Goal: Task Accomplishment & Management: Manage account settings

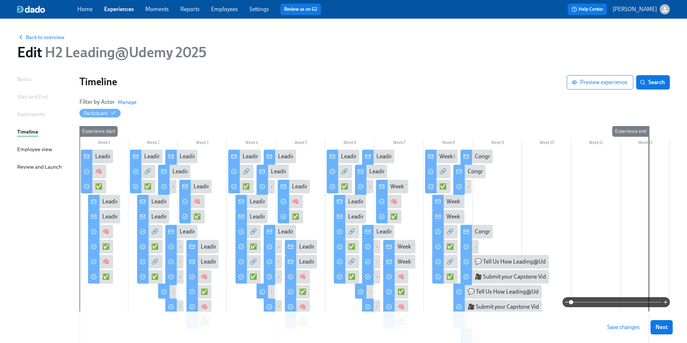
scroll to position [85, 0]
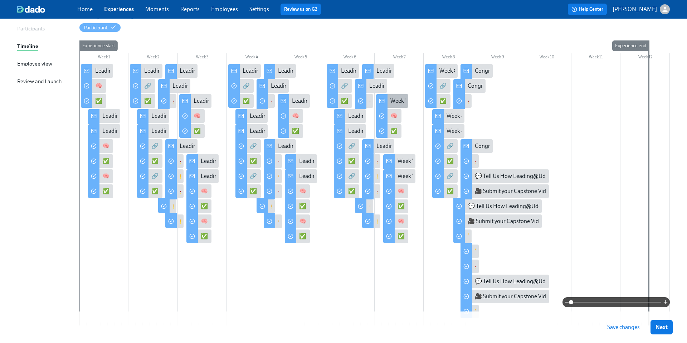
click at [390, 100] on div "Week 7 of Leading@Udemy – Priority Skill #4: Cross-Functional Collaboration!" at bounding box center [485, 101] width 190 height 8
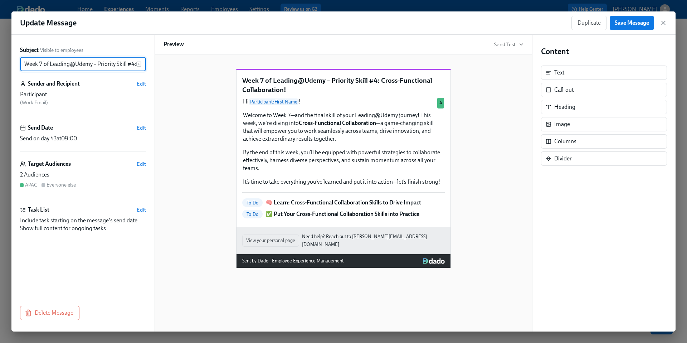
scroll to position [0, 77]
click at [665, 21] on icon "button" at bounding box center [662, 22] width 7 height 7
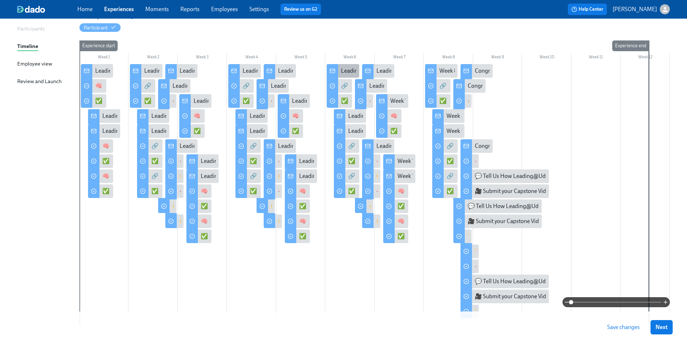
click at [345, 70] on div "Leading@Udemy: Week 6" at bounding box center [373, 71] width 64 height 8
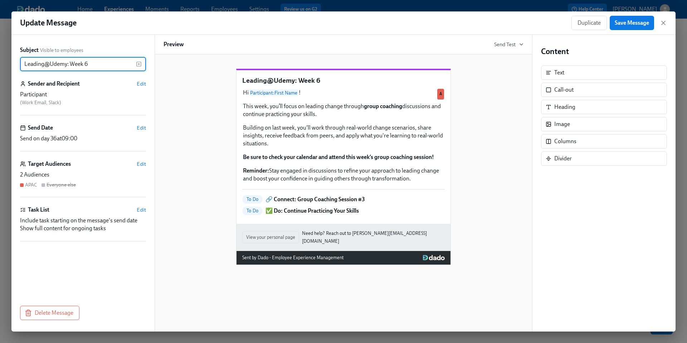
drag, startPoint x: 93, startPoint y: 65, endPoint x: 6, endPoint y: 64, distance: 86.5
click at [6, 65] on div "Update Message Duplicate Save Message Subject Visible to employees Leading@Udem…" at bounding box center [343, 171] width 687 height 343
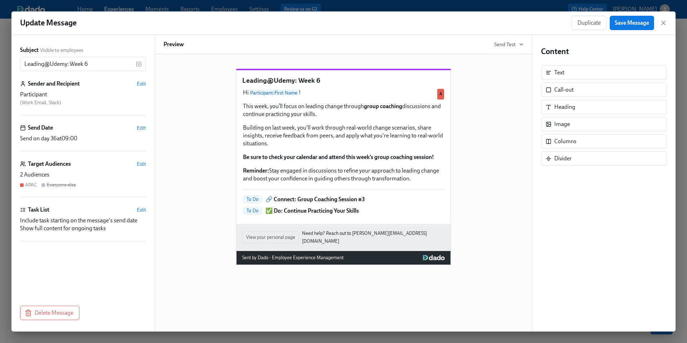
click at [667, 21] on div "Update Message Duplicate Save Message" at bounding box center [343, 22] width 664 height 23
click at [665, 24] on icon "button" at bounding box center [662, 22] width 7 height 7
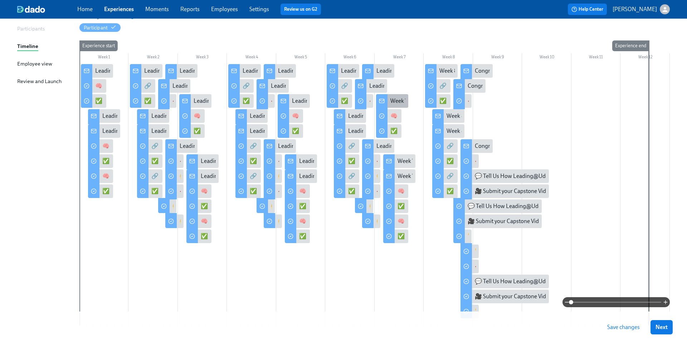
click at [391, 102] on div "Week 7 of Leading@Udemy – Priority Skill #4: Cross-Functional Collaboration!" at bounding box center [485, 101] width 190 height 8
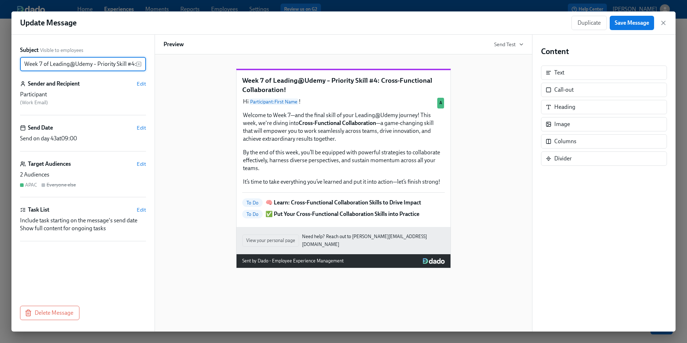
scroll to position [0, 77]
click at [109, 64] on input "Week 7 of Leading@Udemy – Priority Skill #4: Cross-Functional Collaboration!" at bounding box center [78, 64] width 116 height 14
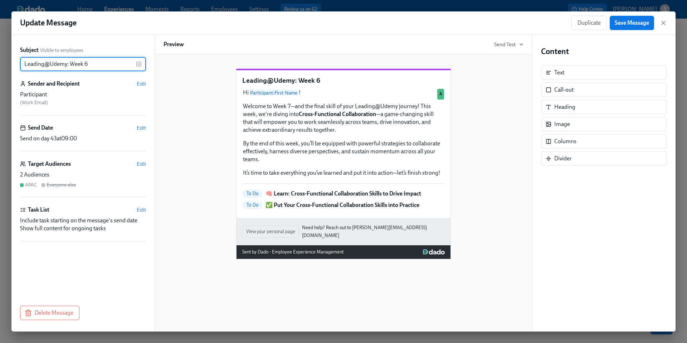
scroll to position [0, 0]
type input "Leading@Udemy: Week 7"
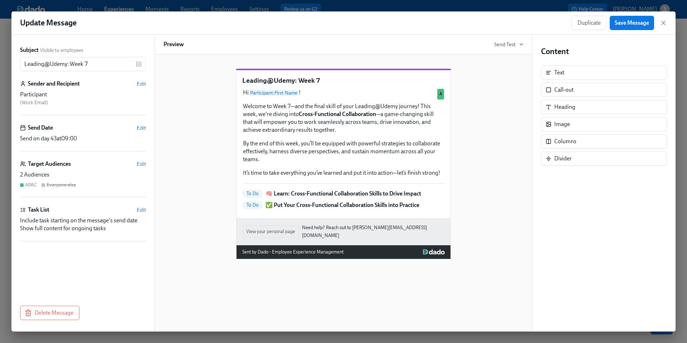
click at [480, 208] on div "Leading@Udemy: Week 7 Hi Participant : First Name ! Welcome to Week 7—and the f…" at bounding box center [343, 158] width 360 height 202
click at [624, 27] on button "Save Message" at bounding box center [631, 23] width 44 height 14
click at [664, 23] on icon "button" at bounding box center [662, 22] width 7 height 7
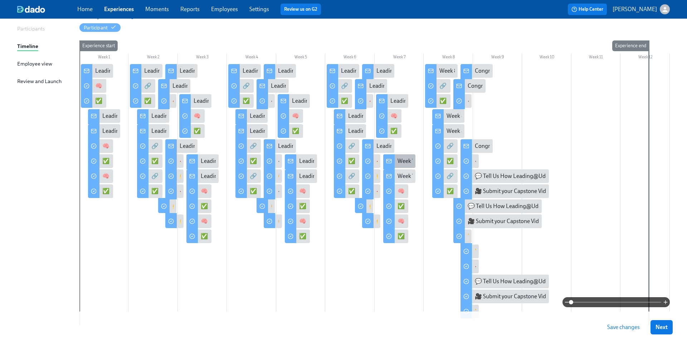
click at [400, 163] on div "Week 7 of Leading@Udemy – Priority Skill #4: Cross-Functional Collaboration!" at bounding box center [492, 161] width 190 height 8
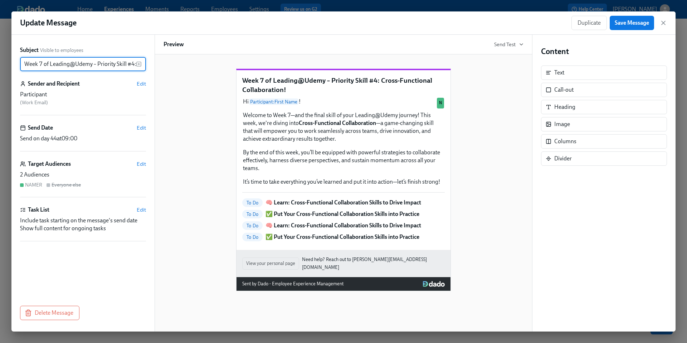
scroll to position [0, 77]
click at [99, 64] on input "Week 7 of Leading@Udemy – Priority Skill #4: Cross-Functional Collaboration!" at bounding box center [78, 64] width 116 height 14
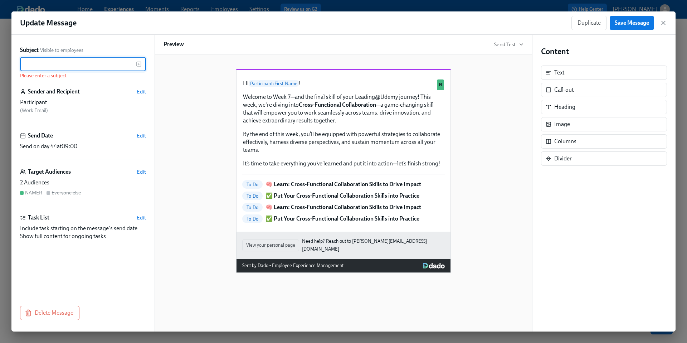
scroll to position [0, 0]
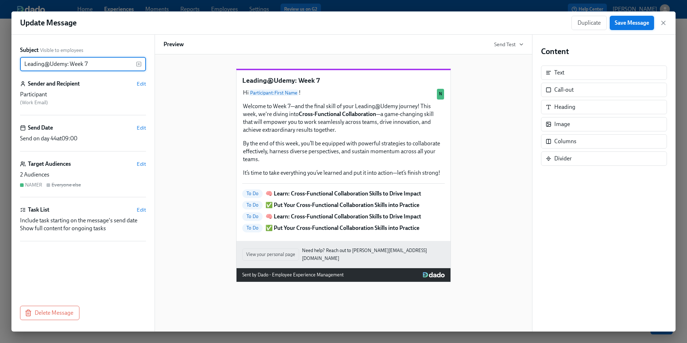
type input "Leading@Udemy: Week 7"
click at [637, 23] on span "Save Message" at bounding box center [631, 22] width 34 height 7
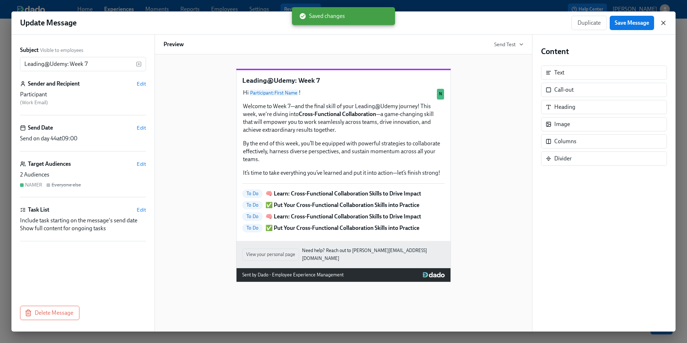
click at [666, 24] on icon "button" at bounding box center [662, 22] width 7 height 7
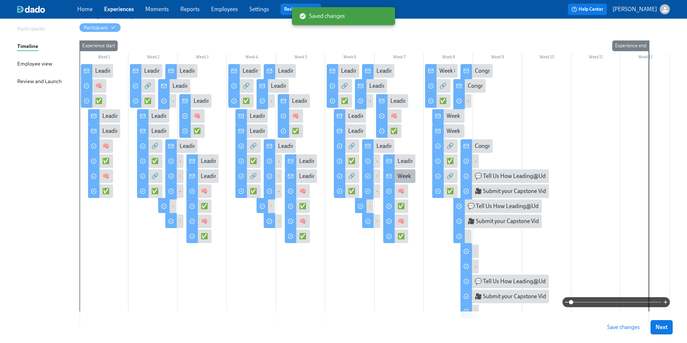
click at [407, 175] on div "Week 7 of Leading@Udemy – Priority Skill #4: Cross-Functional Collaboration!" at bounding box center [492, 176] width 190 height 8
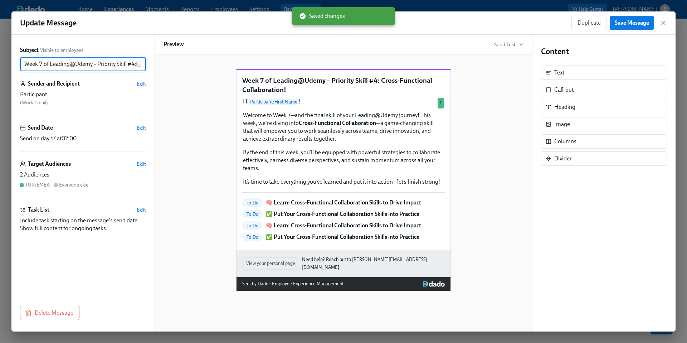
scroll to position [0, 77]
click at [101, 64] on input "Week 7 of Leading@Udemy – Priority Skill #4: Cross-Functional Collaboration!" at bounding box center [78, 64] width 116 height 14
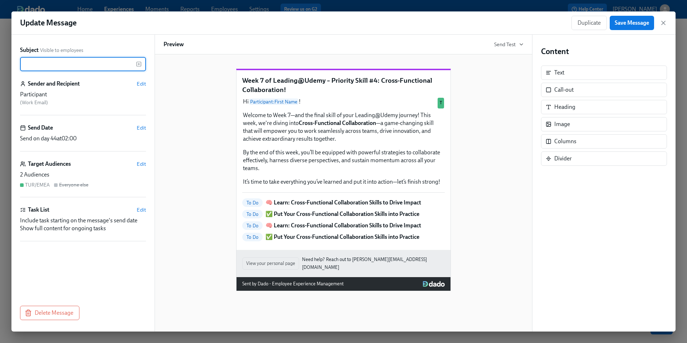
scroll to position [0, 0]
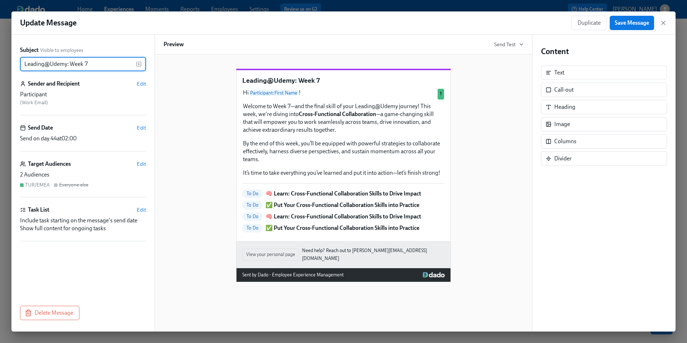
type input "Leading@Udemy: Week 7"
click at [215, 128] on div "Leading@Udemy: Week 7 Hi Participant : First Name ! Welcome to Week 7—and the f…" at bounding box center [343, 169] width 360 height 225
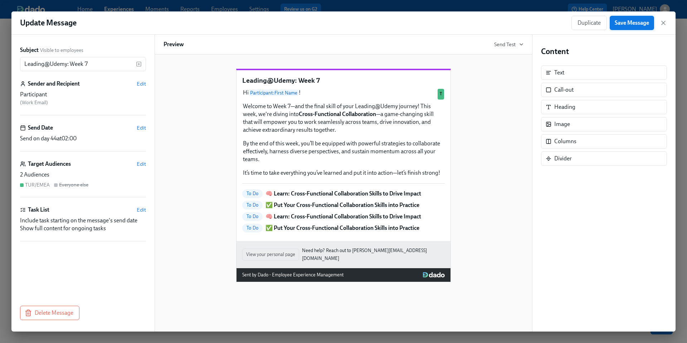
click at [634, 23] on span "Save Message" at bounding box center [631, 22] width 34 height 7
click at [142, 87] on span "Edit" at bounding box center [141, 83] width 9 height 7
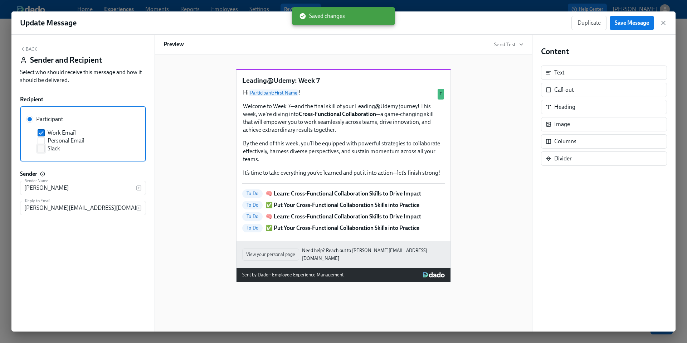
click at [39, 149] on input "Slack" at bounding box center [41, 148] width 6 height 6
checkbox input "true"
click at [629, 24] on span "Save Message" at bounding box center [631, 22] width 34 height 7
click at [662, 24] on icon "button" at bounding box center [663, 23] width 4 height 4
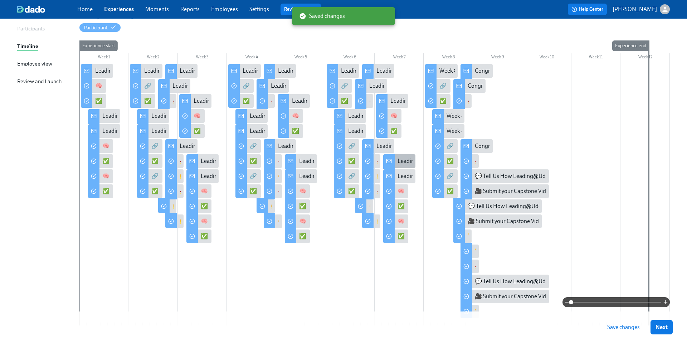
click at [400, 159] on div "Leading@Udemy: Week 7" at bounding box center [428, 161] width 63 height 8
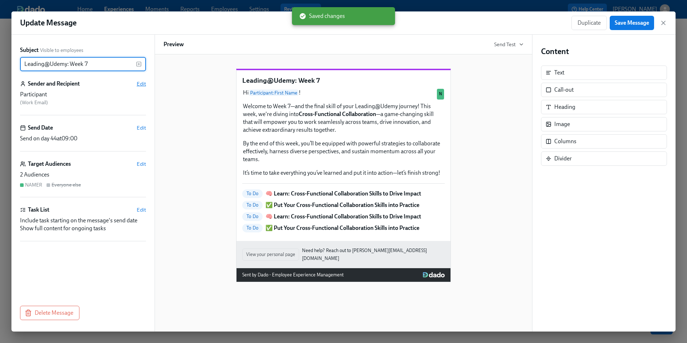
click at [141, 84] on span "Edit" at bounding box center [141, 83] width 9 height 7
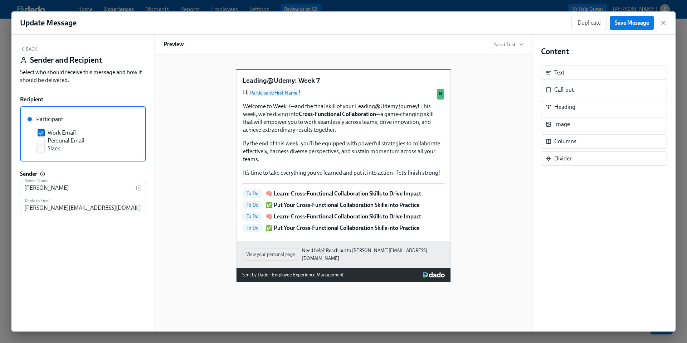
click at [43, 149] on input "Slack" at bounding box center [41, 148] width 6 height 6
checkbox input "true"
click at [627, 25] on span "Save Message" at bounding box center [631, 22] width 34 height 7
click at [663, 24] on icon "button" at bounding box center [662, 22] width 7 height 7
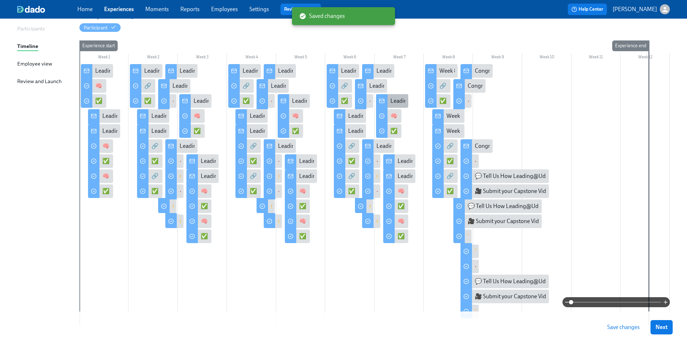
click at [397, 100] on div "Leading@Udemy: Week 7" at bounding box center [421, 101] width 63 height 8
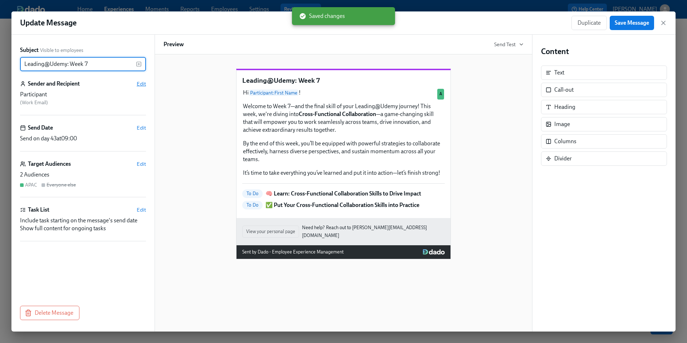
click at [143, 82] on span "Edit" at bounding box center [141, 83] width 9 height 7
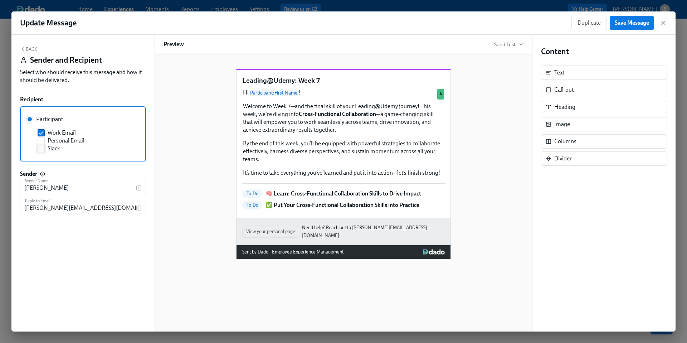
click at [41, 146] on input "Slack" at bounding box center [41, 148] width 6 height 6
checkbox input "true"
click at [642, 24] on span "Save Message" at bounding box center [631, 22] width 34 height 7
click at [665, 25] on icon "button" at bounding box center [662, 22] width 7 height 7
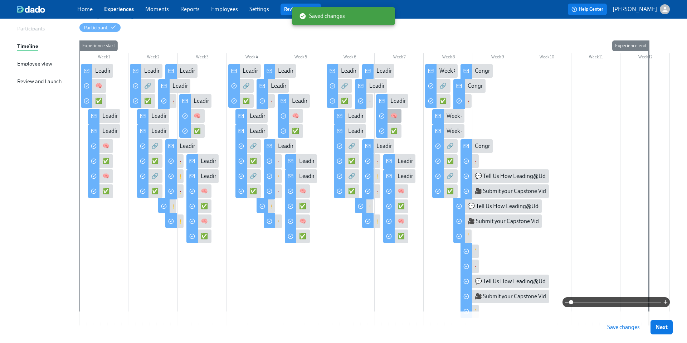
click at [392, 117] on div "🧠 Learn: Cross-Functional Collaboration Skills to Drive Impact" at bounding box center [466, 116] width 153 height 8
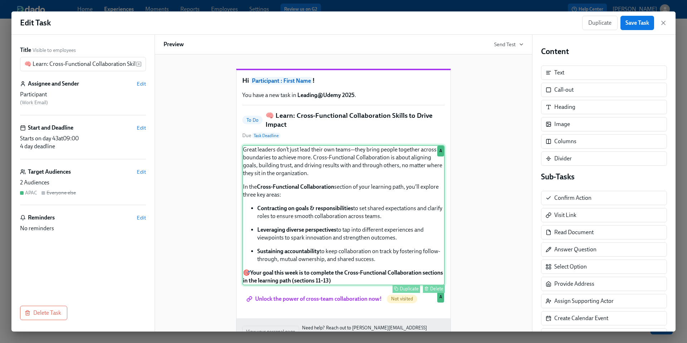
click at [352, 208] on div "Great leaders don’t just lead their own teams—they bring people together across…" at bounding box center [343, 215] width 202 height 140
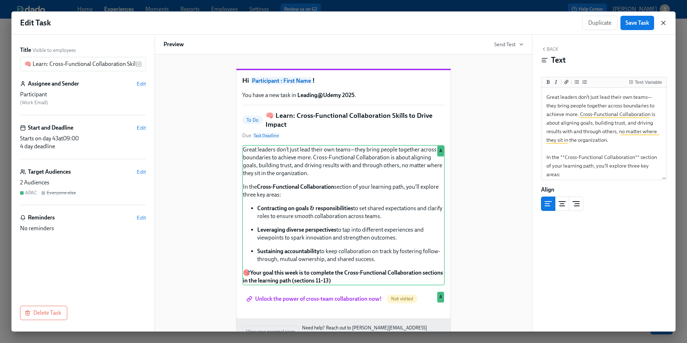
click at [666, 23] on icon "button" at bounding box center [662, 22] width 7 height 7
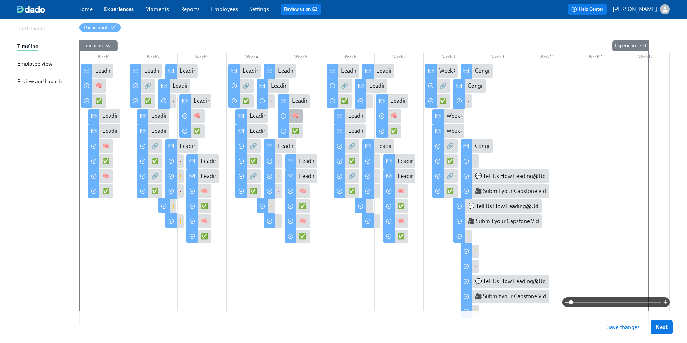
click at [294, 117] on div "🧠 Learn: Key Strategies for Leading Through Change" at bounding box center [357, 116] width 131 height 8
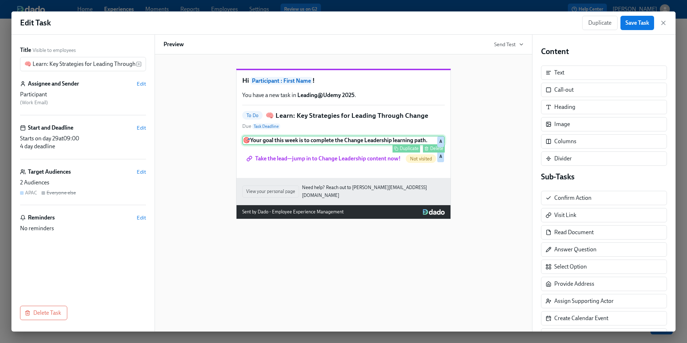
click at [310, 145] on div "🎯 Your goal this week is to complete the Change Leadership learning path. Dupli…" at bounding box center [343, 140] width 202 height 9
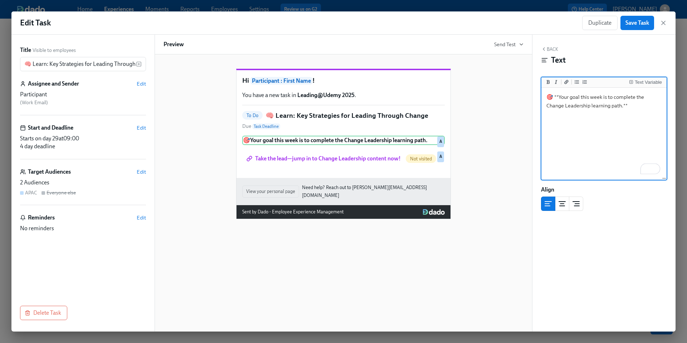
drag, startPoint x: 629, startPoint y: 108, endPoint x: 545, endPoint y: 98, distance: 84.6
click at [545, 98] on textarea "🎯 **Your goal this week is to complete the Change Leadership learning path.**" at bounding box center [604, 134] width 122 height 90
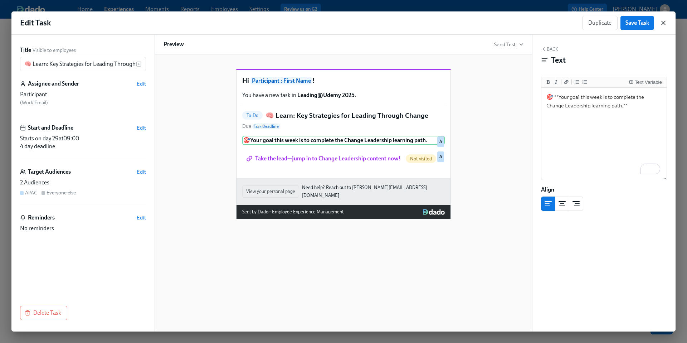
click at [663, 23] on icon "button" at bounding box center [663, 23] width 4 height 4
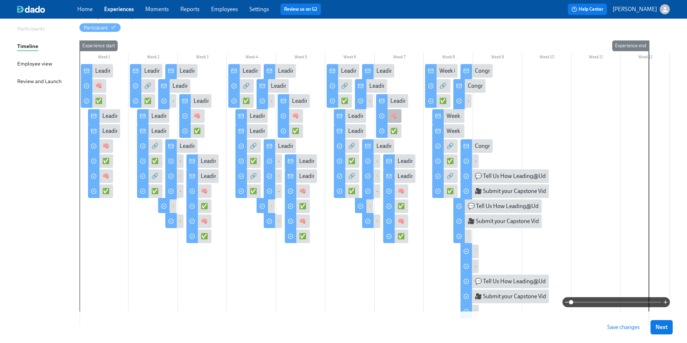
click at [393, 114] on div "🧠 Learn: Cross-Functional Collaboration Skills to Drive Impact" at bounding box center [466, 116] width 153 height 8
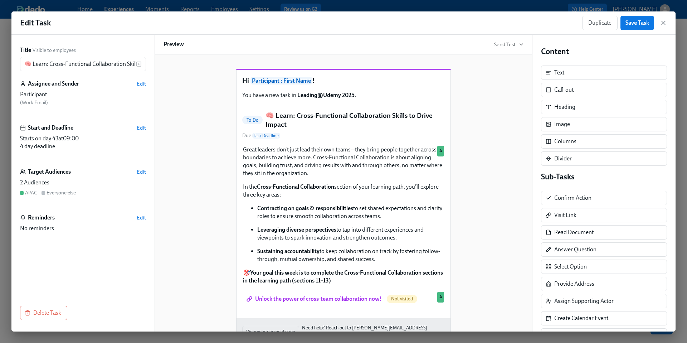
click at [320, 129] on h5 "🧠 Learn: Cross-Functional Collaboration Skills to Drive Impact" at bounding box center [354, 120] width 179 height 18
click at [386, 126] on h5 "🧠 Learn: Cross-Functional Collaboration Skills to Drive Impact" at bounding box center [354, 120] width 179 height 18
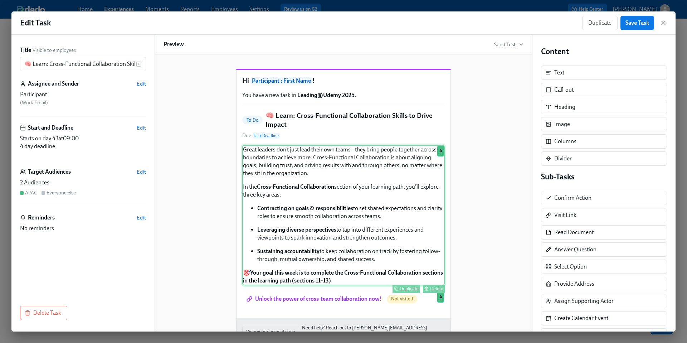
click at [352, 187] on div "Great leaders don’t just lead their own teams—they bring people together across…" at bounding box center [343, 215] width 202 height 140
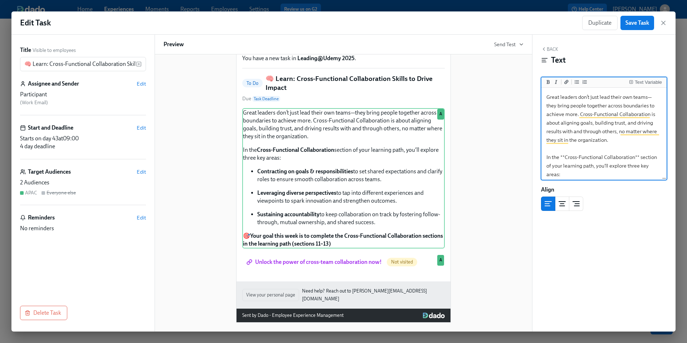
drag, startPoint x: 607, startPoint y: 121, endPoint x: 535, endPoint y: 83, distance: 81.4
click at [535, 83] on div "Back Text Text Variable Great leaders don’t just lead their own teams—they brin…" at bounding box center [603, 183] width 143 height 296
drag, startPoint x: 641, startPoint y: 139, endPoint x: 539, endPoint y: 87, distance: 114.0
click at [539, 87] on div "Back Text Text Variable Great leaders don’t just lead their own teams—they brin…" at bounding box center [603, 183] width 143 height 296
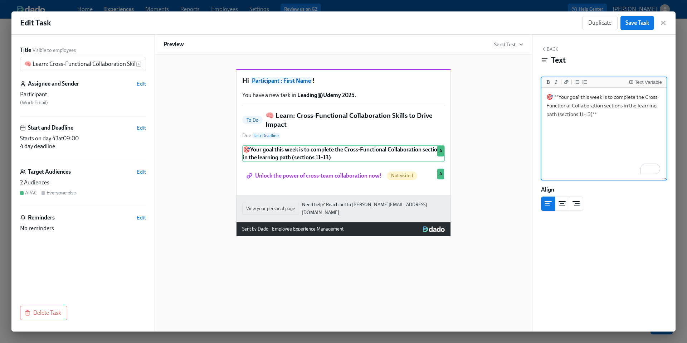
click at [546, 116] on textarea "🎯 **Your goal this week is to complete the Cross-Functional Collaboration secti…" at bounding box center [604, 134] width 122 height 90
drag, startPoint x: 604, startPoint y: 106, endPoint x: 636, endPoint y: 106, distance: 32.2
click at [636, 106] on textarea "🎯 **Your goal this week is to complete the Cross-Functional Collaboration secti…" at bounding box center [604, 134] width 122 height 90
drag, startPoint x: 637, startPoint y: 105, endPoint x: 559, endPoint y: 115, distance: 78.2
click at [559, 114] on textarea "🎯 **Your goal this week is to complete the Cross-Functional Collaboration learn…" at bounding box center [604, 134] width 122 height 90
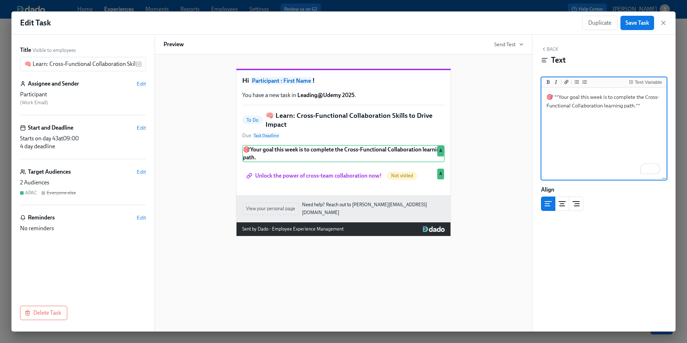
type textarea "🎯 **Your goal this week is to complete the Cross-Functional Collaboration learn…"
click at [531, 141] on div "Hi Participant : First Name ! You have a new task in Leading@Udemy 2025 . To Do…" at bounding box center [343, 192] width 378 height 277
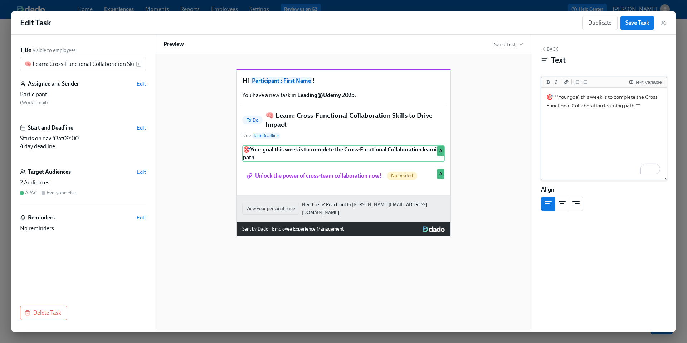
click at [590, 136] on textarea "🎯 **Your goal this week is to complete the Cross-Functional Collaboration learn…" at bounding box center [604, 134] width 122 height 90
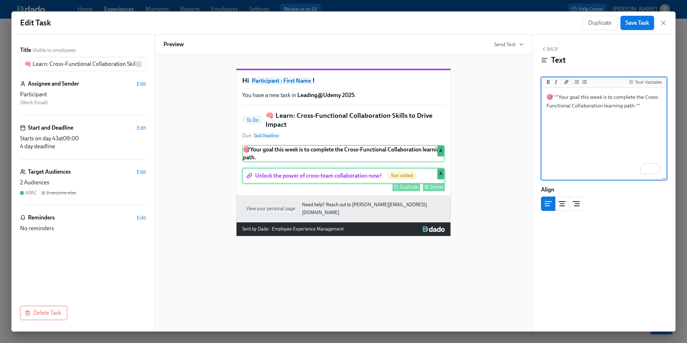
click at [367, 183] on div "Unlock the power of cross-team collaboration now! Not visited Duplicate Delete A" at bounding box center [343, 176] width 202 height 16
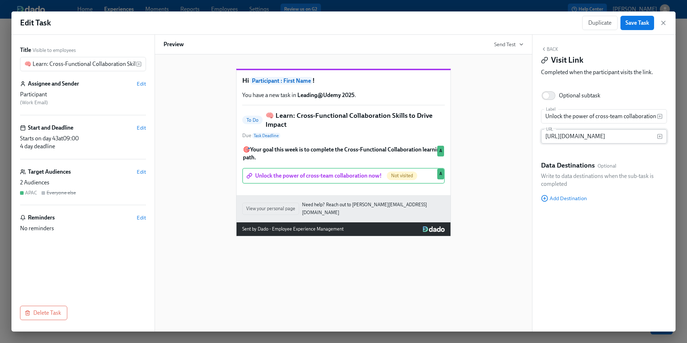
click at [574, 134] on input "https://learning.udemy.com/learning-paths/9646267/" at bounding box center [599, 136] width 116 height 14
paste input "10572921"
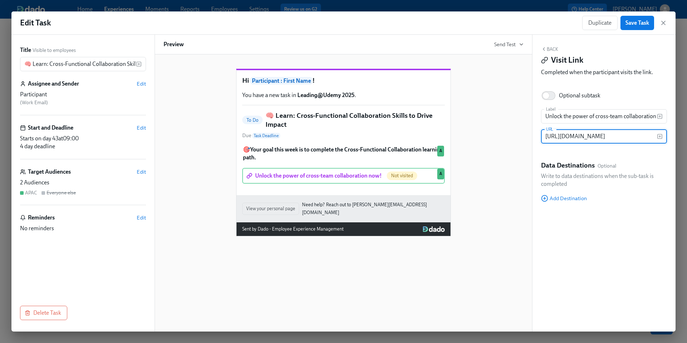
type input "https://learning.udemy.com/learning-paths/10572921/"
click at [522, 154] on div "Hi Participant : First Name ! You have a new task in Leading@Udemy 2025 . To Do…" at bounding box center [343, 146] width 360 height 179
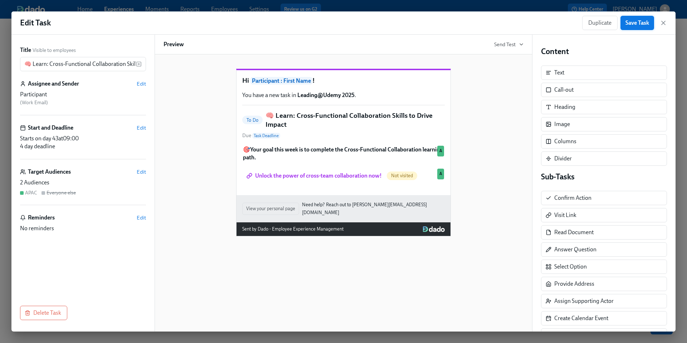
click at [637, 26] on span "Save Task" at bounding box center [637, 22] width 24 height 7
click at [663, 26] on icon "button" at bounding box center [662, 22] width 7 height 7
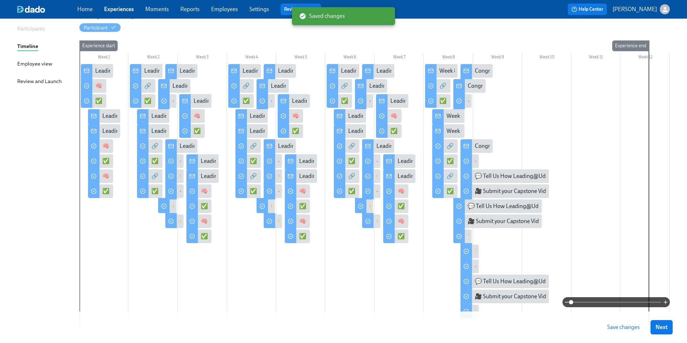
click at [615, 327] on span "Save changes" at bounding box center [623, 326] width 33 height 7
click at [399, 190] on div "🧠 Learn: Cross-Functional Collaboration Skills to Drive Impact" at bounding box center [473, 191] width 153 height 8
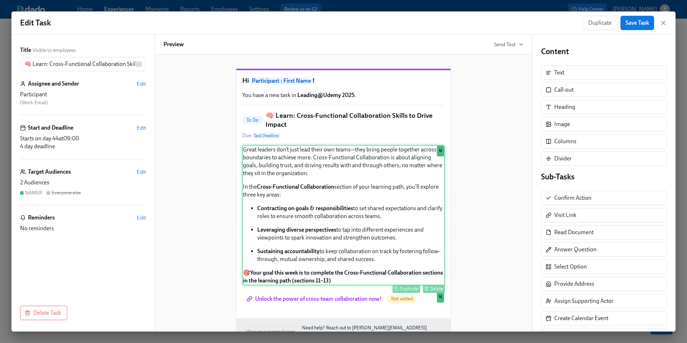
click at [337, 209] on div "Great leaders don’t just lead their own teams—they bring people together across…" at bounding box center [343, 215] width 202 height 140
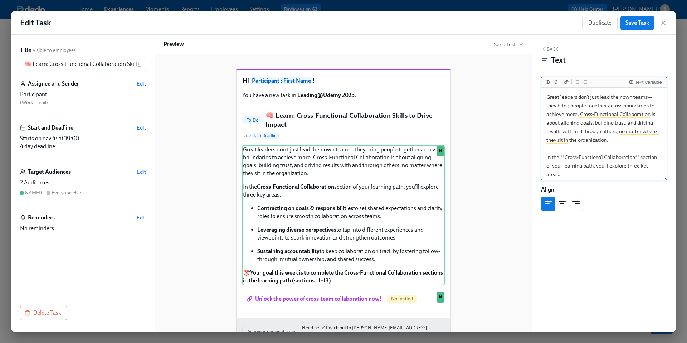
drag, startPoint x: 638, startPoint y: 141, endPoint x: 524, endPoint y: 72, distance: 133.0
click at [524, 72] on div "Title Visible to employees 🧠 Learn: Cross-Functional Collaboration Skills to Dr…" at bounding box center [343, 183] width 664 height 296
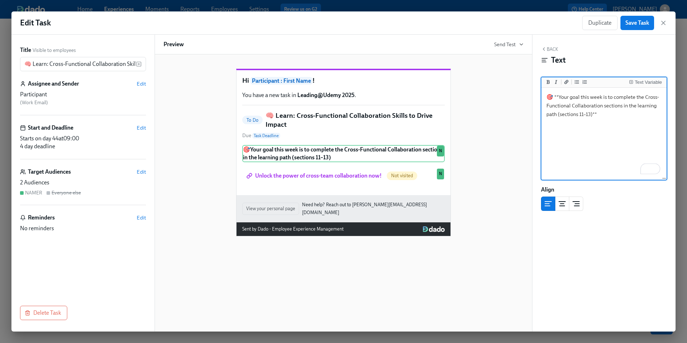
click at [545, 115] on textarea "🎯 **Your goal this week is to complete the Cross-Functional Collaboration secti…" at bounding box center [604, 134] width 122 height 90
drag, startPoint x: 605, startPoint y: 106, endPoint x: 637, endPoint y: 106, distance: 31.5
click at [637, 106] on textarea "🎯 **Your goal this week is to complete the Cross-Functional Collaboration secti…" at bounding box center [604, 134] width 122 height 90
drag, startPoint x: 636, startPoint y: 105, endPoint x: 561, endPoint y: 115, distance: 75.0
click at [561, 115] on textarea "🎯 **Your goal this week is to complete the Cross-Functional Collaboration learn…" at bounding box center [604, 134] width 122 height 90
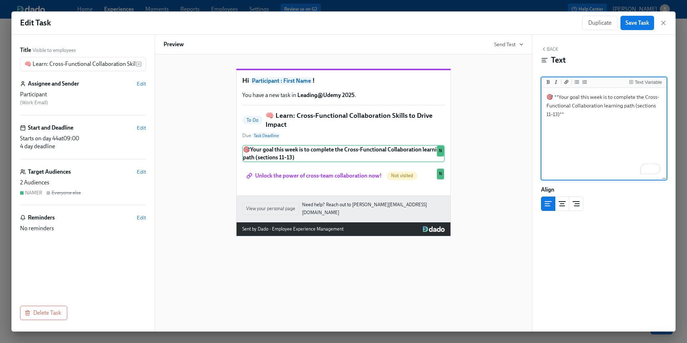
click at [563, 119] on textarea "🎯 **Your goal this week is to complete the Cross-Functional Collaboration learn…" at bounding box center [604, 134] width 122 height 90
drag, startPoint x: 636, startPoint y: 106, endPoint x: 560, endPoint y: 112, distance: 76.4
click at [560, 112] on textarea "🎯 **Your goal this week is to complete the Cross-Functional Collaboration learn…" at bounding box center [604, 134] width 122 height 90
click at [568, 144] on textarea "🎯 **Your goal this week is to complete the Cross-Functional Collaboration learn…" at bounding box center [604, 134] width 122 height 90
type textarea "🎯 **Your goal this week is to complete the Cross-Functional Collaboration learn…"
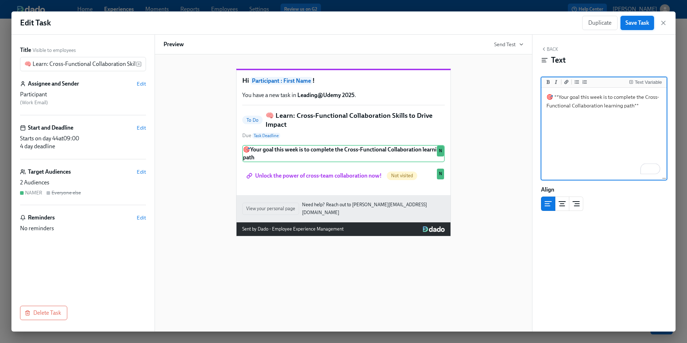
click at [634, 24] on span "Save Task" at bounding box center [637, 22] width 24 height 7
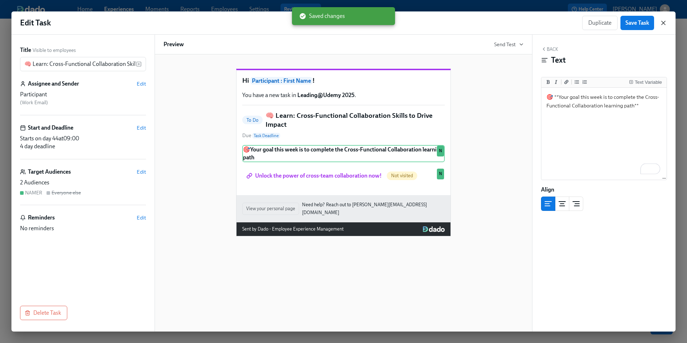
click at [663, 24] on icon "button" at bounding box center [662, 22] width 7 height 7
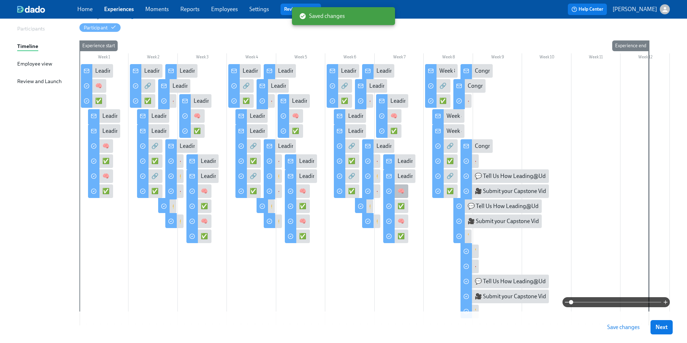
click at [398, 192] on div "🧠 Learn: Cross-Functional Collaboration Skills to Drive Impact" at bounding box center [473, 191] width 153 height 8
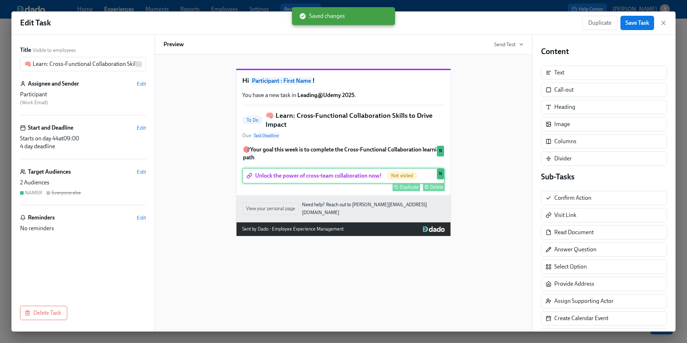
click at [274, 183] on div "Unlock the power of cross-team collaboration now! Not visited Duplicate Delete N" at bounding box center [343, 176] width 202 height 16
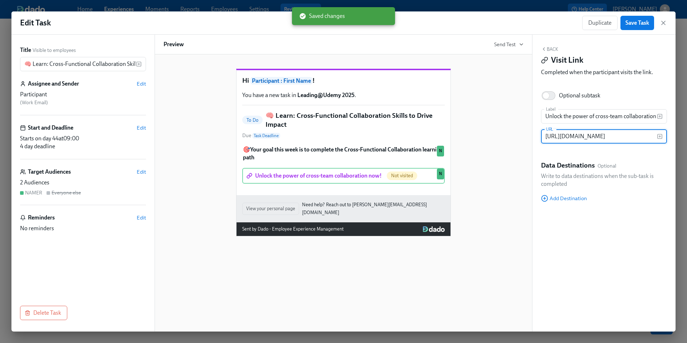
scroll to position [0, 22]
click at [574, 137] on input "https://learning.udemy.com/learning-paths/9646267/" at bounding box center [599, 136] width 116 height 14
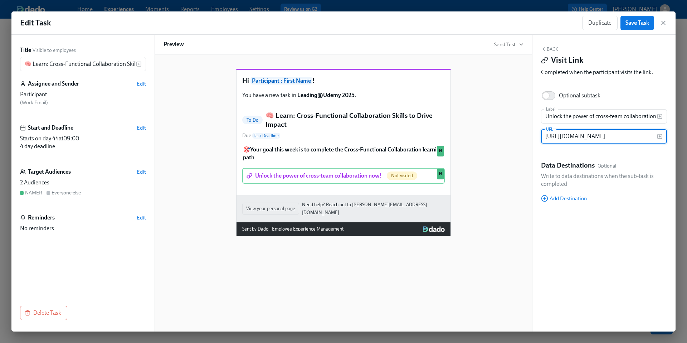
type input "https://learning.udemy.com/learning-paths/10572921/"
click at [506, 134] on div "Hi Participant : First Name ! You have a new task in Leading@Udemy 2025 . To Do…" at bounding box center [343, 146] width 360 height 179
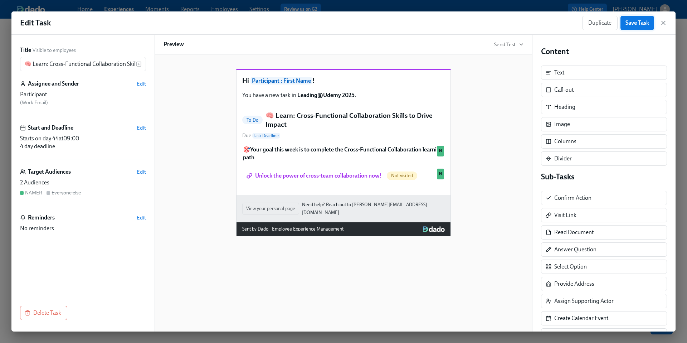
click at [627, 23] on span "Save Task" at bounding box center [637, 22] width 24 height 7
click at [664, 23] on icon "button" at bounding box center [662, 22] width 7 height 7
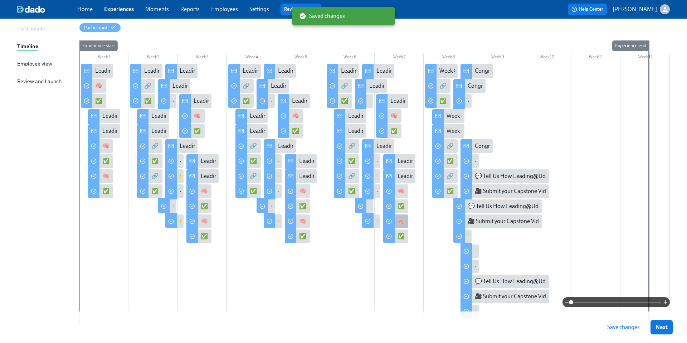
click at [398, 219] on div "🧠 Learn: Cross-Functional Collaboration Skills to Drive Impact" at bounding box center [473, 221] width 153 height 8
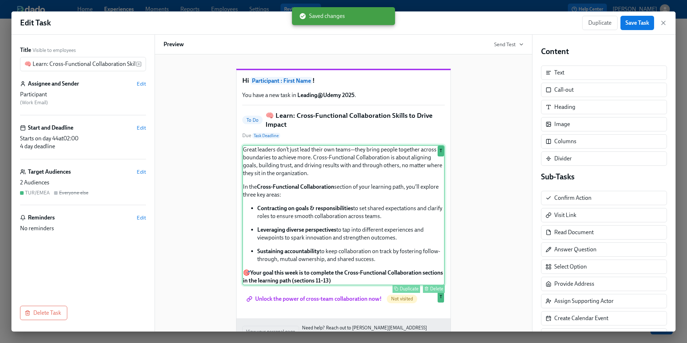
click at [323, 187] on div "Great leaders don’t just lead their own teams—they bring people together across…" at bounding box center [343, 215] width 202 height 140
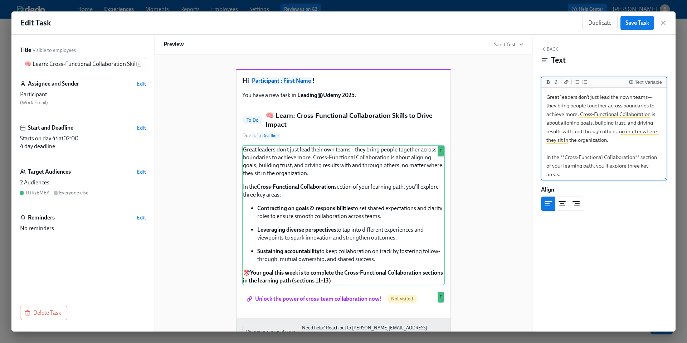
drag, startPoint x: 637, startPoint y: 141, endPoint x: 516, endPoint y: 83, distance: 133.4
click at [516, 83] on div "Title Visible to employees 🧠 Learn: Cross-Functional Collaboration Skills to Dr…" at bounding box center [343, 183] width 664 height 296
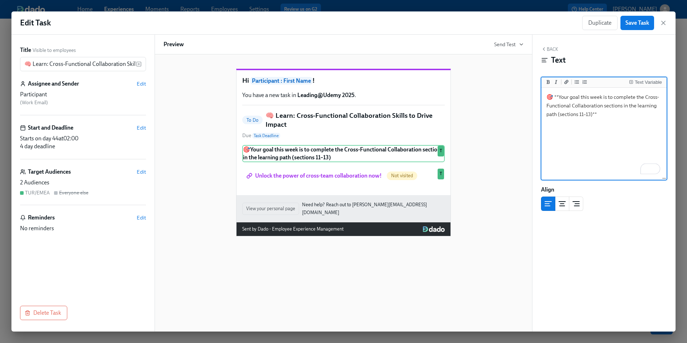
click at [546, 114] on textarea "🎯 **Your goal this week is to complete the Cross-Functional Collaboration secti…" at bounding box center [604, 134] width 122 height 90
click at [613, 125] on textarea "🎯 **Your goal this week is to complete the Cross-Functional Collaboration secti…" at bounding box center [604, 134] width 122 height 90
drag, startPoint x: 593, startPoint y: 115, endPoint x: 559, endPoint y: 114, distance: 33.6
click at [559, 114] on textarea "🎯 **Your goal this week is to complete the Cross-Functional Collaboration secti…" at bounding box center [604, 134] width 122 height 90
drag, startPoint x: 637, startPoint y: 106, endPoint x: 603, endPoint y: 106, distance: 33.6
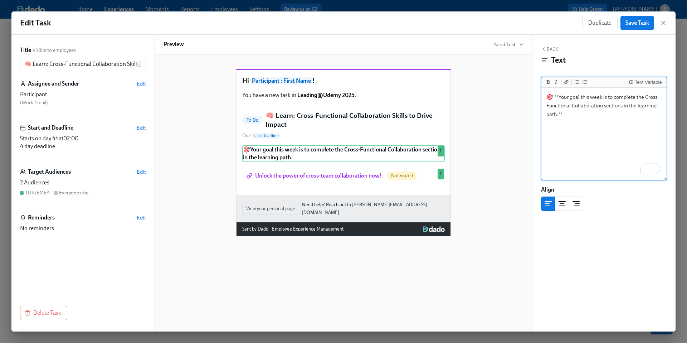
click at [603, 106] on textarea "🎯 **Your goal this week is to complete the Cross-Functional Collaboration secti…" at bounding box center [604, 134] width 122 height 90
type textarea "🎯 **Your goal this week is to complete the Cross-Functional Collaboration learn…"
click at [615, 143] on textarea "🎯 **Your goal this week is to complete the Cross-Functional Collaboration learn…" at bounding box center [604, 134] width 122 height 90
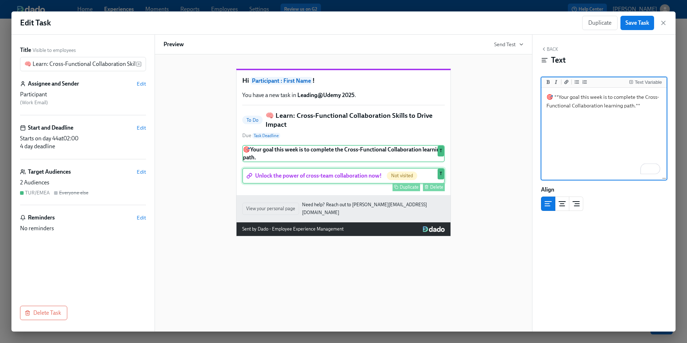
click at [369, 183] on div "Unlock the power of cross-team collaboration now! Not visited Duplicate Delete T" at bounding box center [343, 176] width 202 height 16
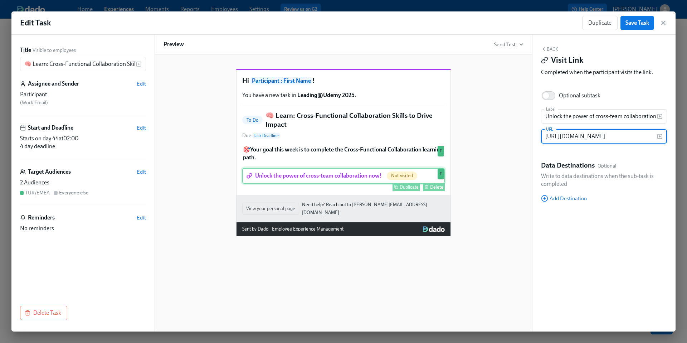
scroll to position [0, 22]
click at [587, 137] on input "https://learning.udemy.com/learning-paths/9646267/" at bounding box center [599, 136] width 116 height 14
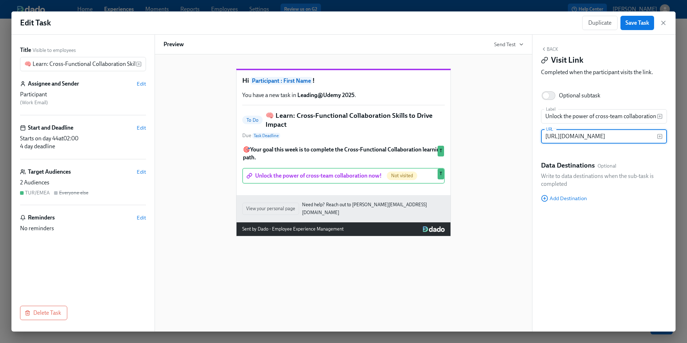
type input "https://learning.udemy.com/learning-paths/10572921/"
click at [508, 167] on div "Hi Participant : First Name ! You have a new task in Leading@Udemy 2025 . To Do…" at bounding box center [343, 146] width 360 height 179
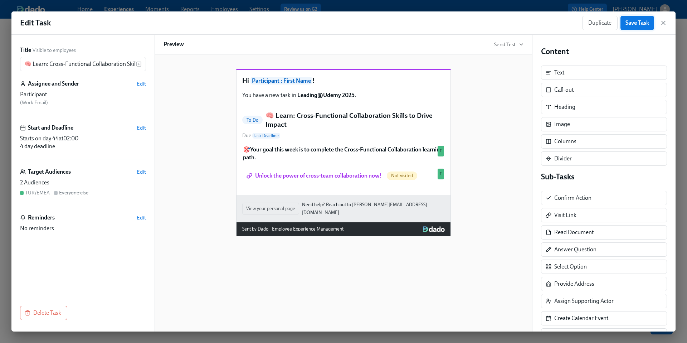
click at [632, 25] on span "Save Task" at bounding box center [637, 22] width 24 height 7
click at [662, 24] on icon "button" at bounding box center [662, 22] width 7 height 7
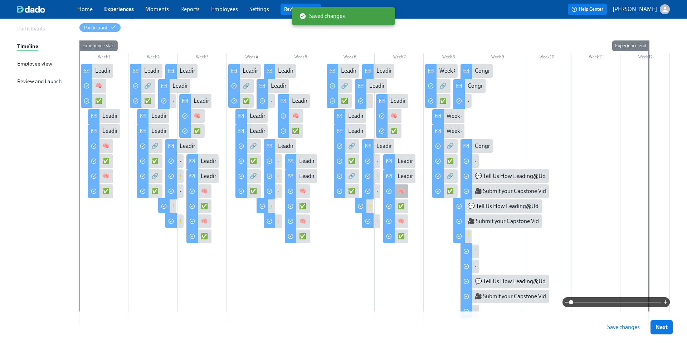
click at [399, 188] on div "🧠 Learn: Cross-Functional Collaboration Skills to Drive Impact" at bounding box center [473, 191] width 153 height 8
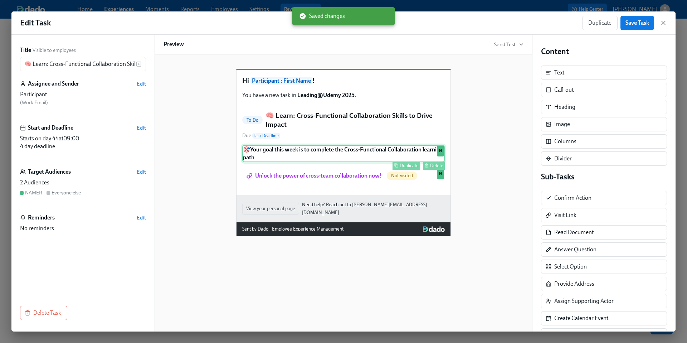
click at [354, 162] on div "🎯 Your goal this week is to complete the Cross-Functional Collaboration learnin…" at bounding box center [343, 153] width 202 height 17
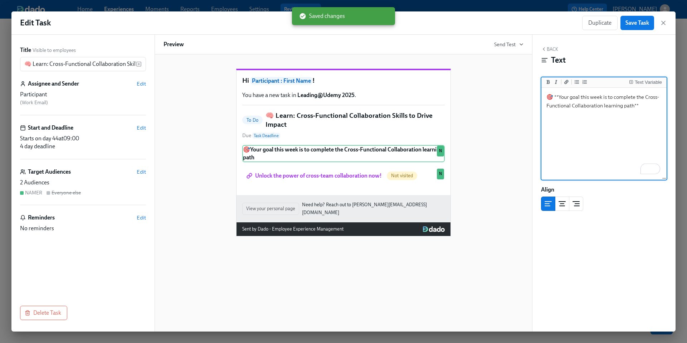
click at [633, 106] on textarea "🎯 **Your goal this week is to complete the Cross-Functional Collaboration learn…" at bounding box center [604, 134] width 122 height 90
type textarea "🎯 **Your goal this week is to complete the Cross-Functional Collaboration learn…"
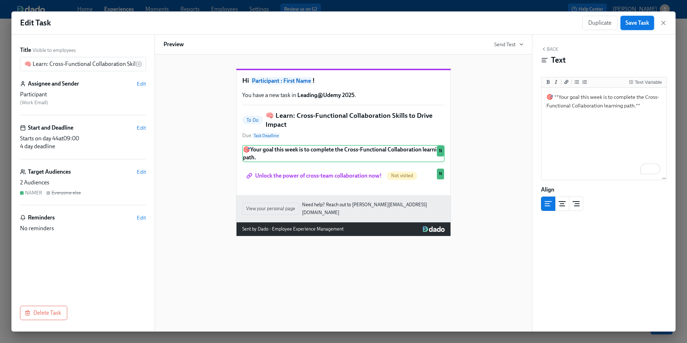
click at [635, 24] on span "Save Task" at bounding box center [637, 22] width 24 height 7
click at [664, 24] on icon "button" at bounding box center [662, 22] width 7 height 7
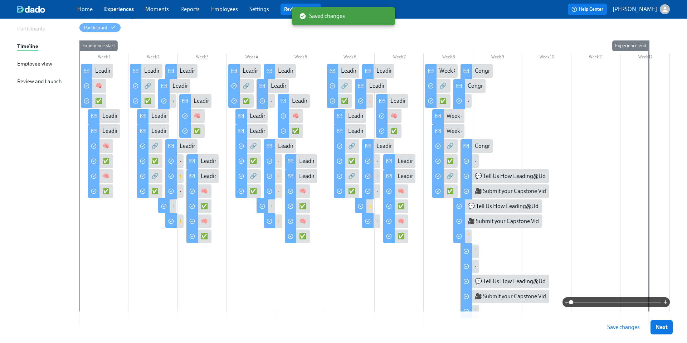
click at [615, 327] on span "Save changes" at bounding box center [623, 326] width 33 height 7
click at [392, 131] on div "✅ Put Your Cross-Functional Collaboration Skills into Practice" at bounding box center [466, 131] width 152 height 8
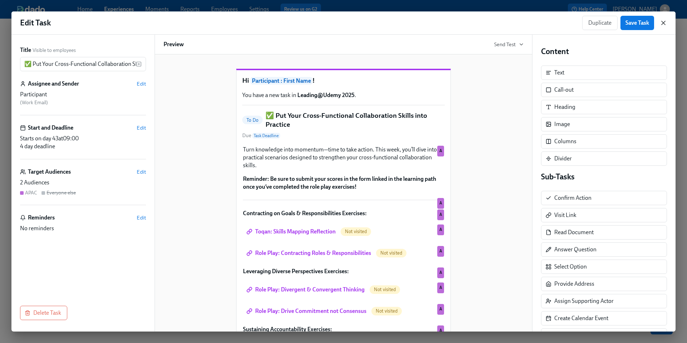
click at [660, 23] on icon "button" at bounding box center [662, 22] width 7 height 7
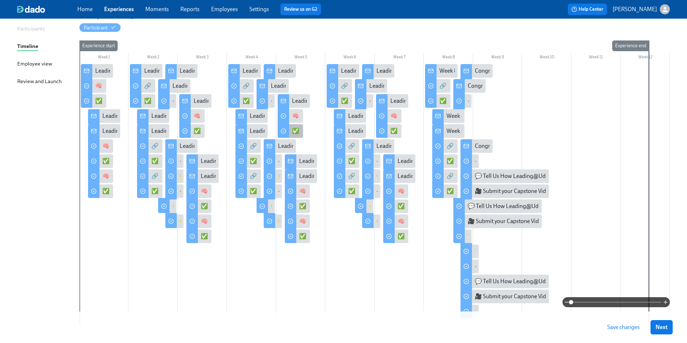
click at [298, 129] on div "✅ Put Your Change Leadership Skills into Practice" at bounding box center [353, 131] width 123 height 8
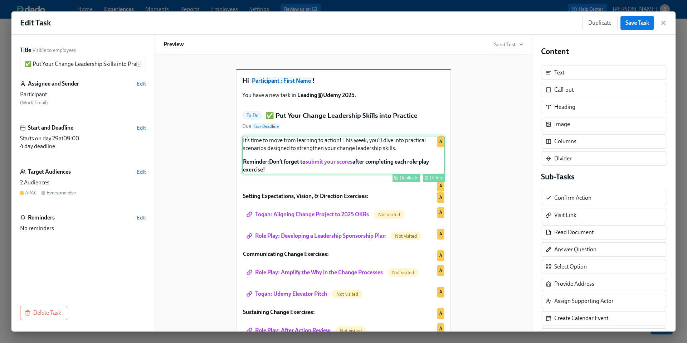
click at [299, 163] on div "It’s time to move from learning to action! This week, you’ll dive into practica…" at bounding box center [343, 155] width 202 height 39
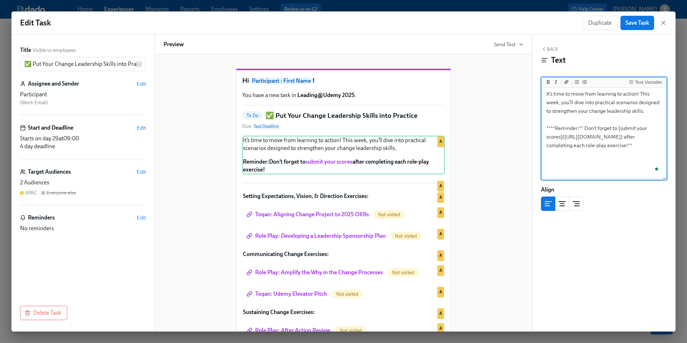
scroll to position [3, 0]
drag, startPoint x: 583, startPoint y: 173, endPoint x: 540, endPoint y: 131, distance: 59.7
click at [540, 131] on div "Edit Task Duplicate Save Task Title Visible to employees ✅ Put Your Change Lead…" at bounding box center [343, 171] width 664 height 320
drag, startPoint x: 586, startPoint y: 171, endPoint x: 537, endPoint y: 123, distance: 69.0
click at [537, 123] on div "Back Text Text Variable It’s time to move from learning to action! This week, y…" at bounding box center [603, 183] width 143 height 296
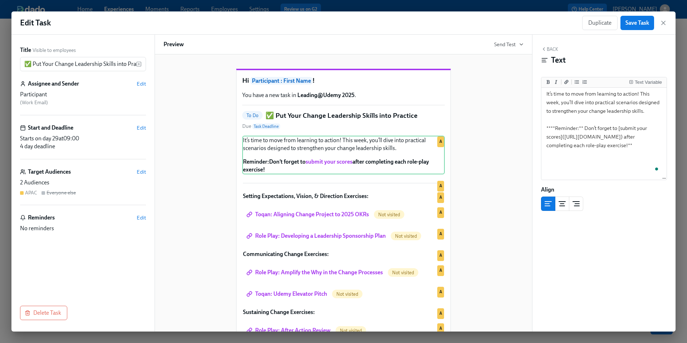
click at [519, 173] on div "Hi Participant : First Name ! You have a new task in Leading@Udemy 2025 . To Do…" at bounding box center [343, 234] width 360 height 355
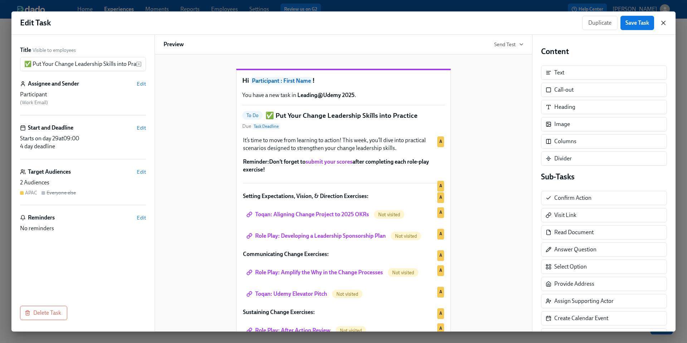
click at [664, 22] on icon "button" at bounding box center [663, 23] width 4 height 4
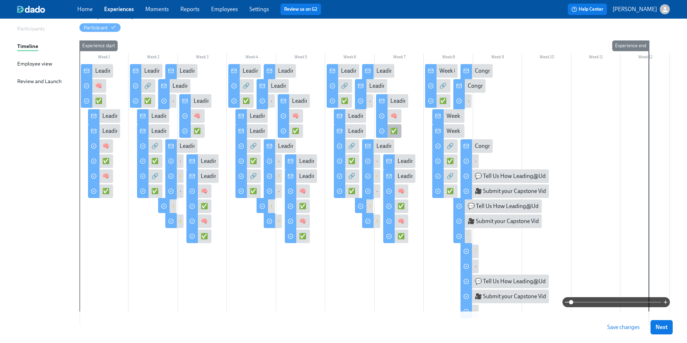
click at [392, 131] on div "✅ Put Your Cross-Functional Collaboration Skills into Practice" at bounding box center [466, 131] width 152 height 8
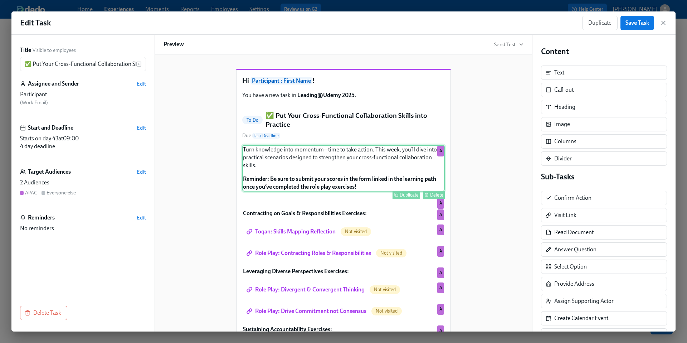
click at [346, 175] on div "Turn knowledge into momentum—time to take action. This week, you’ll dive into p…" at bounding box center [343, 168] width 202 height 46
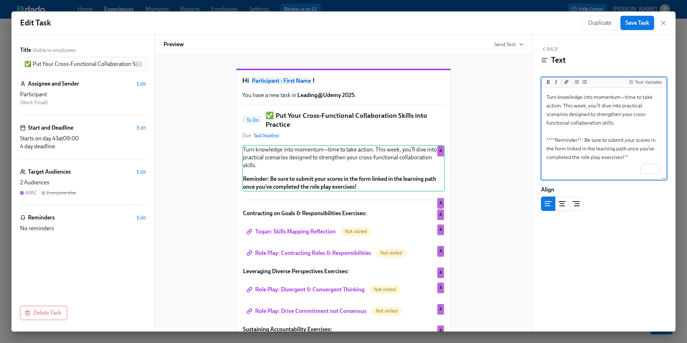
drag, startPoint x: 630, startPoint y: 157, endPoint x: 539, endPoint y: 137, distance: 93.8
click at [539, 137] on div "Edit Task Duplicate Save Task Title Visible to employees ✅ Put Your Cross-Funct…" at bounding box center [343, 171] width 664 height 320
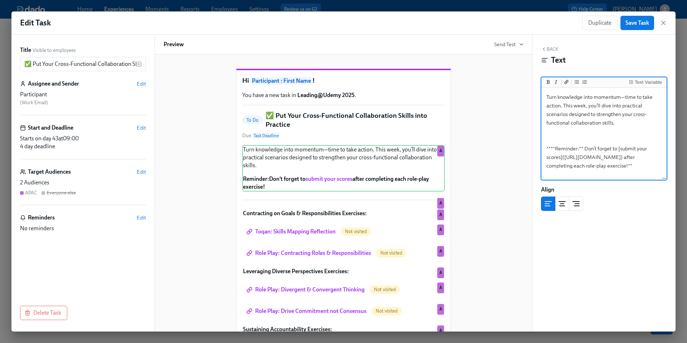
scroll to position [16, 0]
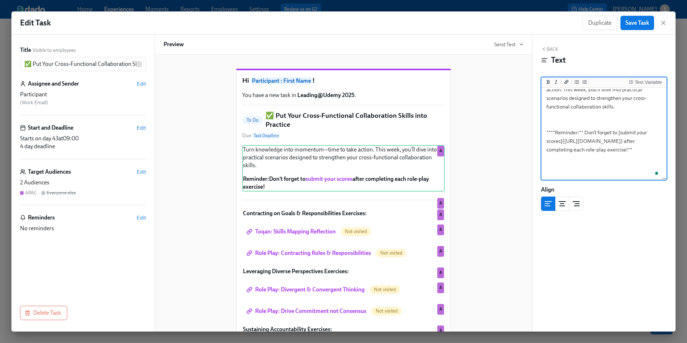
type textarea "Turn knowledge into momentum—time to take action. This week, you’ll dive into p…"
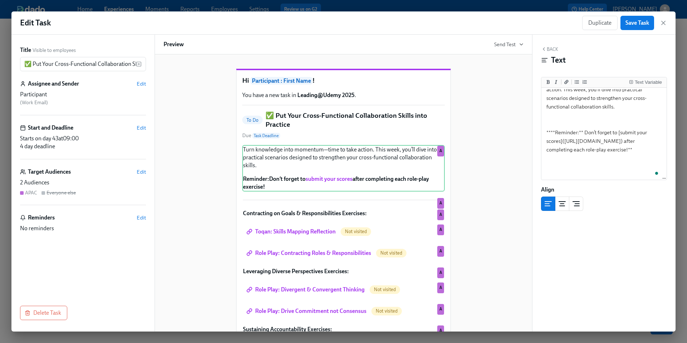
click at [513, 181] on div "Hi Participant : First Name ! You have a new task in Leading@Udemy 2025 . To Do…" at bounding box center [343, 243] width 360 height 372
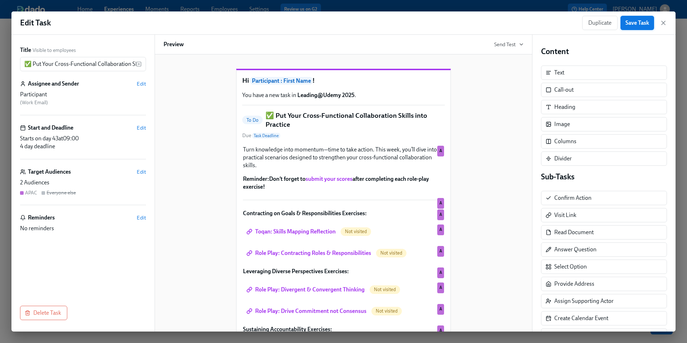
click at [628, 24] on span "Save Task" at bounding box center [637, 22] width 24 height 7
click at [662, 23] on icon "button" at bounding box center [662, 22] width 7 height 7
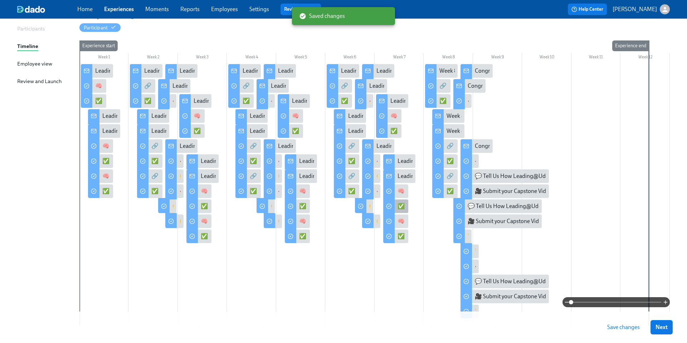
click at [401, 204] on div "✅ Put Your Cross-Functional Collaboration Skills into Practice" at bounding box center [473, 206] width 152 height 8
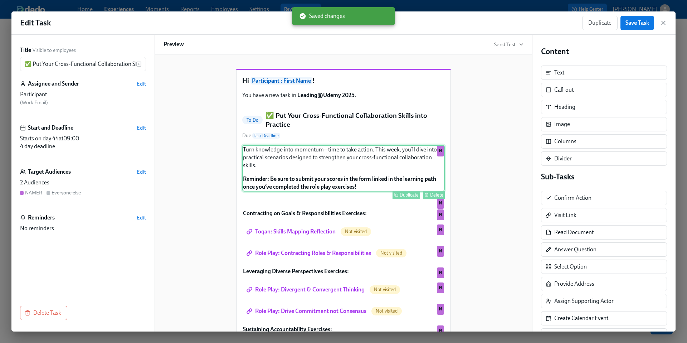
click at [367, 180] on div "Turn knowledge into momentum—time to take action. This week, you’ll dive into p…" at bounding box center [343, 168] width 202 height 46
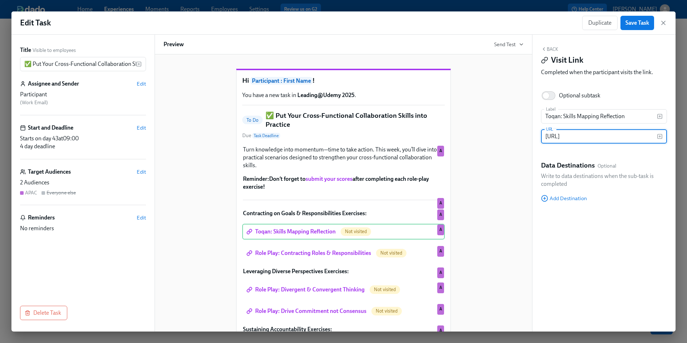
scroll to position [0, 81]
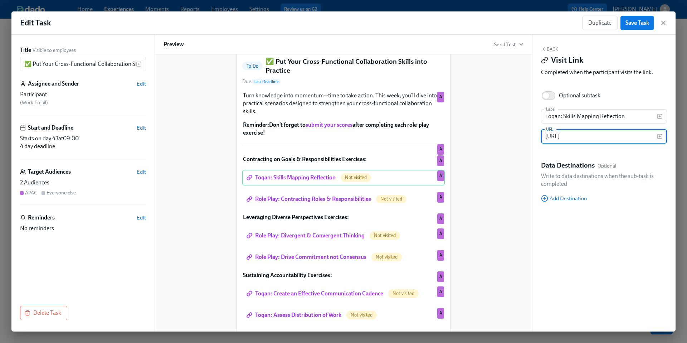
click at [509, 192] on div "Hi Participant : First Name ! You have a new task in Leading@Udemy 2025 . To Do…" at bounding box center [343, 189] width 360 height 372
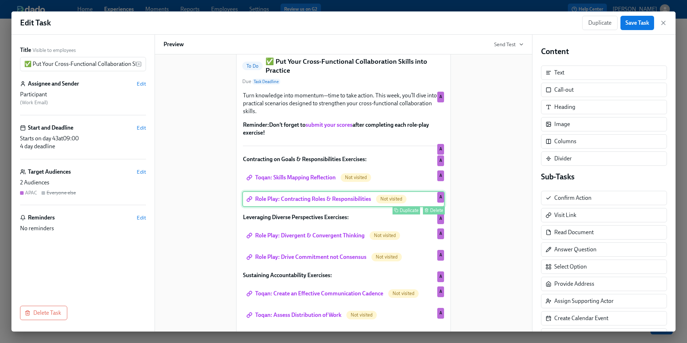
click at [333, 207] on div "Role Play: Contracting Roles & Responsibilities Not visited Duplicate Delete A" at bounding box center [343, 199] width 202 height 16
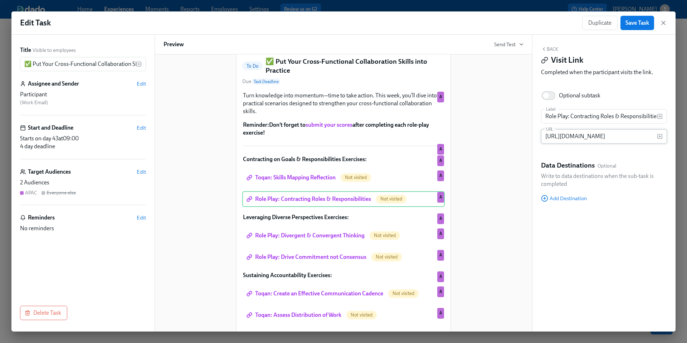
click at [578, 135] on input "[URL][DOMAIN_NAME]" at bounding box center [599, 136] width 116 height 14
click at [495, 211] on div "Hi Participant : First Name ! You have a new task in Leading@Udemy 2025 . To Do…" at bounding box center [343, 189] width 360 height 372
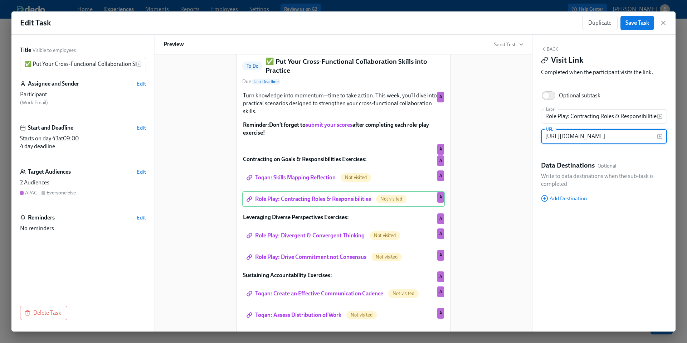
scroll to position [0, 0]
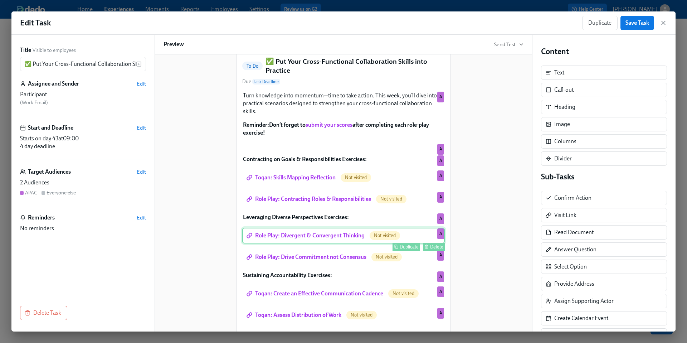
click at [330, 243] on div "Role Play: Divergent & Convergent Thinking Not visited Duplicate Delete A" at bounding box center [343, 235] width 202 height 16
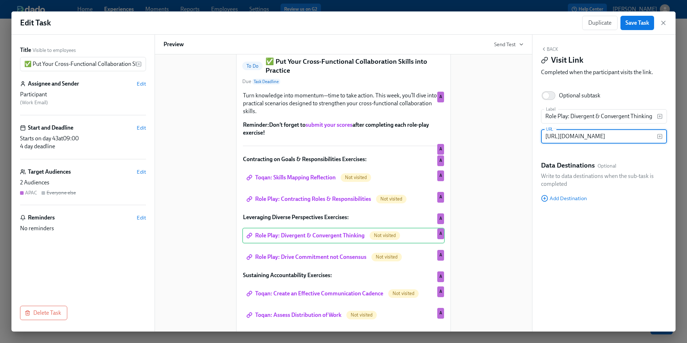
click at [584, 137] on input "[URL][DOMAIN_NAME]" at bounding box center [599, 136] width 116 height 14
click at [499, 230] on div "Hi Participant : First Name ! You have a new task in Leading@Udemy 2025 . To Do…" at bounding box center [343, 189] width 360 height 372
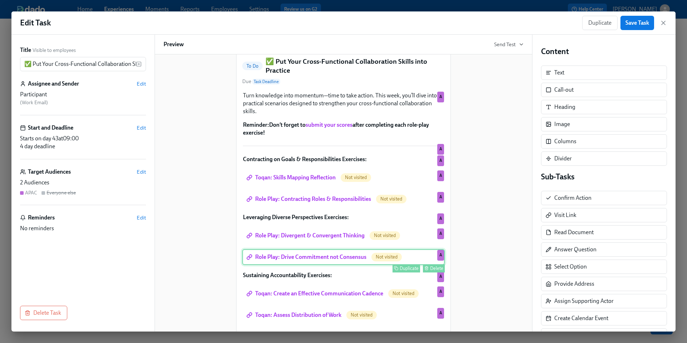
click at [345, 265] on div "Role Play: Drive Commitment not Consensus Not visited Duplicate Delete A" at bounding box center [343, 257] width 202 height 16
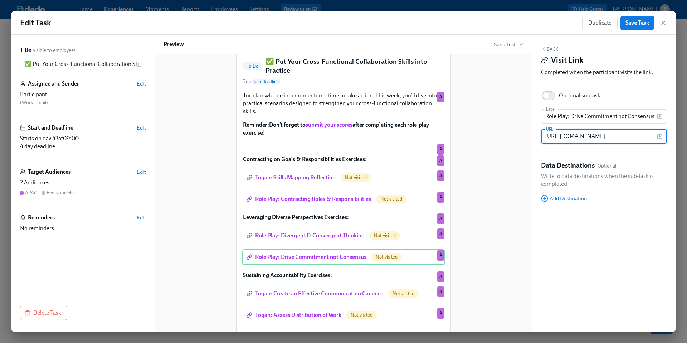
scroll to position [0, 0]
click at [559, 138] on input "[URL][DOMAIN_NAME]" at bounding box center [599, 136] width 116 height 14
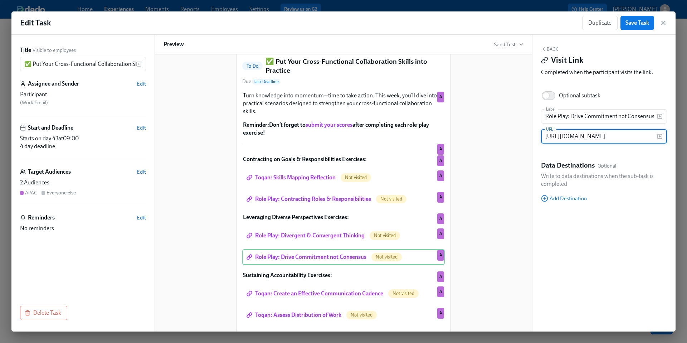
click at [501, 246] on div "Hi Participant : First Name ! You have a new task in Leading@Udemy 2025 . To Do…" at bounding box center [343, 189] width 360 height 372
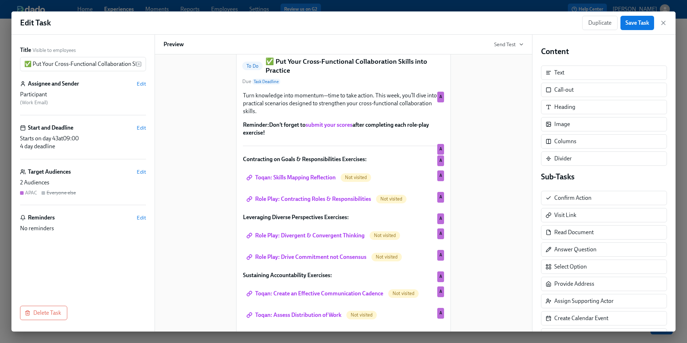
scroll to position [119, 0]
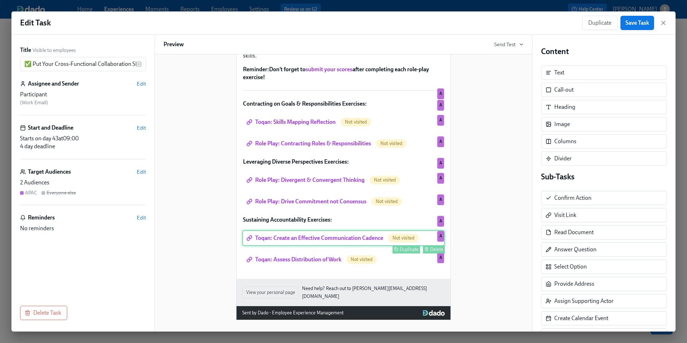
click at [367, 242] on div "Toqan: Create an Effective Communication Cadence Not visited Duplicate Delete A" at bounding box center [343, 238] width 202 height 16
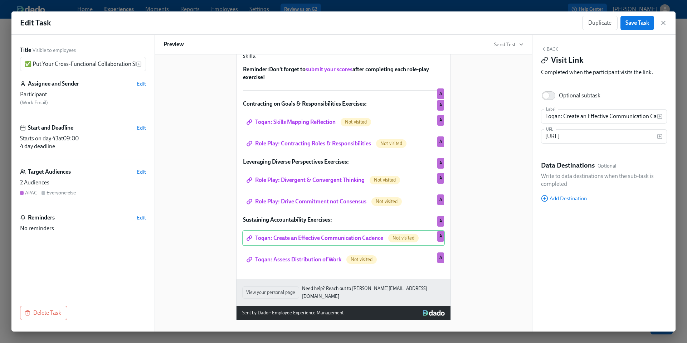
scroll to position [0, 0]
click at [571, 137] on input "[URL]" at bounding box center [599, 136] width 116 height 14
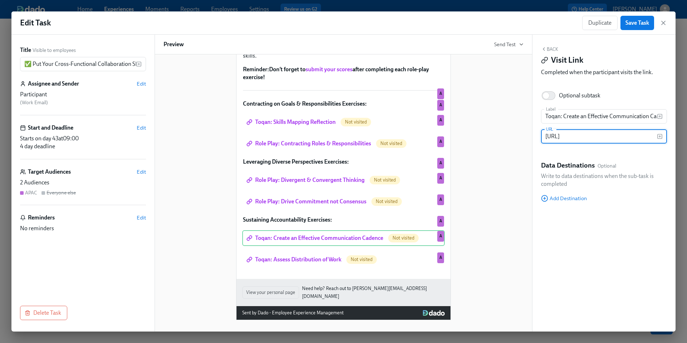
click at [490, 248] on div "Hi Participant : First Name ! You have a new task in Leading@Udemy 2025 . To Do…" at bounding box center [343, 134] width 360 height 372
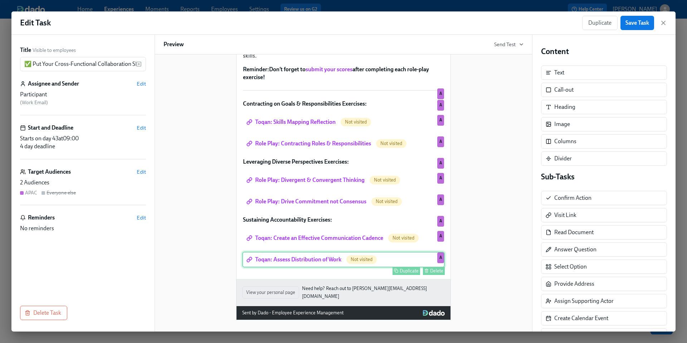
click at [313, 265] on div "Toqan: Assess Distribution of Work Not visited Duplicate Delete A" at bounding box center [343, 259] width 202 height 16
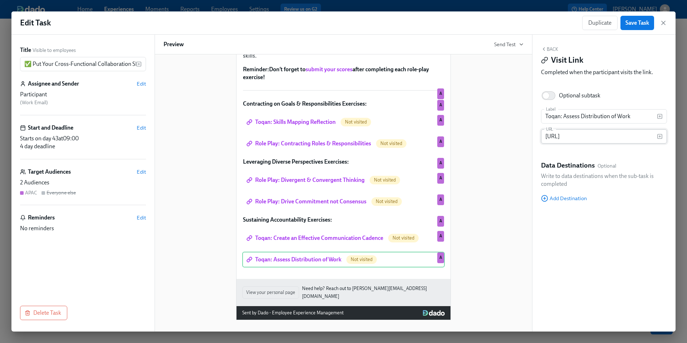
click at [583, 138] on input "[URL]" at bounding box center [599, 136] width 116 height 14
click at [480, 231] on div "Hi Participant : First Name ! You have a new task in Leading@Udemy 2025 . To Do…" at bounding box center [343, 134] width 360 height 372
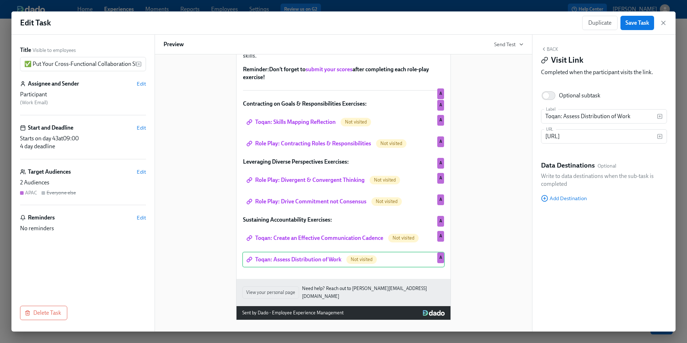
scroll to position [0, 0]
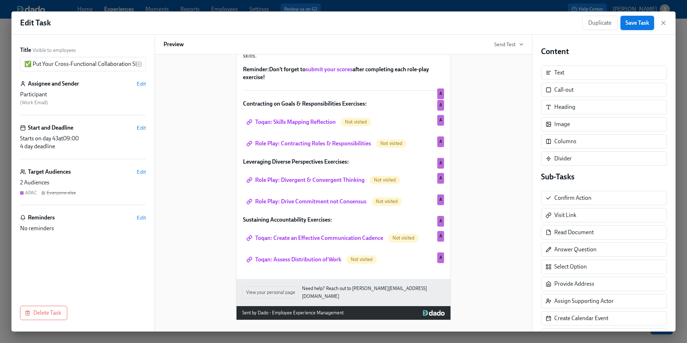
click at [629, 24] on span "Save Task" at bounding box center [637, 22] width 24 height 7
click at [663, 24] on icon "button" at bounding box center [662, 22] width 7 height 7
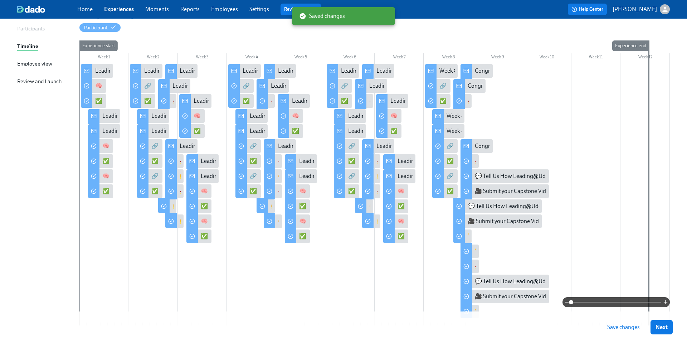
click at [614, 327] on span "Save changes" at bounding box center [623, 326] width 33 height 7
click at [401, 208] on div "✅ Put Your Cross-Functional Collaboration Skills into Practice" at bounding box center [473, 206] width 152 height 8
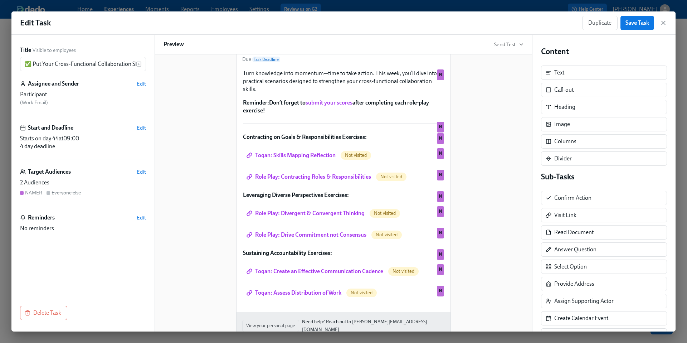
scroll to position [82, 0]
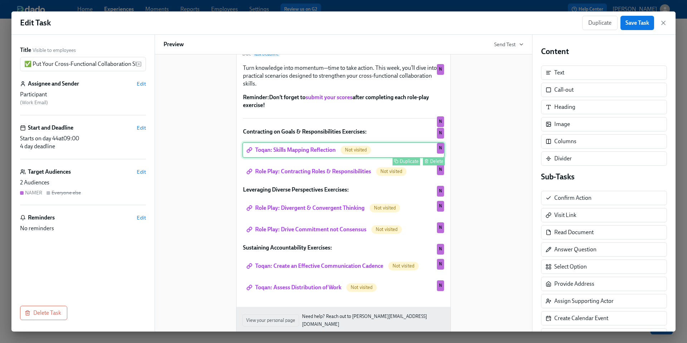
click at [297, 158] on div "Toqan: Skills Mapping Reflection Not visited Duplicate Delete N" at bounding box center [343, 150] width 202 height 16
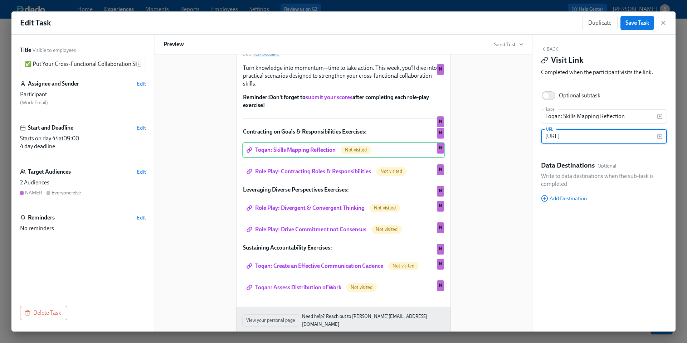
scroll to position [0, 0]
click at [579, 136] on input "[URL]" at bounding box center [599, 136] width 116 height 14
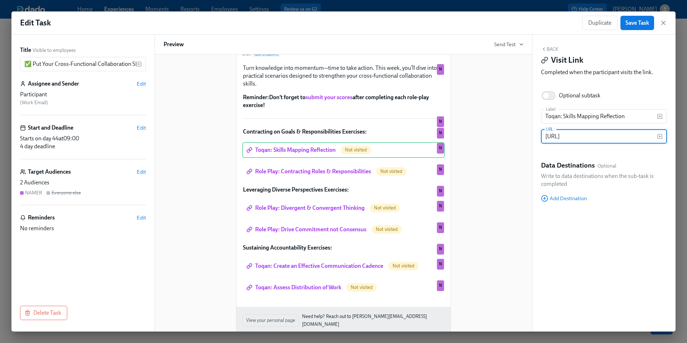
click at [496, 223] on div "Hi Participant : First Name ! You have a new task in Leading@Udemy 2025 . To Do…" at bounding box center [343, 162] width 360 height 372
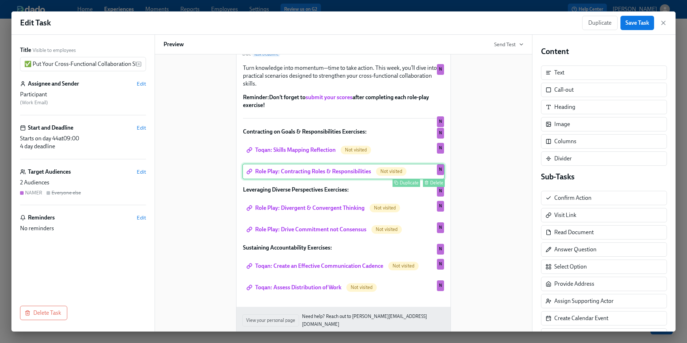
click at [354, 179] on div "Role Play: Contracting Roles & Responsibilities Not visited Duplicate Delete N" at bounding box center [343, 171] width 202 height 16
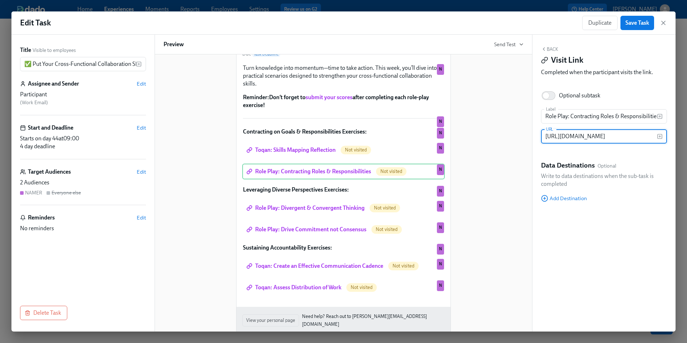
scroll to position [0, 0]
click at [569, 136] on input "[URL][DOMAIN_NAME]" at bounding box center [599, 136] width 116 height 14
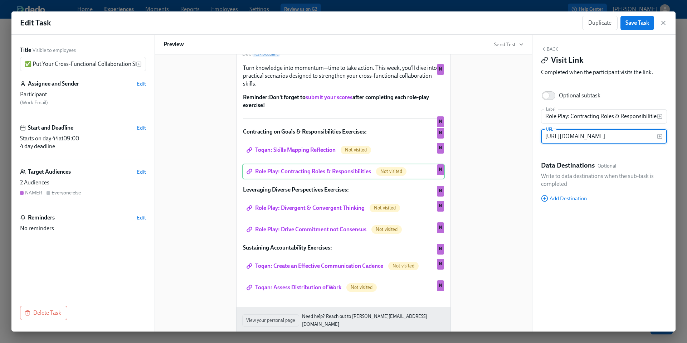
click at [494, 190] on div "Hi Participant : First Name ! You have a new task in Leading@Udemy 2025 . To Do…" at bounding box center [343, 162] width 360 height 372
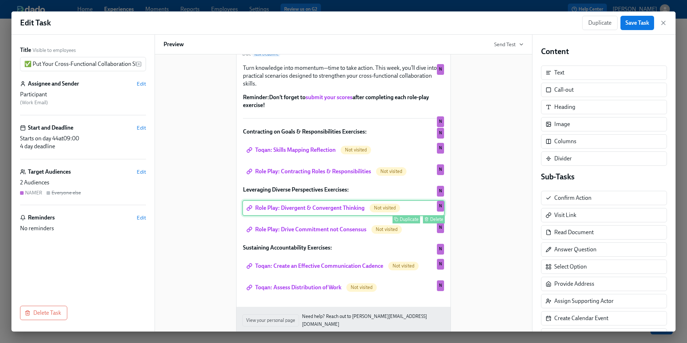
click at [343, 216] on div "Role Play: Divergent & Convergent Thinking Not visited Duplicate Delete N" at bounding box center [343, 208] width 202 height 16
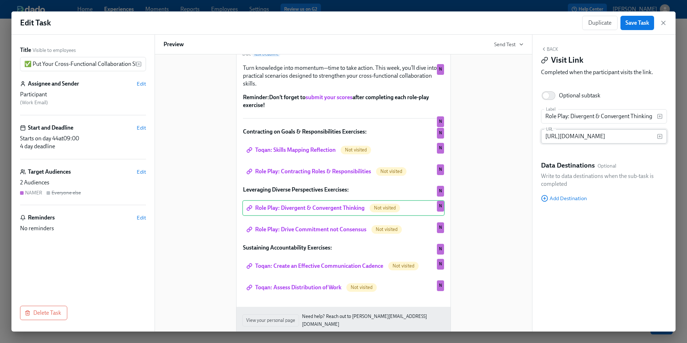
click at [576, 136] on input "[URL][DOMAIN_NAME]" at bounding box center [599, 136] width 116 height 14
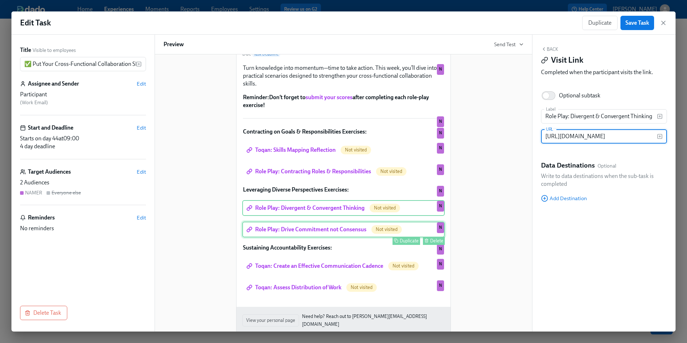
click at [324, 237] on div "Role Play: Drive Commitment not Consensus Not visited Duplicate Delete N" at bounding box center [343, 229] width 202 height 16
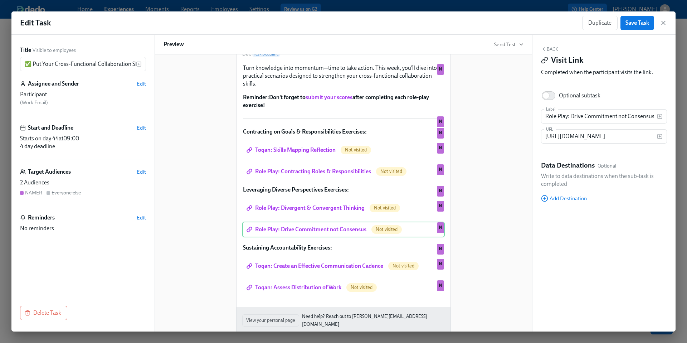
scroll to position [0, 0]
click at [572, 136] on input "[URL][DOMAIN_NAME]" at bounding box center [599, 136] width 116 height 14
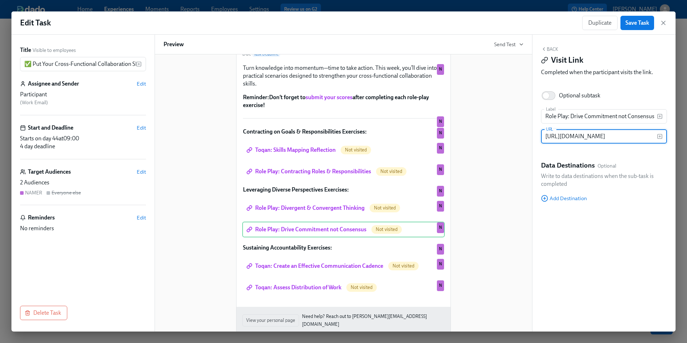
click at [486, 245] on div "Hi Participant : First Name ! You have a new task in Leading@Udemy 2025 . To Do…" at bounding box center [343, 162] width 360 height 372
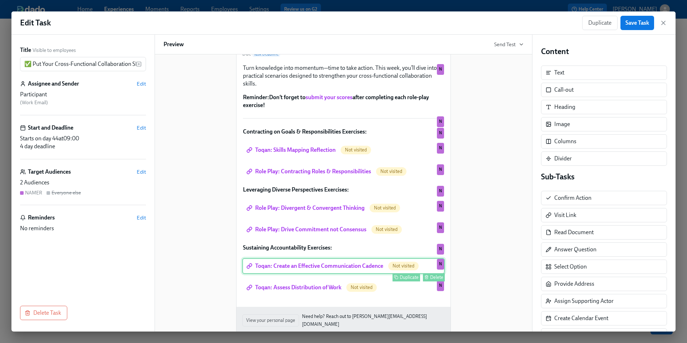
click at [350, 274] on div "Toqan: Create an Effective Communication Cadence Not visited Duplicate Delete N" at bounding box center [343, 266] width 202 height 16
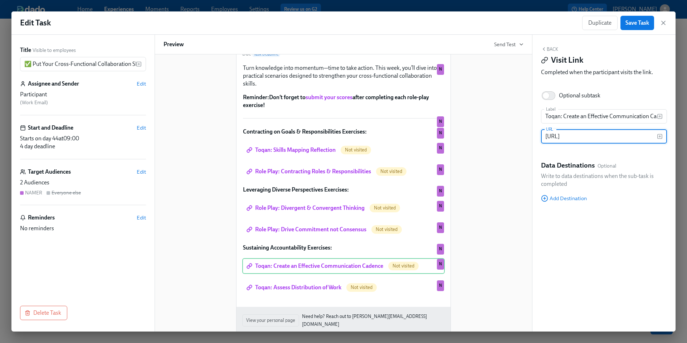
click at [574, 137] on input "[URL]" at bounding box center [599, 136] width 116 height 14
click at [472, 241] on div "Hi Participant : First Name ! You have a new task in Leading@Udemy 2025 . To Do…" at bounding box center [343, 162] width 360 height 372
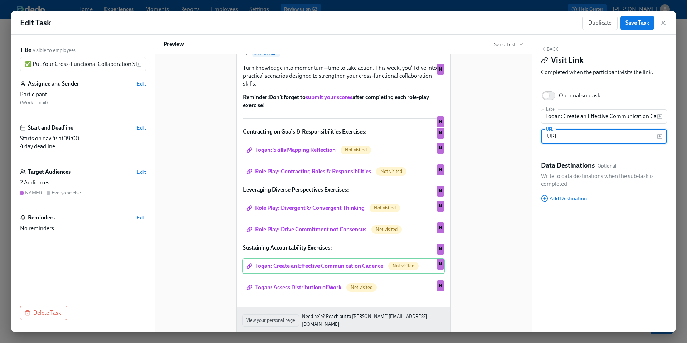
scroll to position [0, 0]
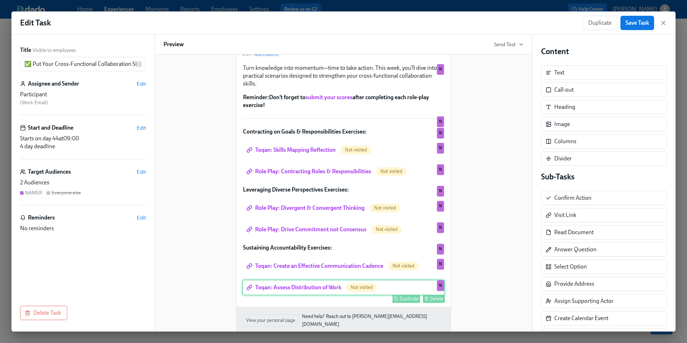
click at [330, 295] on div "Toqan: Assess Distribution of Work Not visited Duplicate Delete N" at bounding box center [343, 287] width 202 height 16
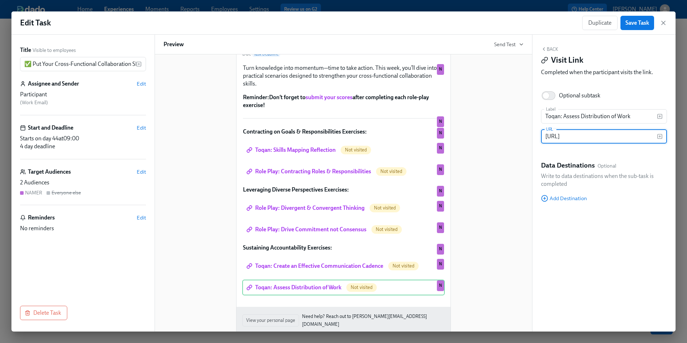
click at [591, 136] on input "[URL]" at bounding box center [599, 136] width 116 height 14
click at [486, 226] on div "Hi Participant : First Name ! You have a new task in Leading@Udemy 2025 . To Do…" at bounding box center [343, 162] width 360 height 372
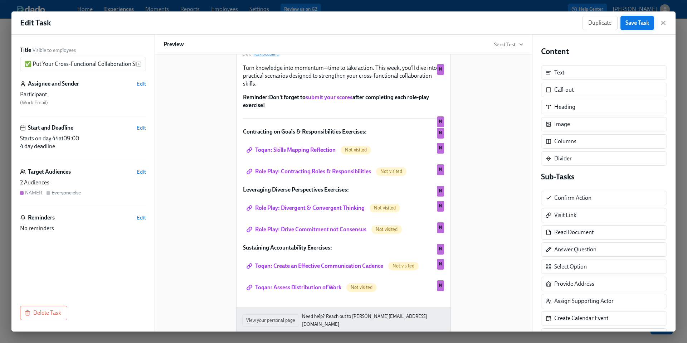
click at [637, 23] on span "Save Task" at bounding box center [637, 22] width 24 height 7
click at [663, 24] on icon "button" at bounding box center [662, 22] width 7 height 7
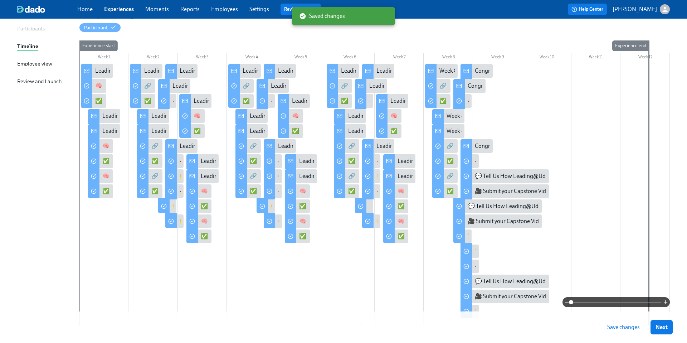
click at [618, 328] on span "Save changes" at bounding box center [623, 326] width 33 height 7
click at [396, 233] on div "✅ Put Your Cross-Functional Collaboration Skills into Practice" at bounding box center [395, 236] width 25 height 14
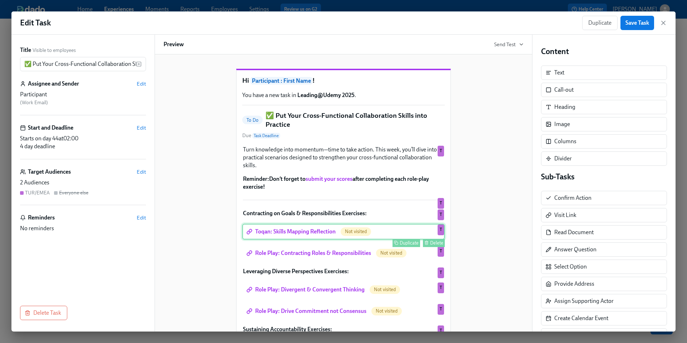
click at [304, 239] on div "Toqan: Skills Mapping Reflection Not visited Duplicate Delete T" at bounding box center [343, 232] width 202 height 16
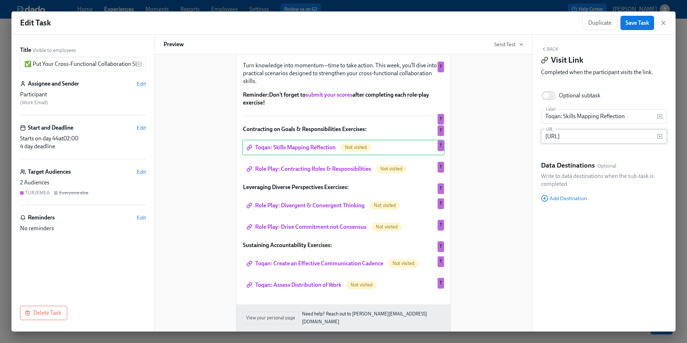
click at [589, 134] on input "[URL]" at bounding box center [599, 136] width 116 height 14
click at [461, 222] on div "Hi Participant : First Name ! You have a new task in Leading@Udemy 2025 . To Do…" at bounding box center [343, 159] width 360 height 372
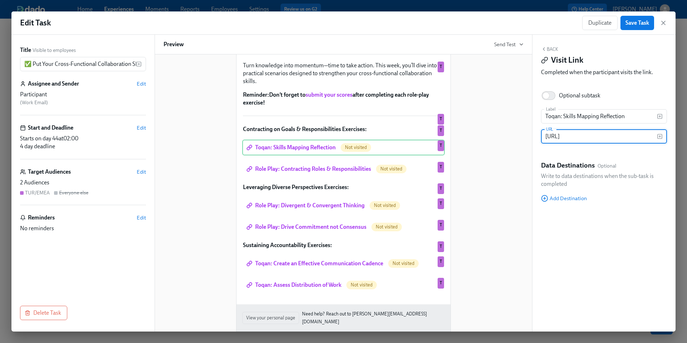
scroll to position [0, 0]
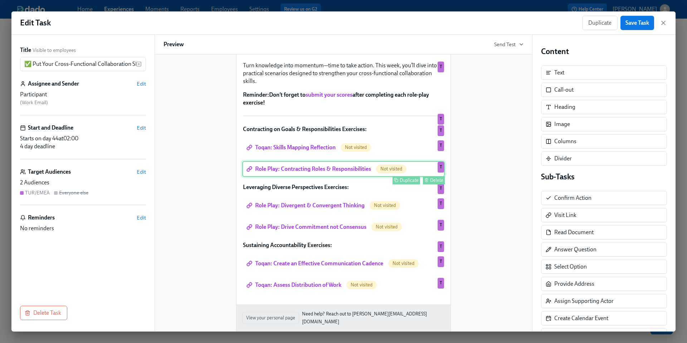
click at [360, 177] on div "Role Play: Contracting Roles & Responsibilities Not visited Duplicate Delete T" at bounding box center [343, 169] width 202 height 16
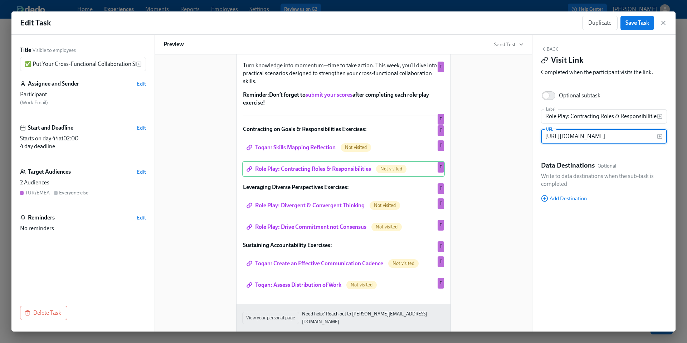
click at [571, 136] on input "[URL][DOMAIN_NAME]" at bounding box center [599, 136] width 116 height 14
click at [504, 204] on div "Hi Participant : First Name ! You have a new task in Leading@Udemy 2025 . To Do…" at bounding box center [343, 159] width 360 height 372
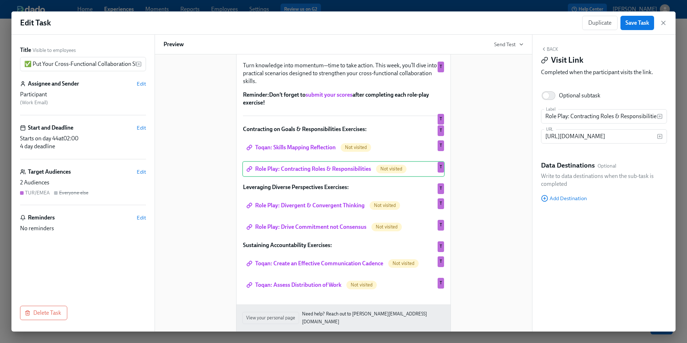
scroll to position [0, 0]
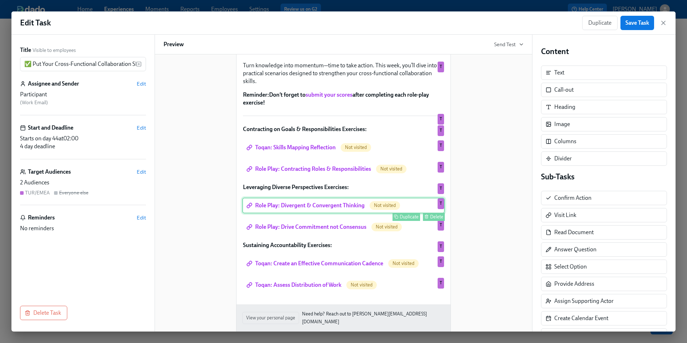
click at [350, 213] on div "Role Play: Divergent & Convergent Thinking Not visited Duplicate Delete T" at bounding box center [343, 205] width 202 height 16
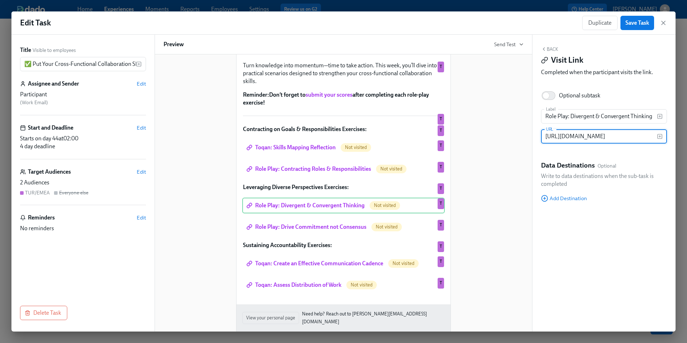
click at [567, 135] on input "[URL][DOMAIN_NAME]" at bounding box center [599, 136] width 116 height 14
click at [498, 234] on div "Hi Participant : First Name ! You have a new task in Leading@Udemy 2025 . To Do…" at bounding box center [343, 159] width 360 height 372
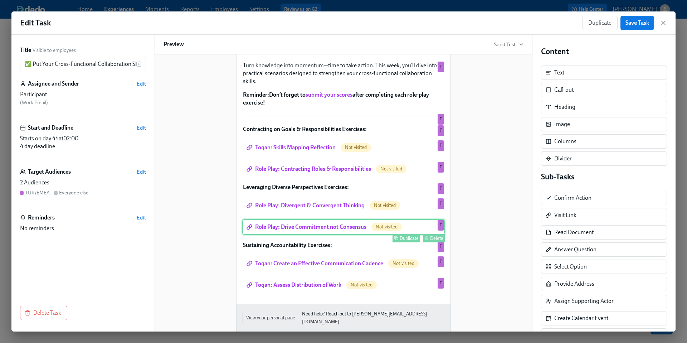
click at [358, 235] on div "Role Play: Drive Commitment not Consensus Not visited Duplicate Delete T" at bounding box center [343, 227] width 202 height 16
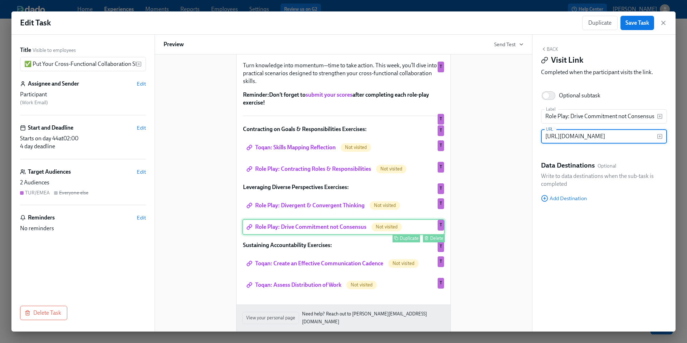
scroll to position [0, 93]
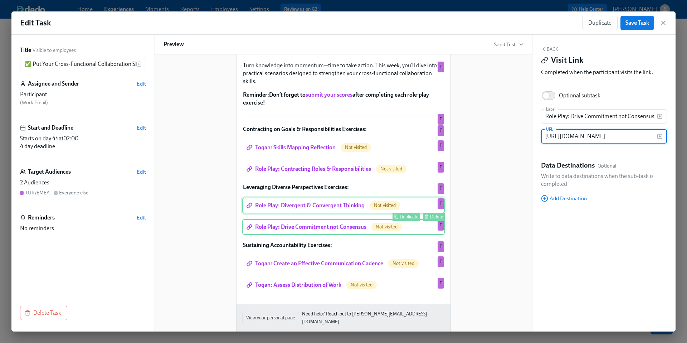
click at [320, 213] on div "Role Play: Divergent & Convergent Thinking Not visited Duplicate Delete T" at bounding box center [343, 205] width 202 height 16
click at [327, 234] on div "Role Play: Drive Commitment not Consensus Not visited Duplicate Delete T" at bounding box center [343, 227] width 202 height 16
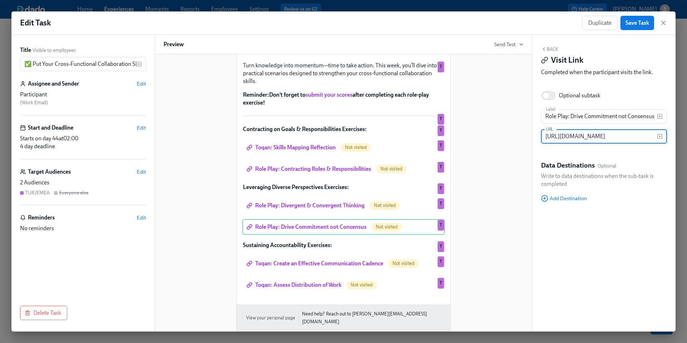
scroll to position [0, 0]
click at [603, 137] on input "[URL][DOMAIN_NAME]" at bounding box center [599, 136] width 116 height 14
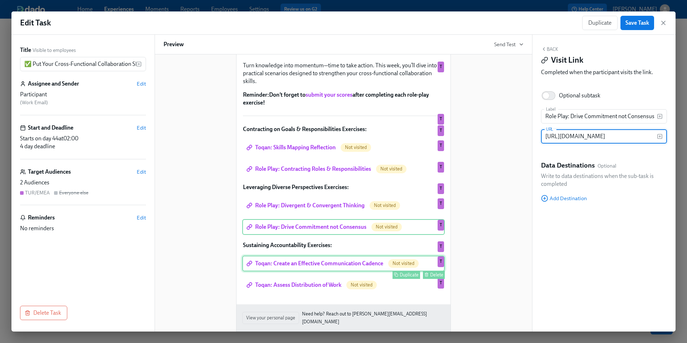
click at [332, 271] on div "Toqan: Create an Effective Communication Cadence Not visited Duplicate Delete T" at bounding box center [343, 263] width 202 height 16
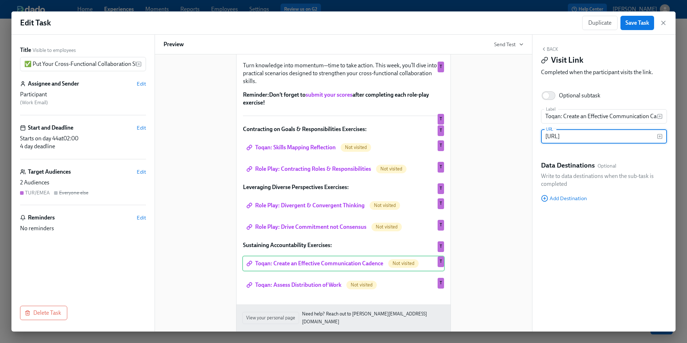
scroll to position [0, 0]
click at [600, 139] on input "[URL]" at bounding box center [599, 136] width 116 height 14
click at [600, 139] on input "https://work.toqan.ai/spaces/join/2c76133f-f578-4285-8937-77439da6e2b8" at bounding box center [599, 136] width 116 height 14
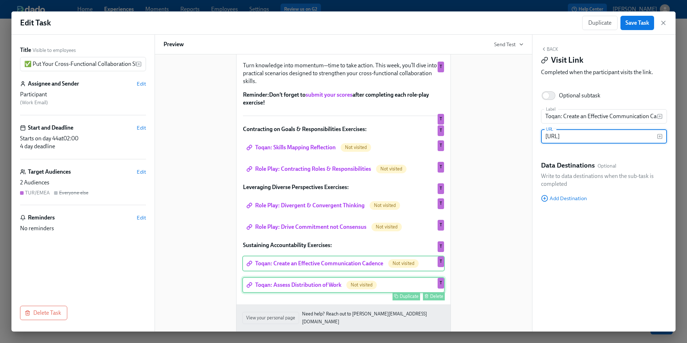
click at [285, 293] on div "Toqan: Assess Distribution of Work Not visited Duplicate Delete T" at bounding box center [343, 285] width 202 height 16
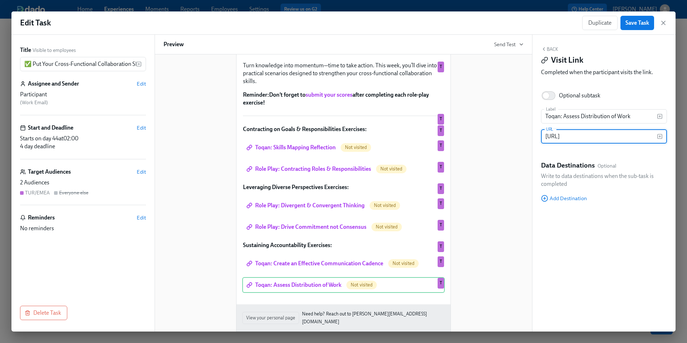
scroll to position [0, 0]
click at [586, 136] on input "https://work.toqan.ai/spaces/join/4b9eea0b-6808-4207-af26-18ffd856b362" at bounding box center [599, 136] width 116 height 14
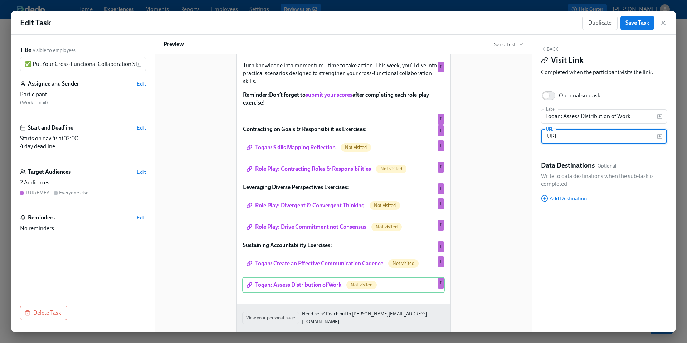
click at [491, 214] on div "Hi Participant : First Name ! You have a new task in Leading@Udemy 2025 . To Do…" at bounding box center [343, 159] width 360 height 372
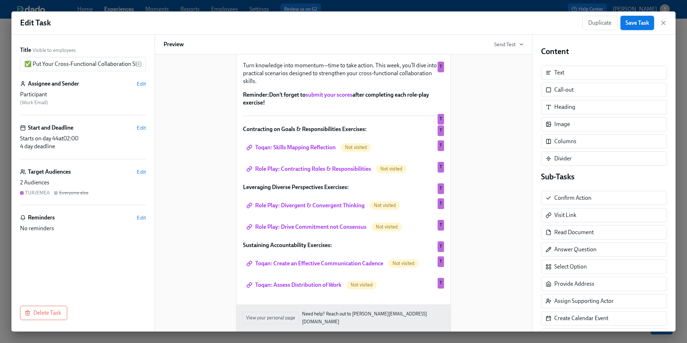
click at [630, 26] on button "Save Task" at bounding box center [637, 23] width 34 height 14
click at [664, 24] on icon "button" at bounding box center [663, 23] width 4 height 4
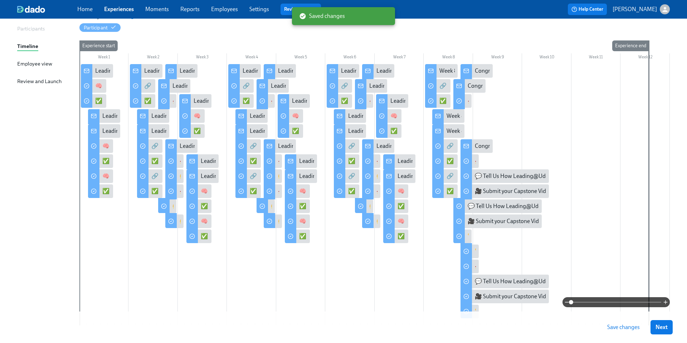
click at [612, 328] on span "Save changes" at bounding box center [623, 326] width 33 height 7
click at [437, 69] on div "Week 8 of Leading@Udemy – Priority Skill #4: Cross-Functional Collaboration!" at bounding box center [441, 71] width 32 height 14
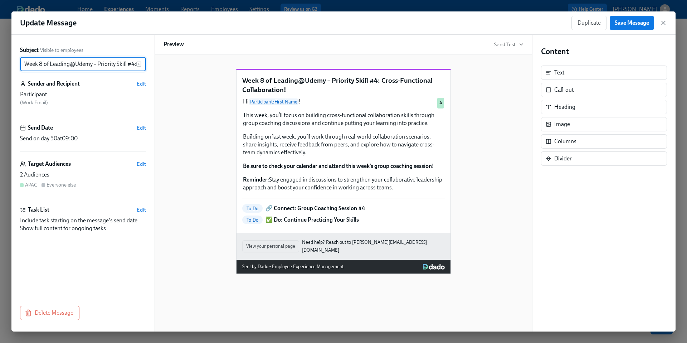
scroll to position [0, 77]
click at [86, 68] on input "Week 8 of Leading@Udemy – Priority Skill #4: Cross-Functional Collaboration!" at bounding box center [78, 64] width 116 height 14
click at [73, 65] on input "Week 8 of Leading@Udemy – Priority Skill #4: Cross-Functional Collaboration!" at bounding box center [78, 64] width 116 height 14
drag, startPoint x: 29, startPoint y: 63, endPoint x: 12, endPoint y: 63, distance: 17.5
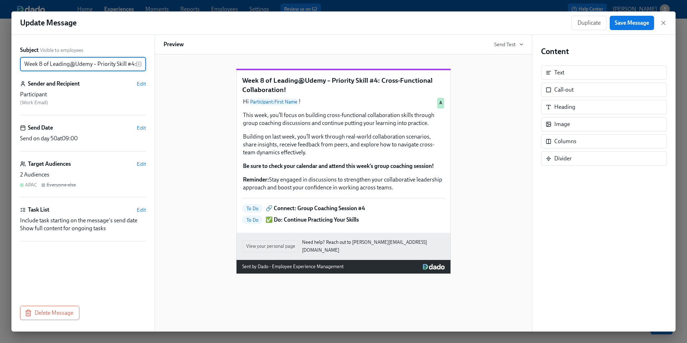
click at [12, 63] on div "Subject Visible to employees Week 8 of Leading@Udemy – Priority Skill #4: Cross…" at bounding box center [82, 183] width 143 height 296
drag, startPoint x: 67, startPoint y: 64, endPoint x: 156, endPoint y: 68, distance: 88.8
click at [156, 69] on div "Subject Visible to employees Leading@Udemy – Priority Skill #4: Cross-Functiona…" at bounding box center [343, 183] width 664 height 296
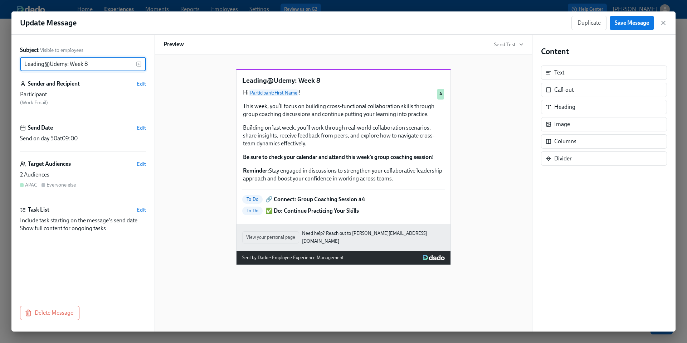
type input "Leading@Udemy: Week 8"
click at [183, 161] on div "Leading@Udemy: Week 8 Hi Participant : First Name ! This week, you’ll focus on …" at bounding box center [343, 160] width 360 height 207
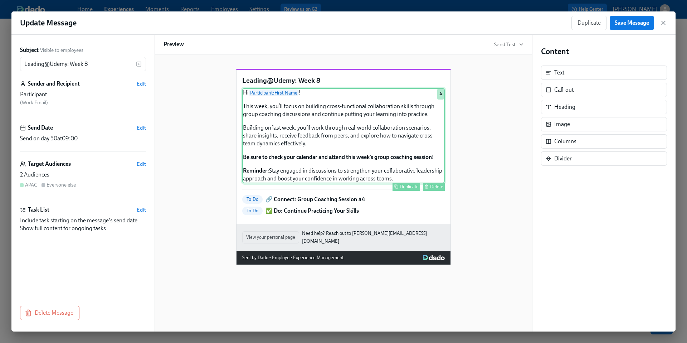
click at [350, 152] on div "Hi Participant : First Name ! This week, you’ll focus on building cross-functio…" at bounding box center [343, 135] width 202 height 95
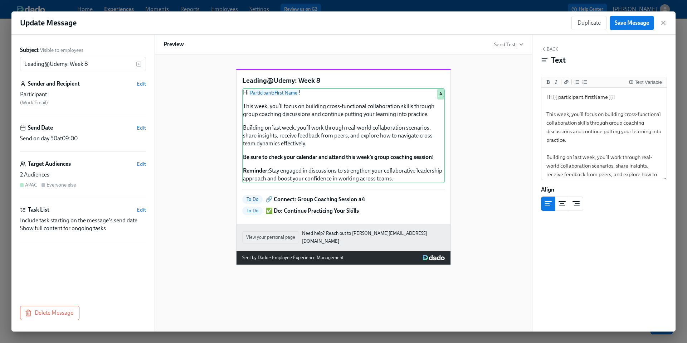
click at [474, 164] on div "Leading@Udemy: Week 8 Hi Participant : First Name ! This week, you’ll focus on …" at bounding box center [343, 160] width 360 height 207
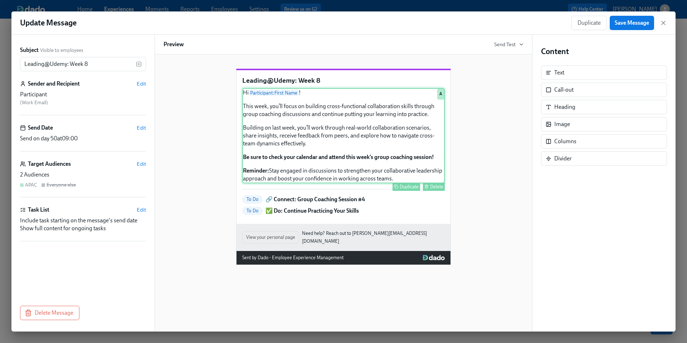
click at [362, 144] on div "Hi Participant : First Name ! This week, you’ll focus on building cross-functio…" at bounding box center [343, 135] width 202 height 95
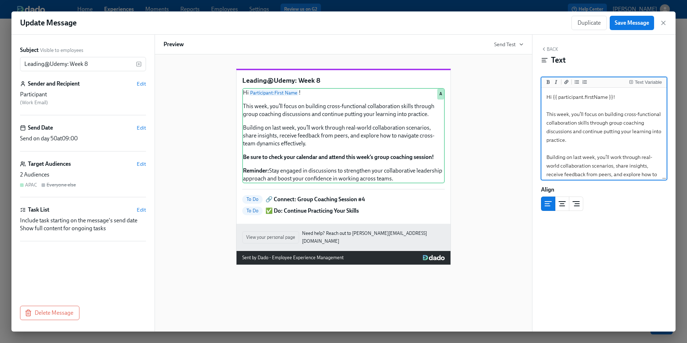
drag, startPoint x: 609, startPoint y: 123, endPoint x: 645, endPoint y: 123, distance: 36.1
click at [645, 123] on textarea "Hi {{ participant.firstName }}! This week, you’ll focus on building cross-funct…" at bounding box center [604, 174] width 122 height 170
click at [547, 82] on icon "Add bold text" at bounding box center [547, 82] width 3 height 4
click at [612, 125] on textarea "Hi {{ participant.firstName }}! This week, you’ll focus on building cross-funct…" at bounding box center [604, 174] width 122 height 170
click at [547, 132] on textarea "Hi {{ participant.firstName }}! This week, you’ll focus on building cross-funct…" at bounding box center [604, 174] width 122 height 170
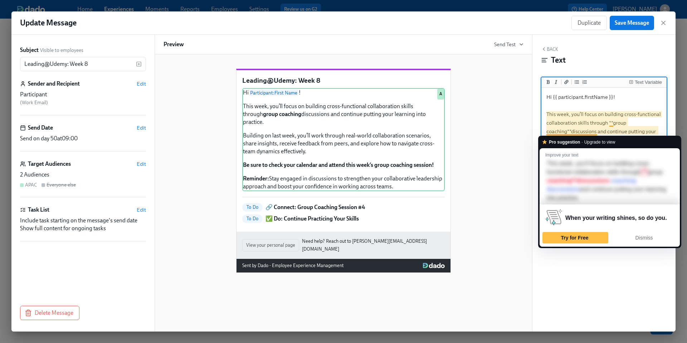
click at [572, 132] on textarea "Hi {{ participant.firstName }}! This week, you’ll focus on building cross-funct…" at bounding box center [604, 174] width 122 height 170
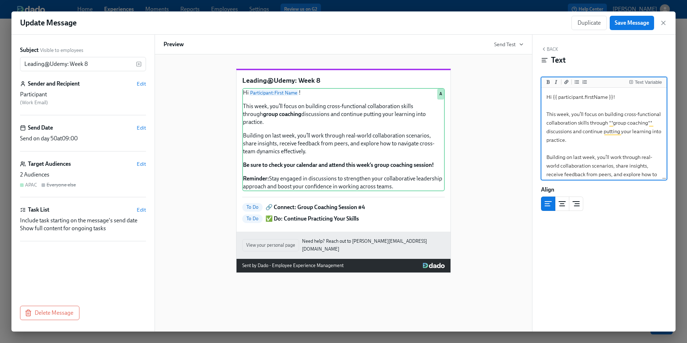
type textarea "Hi {{ participant.firstName }}! This week, you’ll focus on building cross-funct…"
click at [496, 154] on div "Leading@Udemy: Week 8 Hi Participant : First Name ! This week, you’ll focus on …" at bounding box center [343, 164] width 360 height 215
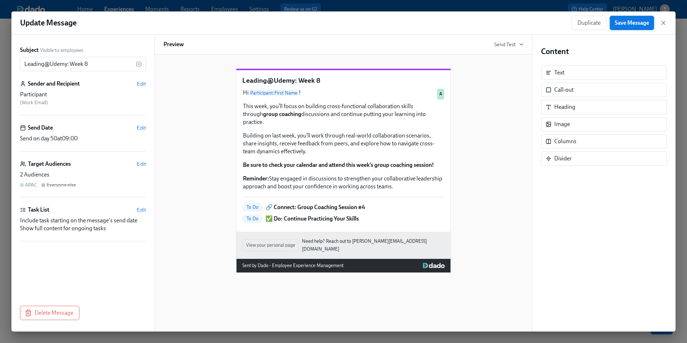
click at [629, 23] on span "Save Message" at bounding box center [631, 22] width 34 height 7
click at [664, 21] on icon "button" at bounding box center [663, 23] width 4 height 4
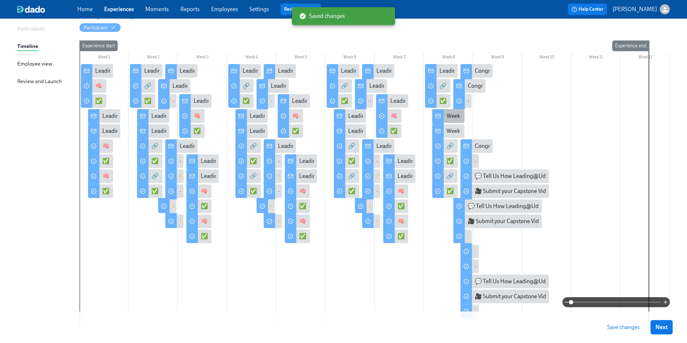
click at [448, 119] on div "Week 8 of Leading@Udemy – Priority Skill #4: Cross-Functional Collaboration!" at bounding box center [541, 116] width 191 height 8
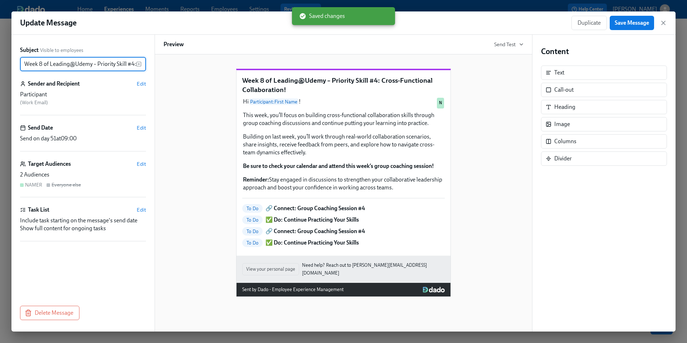
scroll to position [0, 77]
click at [58, 63] on input "Week 8 of Leading@Udemy – Priority Skill #4: Cross-Functional Collaboration!" at bounding box center [78, 64] width 116 height 14
drag, startPoint x: 29, startPoint y: 63, endPoint x: 0, endPoint y: 63, distance: 29.0
click at [0, 63] on div "Update Message Duplicate Save Message Subject Visible to employees Week 8 of Le…" at bounding box center [343, 171] width 687 height 343
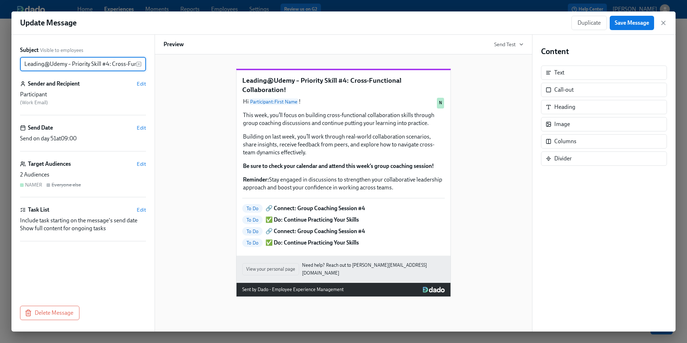
scroll to position [0, 52]
drag, startPoint x: 68, startPoint y: 65, endPoint x: 142, endPoint y: 68, distance: 74.5
click at [142, 68] on div "Leading@Udemy – Priority Skill #4: Cross-Functional Collaboration! ​" at bounding box center [83, 64] width 126 height 14
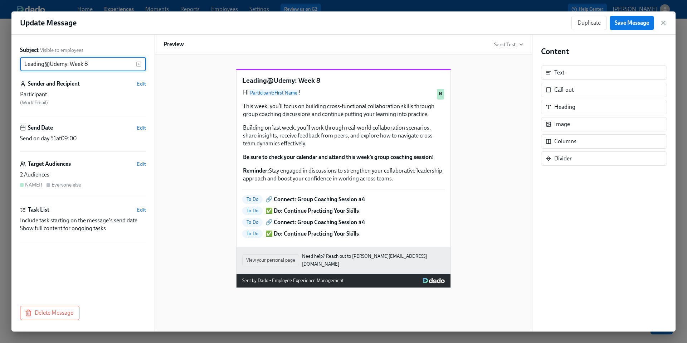
type input "Leading@Udemy: Week 8"
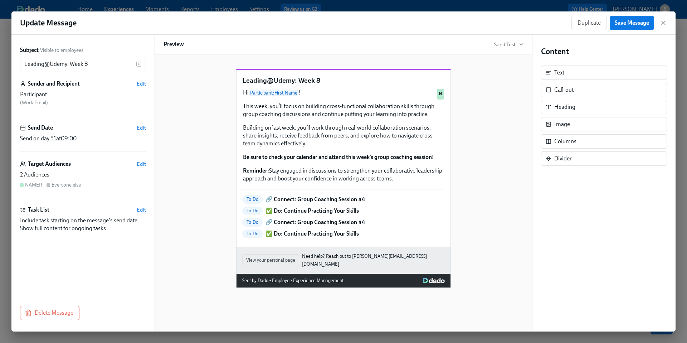
click at [215, 149] on div "Leading@Udemy: Week 8 Hi Participant : First Name ! This week, you’ll focus on …" at bounding box center [343, 172] width 360 height 230
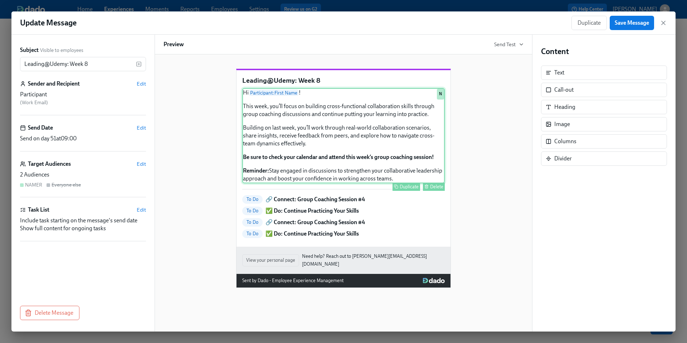
click at [359, 139] on div "Hi Participant : First Name ! This week, you’ll focus on building cross-functio…" at bounding box center [343, 135] width 202 height 95
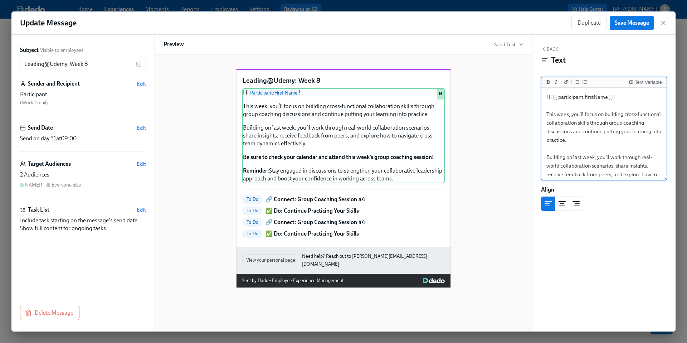
drag, startPoint x: 644, startPoint y: 122, endPoint x: 609, endPoint y: 123, distance: 35.0
click at [609, 123] on textarea "Hi {{ participant.firstName }}! This week, you’ll focus on building cross-funct…" at bounding box center [604, 174] width 122 height 170
click at [548, 83] on icon "Add bold text" at bounding box center [547, 82] width 3 height 4
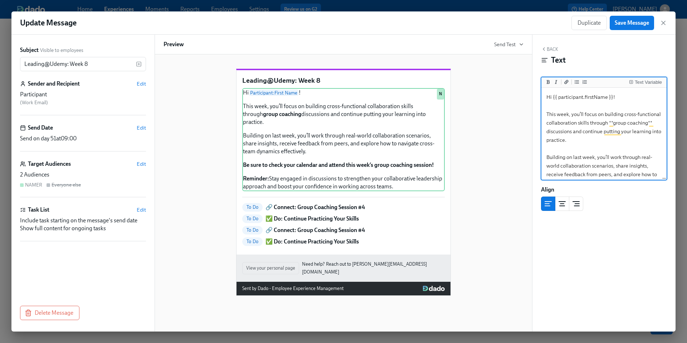
type textarea "Hi {{ participant.firstName }}! This week, you’ll focus on building cross-funct…"
click at [454, 192] on div "Leading@Udemy: Week 8 Hi Participant : First Name ! This week, you’ll focus on …" at bounding box center [343, 176] width 360 height 238
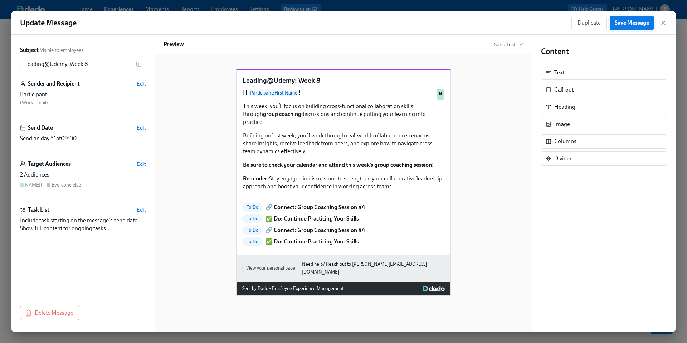
click at [626, 21] on span "Save Message" at bounding box center [631, 22] width 34 height 7
click at [663, 24] on icon "button" at bounding box center [662, 22] width 7 height 7
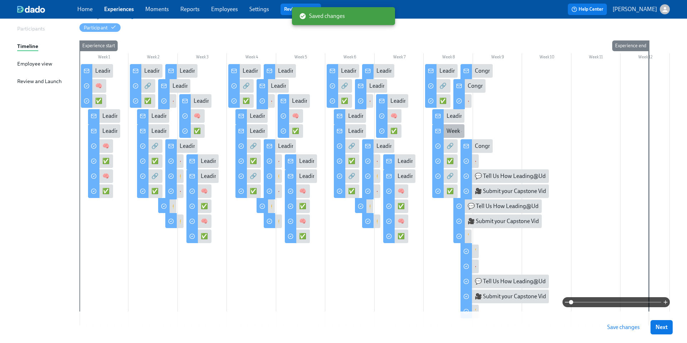
click at [452, 132] on div "Week 8 of Leading@Udemy – Priority Skill #4: Cross-Functional Collaboration!" at bounding box center [541, 131] width 191 height 8
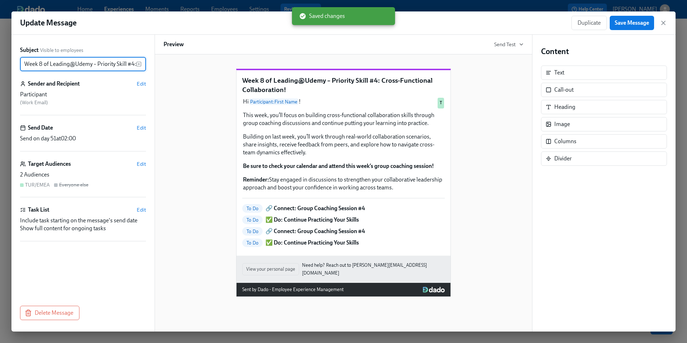
scroll to position [0, 77]
click at [103, 65] on input "Week 8 of Leading@Udemy – Priority Skill #4: Cross-Functional Collaboration!" at bounding box center [78, 64] width 116 height 14
click at [66, 63] on input "Week 8 of Leading@Udemy – Priority Skill #4: Cross-Functional Collaboration!" at bounding box center [78, 64] width 116 height 14
click at [90, 65] on input "Week 8 of Leading@Udemy – Priority Skill #4: Cross-Functional Collaboration!" at bounding box center [78, 64] width 116 height 14
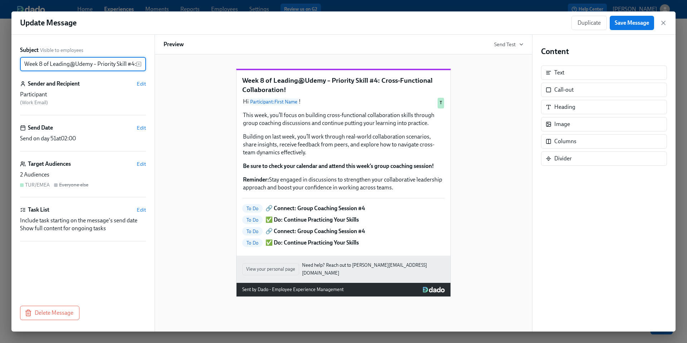
drag, startPoint x: 30, startPoint y: 65, endPoint x: 3, endPoint y: 65, distance: 27.2
click at [3, 65] on div "Update Message Duplicate Save Message Subject Visible to employees Week 8 of Le…" at bounding box center [343, 171] width 687 height 343
drag, startPoint x: 68, startPoint y: 64, endPoint x: 138, endPoint y: 69, distance: 71.0
click at [138, 69] on div "Leading@Udemy – Priority Skill #4: Cross-Functional Collaboration! ​" at bounding box center [83, 64] width 126 height 14
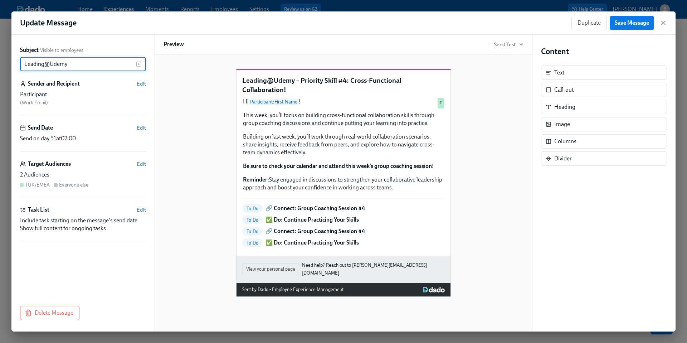
scroll to position [0, 0]
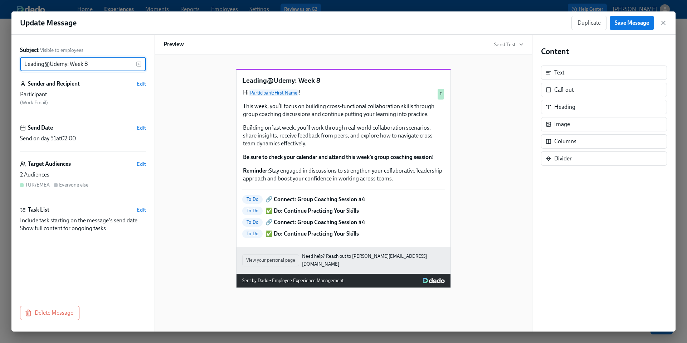
type input "Leading@Udemy: Week 8"
click at [177, 143] on div "Leading@Udemy: Week 8 Hi Participant : First Name ! This week, you’ll focus on …" at bounding box center [343, 172] width 360 height 230
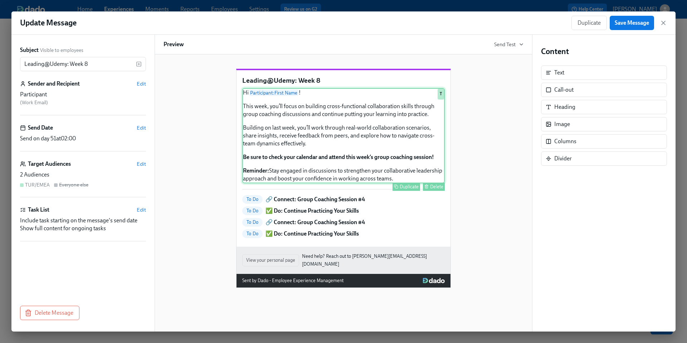
click at [325, 148] on div "Hi Participant : First Name ! This week, you’ll focus on building cross-functio…" at bounding box center [343, 135] width 202 height 95
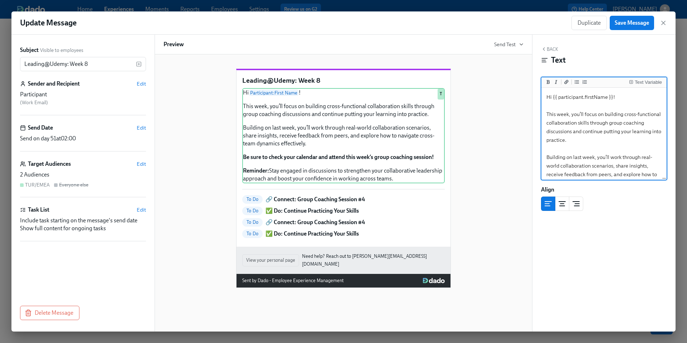
drag, startPoint x: 643, startPoint y: 124, endPoint x: 609, endPoint y: 126, distance: 34.0
click at [609, 126] on textarea "Hi {{ participant.firstName }}! This week, you’ll focus on building cross-funct…" at bounding box center [604, 174] width 122 height 170
click at [547, 82] on icon "Add bold text" at bounding box center [548, 82] width 4 height 4
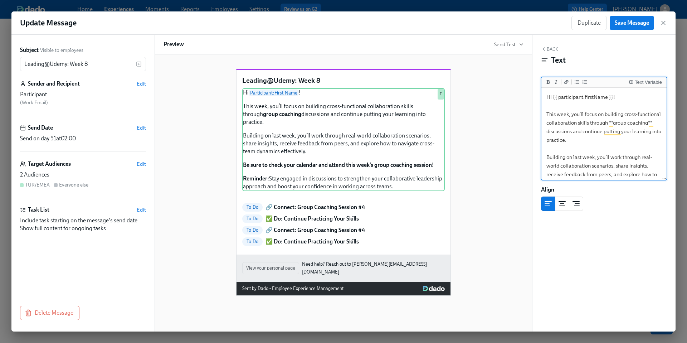
type textarea "Hi {{ participant.firstName }}! This week, you’ll focus on building cross-funct…"
click at [517, 142] on div "Leading@Udemy: Week 8 Hi Participant : First Name ! This week, you’ll focus on …" at bounding box center [343, 176] width 360 height 238
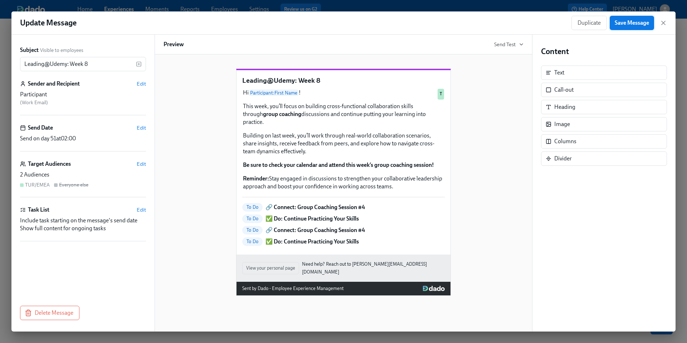
click at [633, 25] on span "Save Message" at bounding box center [631, 22] width 34 height 7
click at [664, 23] on icon "button" at bounding box center [663, 23] width 4 height 4
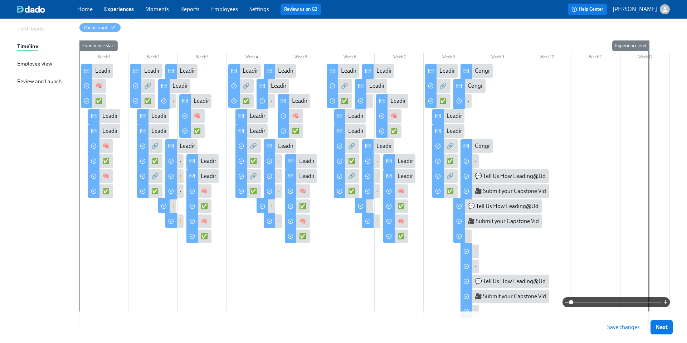
click at [614, 327] on span "Save changes" at bounding box center [623, 326] width 33 height 7
click at [441, 85] on div "🔗 Connect: Group Coaching Session #4" at bounding box center [488, 86] width 99 height 8
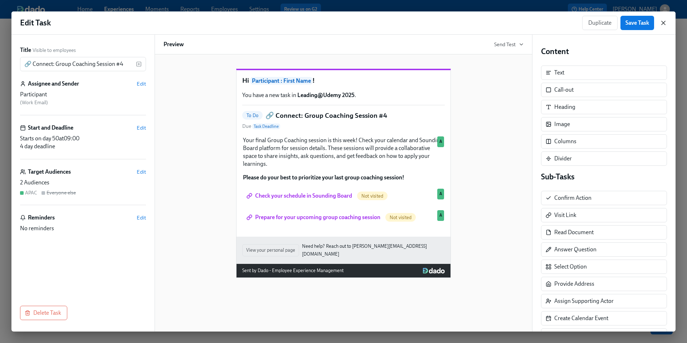
click at [663, 22] on icon "button" at bounding box center [663, 23] width 4 height 4
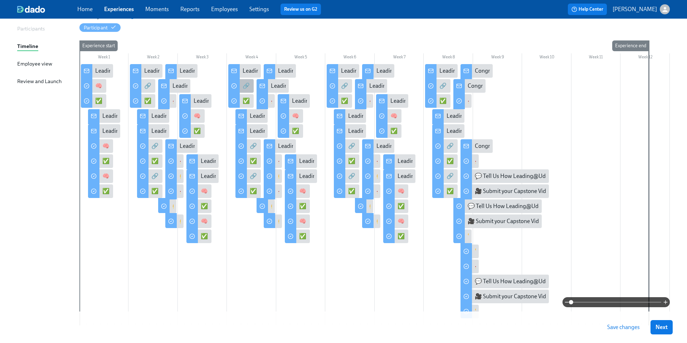
click at [248, 83] on div "🔗 Connect: Group Coaching Session #2" at bounding box center [291, 86] width 98 height 8
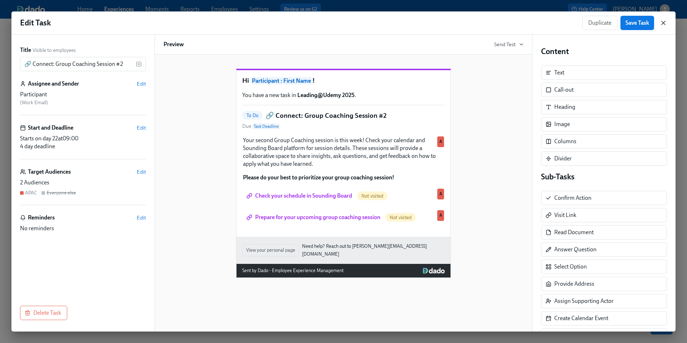
click at [666, 23] on icon "button" at bounding box center [662, 22] width 7 height 7
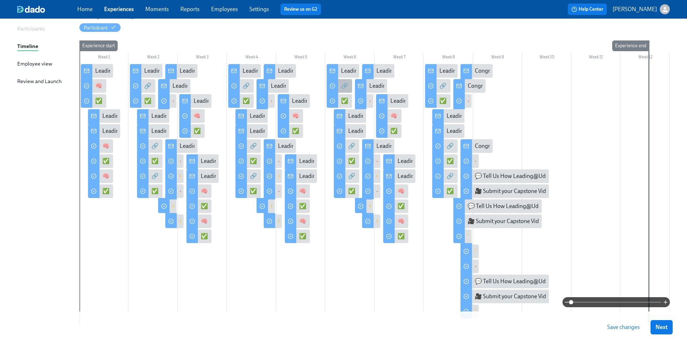
click at [347, 86] on div "🔗 Connect: Group Coaching Session #3" at bounding box center [390, 86] width 98 height 8
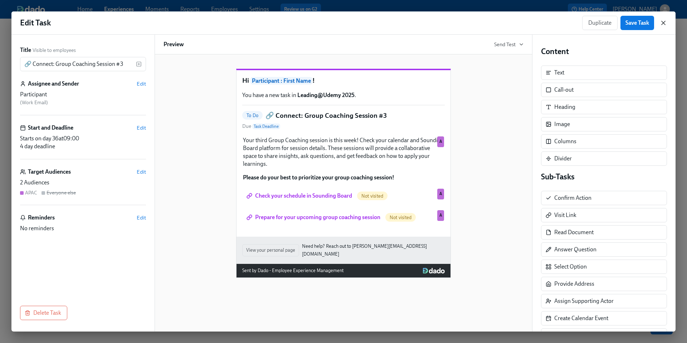
click at [664, 23] on icon "button" at bounding box center [662, 22] width 7 height 7
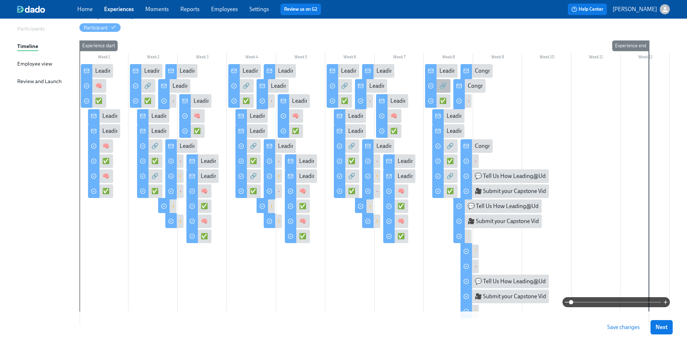
click at [442, 86] on div "🔗 Connect: Group Coaching Session #4" at bounding box center [488, 86] width 99 height 8
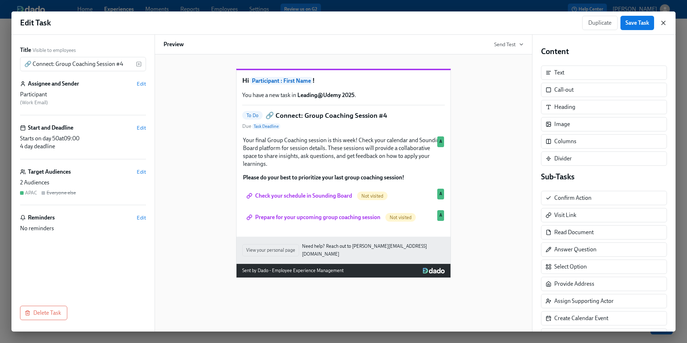
click at [663, 23] on icon "button" at bounding box center [663, 23] width 4 height 4
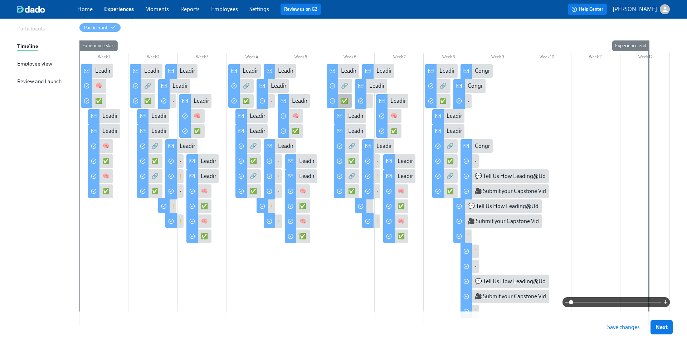
click at [347, 103] on div "✅ Do: Continue Practicing Your Skills" at bounding box center [387, 101] width 92 height 8
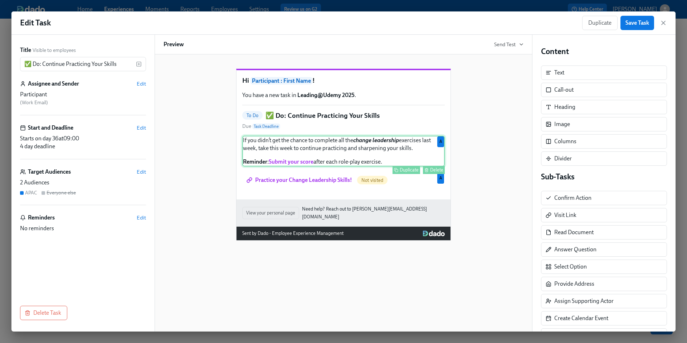
click at [299, 158] on div "If you didn’t get the chance to complete all the change leadership exercises la…" at bounding box center [343, 151] width 202 height 31
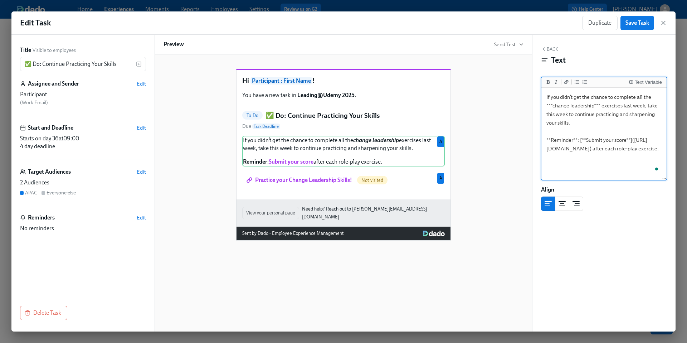
drag, startPoint x: 660, startPoint y: 165, endPoint x: 543, endPoint y: 99, distance: 134.5
click at [543, 99] on textarea "If you didn’t get the chance to complete all the ***change leadership*** exerci…" at bounding box center [604, 134] width 122 height 90
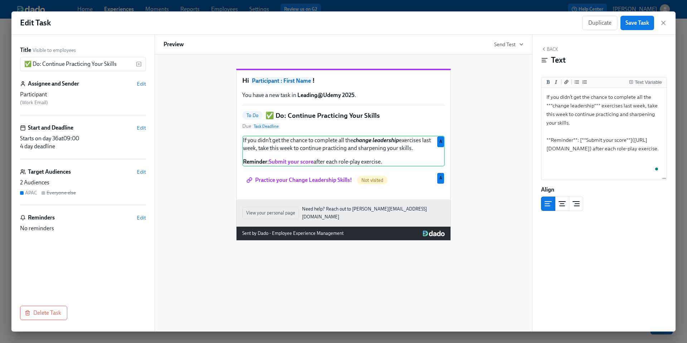
click at [504, 220] on div "Hi Participant : First Name ! You have a new task in Leading@Udemy 2025 . To Do…" at bounding box center [343, 148] width 360 height 183
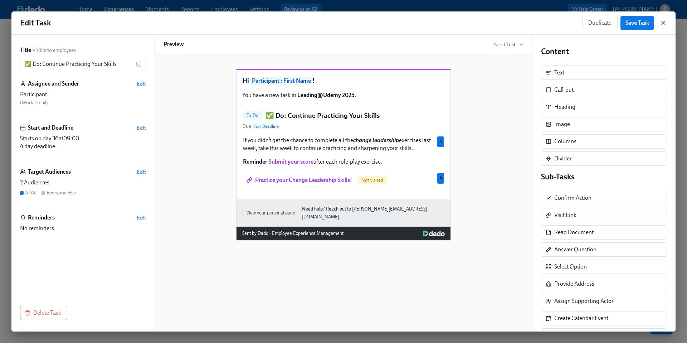
click at [665, 25] on icon "button" at bounding box center [663, 23] width 4 height 4
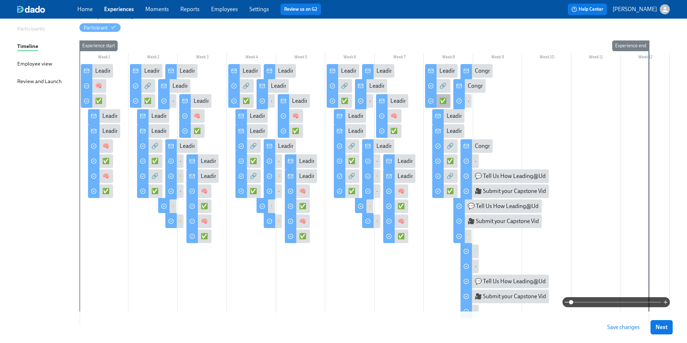
click at [443, 100] on div "✅ Do: Continue Practicing Your Skills" at bounding box center [485, 101] width 92 height 8
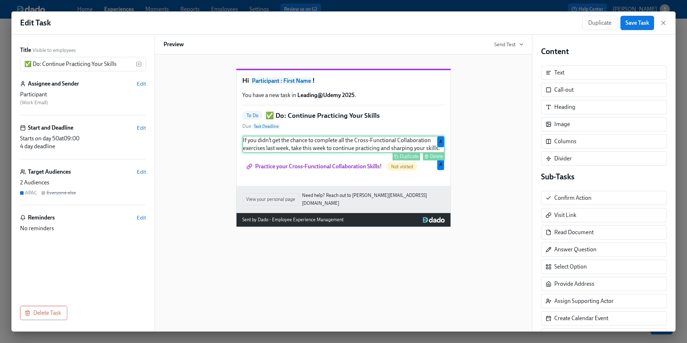
click at [356, 153] on div "If you didn’t get the chance to complete all the Cross-Functional Collaboration…" at bounding box center [343, 144] width 202 height 17
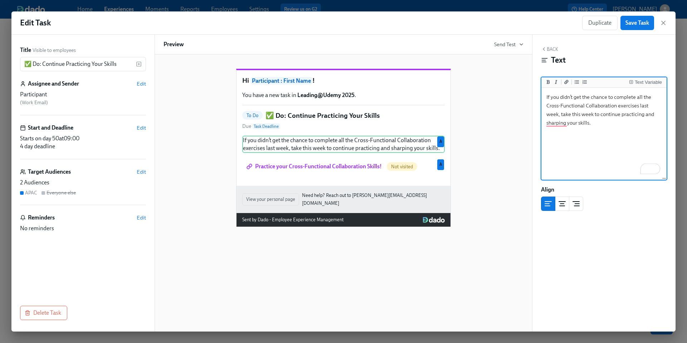
drag, startPoint x: 594, startPoint y: 124, endPoint x: 545, endPoint y: 97, distance: 55.1
click at [545, 97] on textarea "If you didn’t get the chance to complete all the Cross-Functional Collaboration…" at bounding box center [604, 134] width 122 height 90
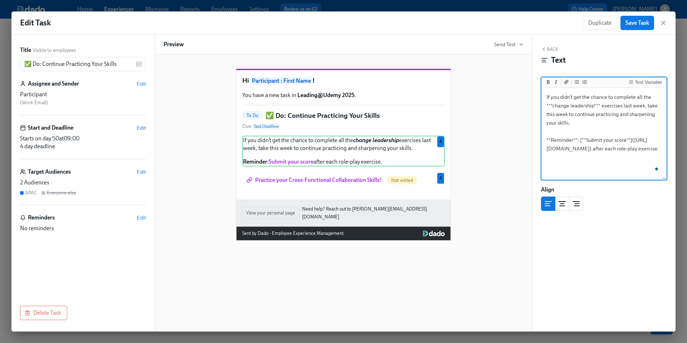
drag, startPoint x: 593, startPoint y: 107, endPoint x: 553, endPoint y: 107, distance: 40.1
click at [553, 107] on textarea "If you didn’t get the chance to complete all the ***change leadership*** exerci…" at bounding box center [604, 134] width 122 height 90
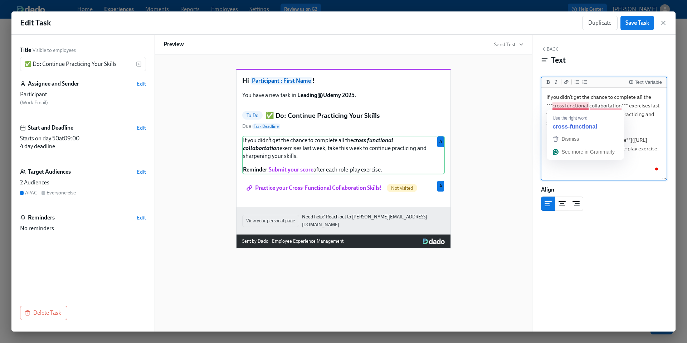
click at [525, 139] on div "Hi Participant : First Name ! You have a new task in Leading@Udemy 2025 . To Do…" at bounding box center [343, 192] width 378 height 277
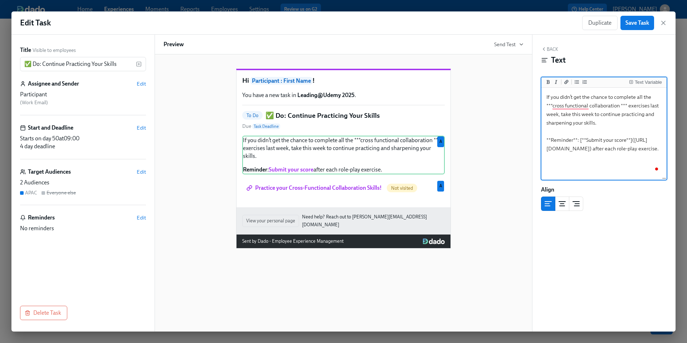
click at [598, 124] on textarea "If you didn’t get the chance to complete all the ***cross functional collaborat…" at bounding box center [604, 134] width 122 height 90
click at [621, 107] on textarea "If you didn’t get the chance to complete all the ***cross functional collaborat…" at bounding box center [604, 134] width 122 height 90
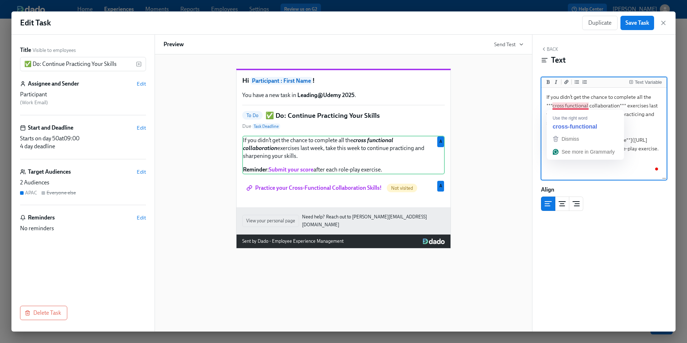
type textarea "If you didn’t get the chance to complete all the ***cross functional collaborat…"
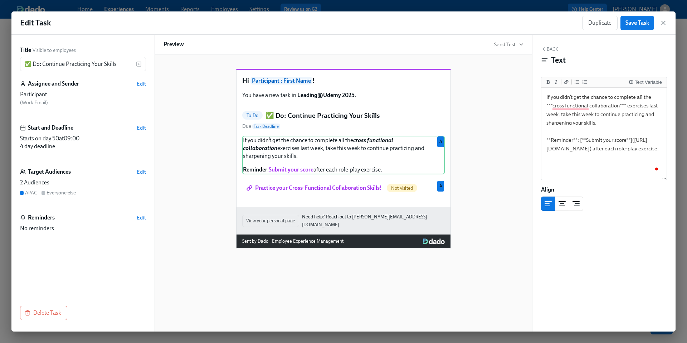
click at [485, 135] on div "Hi Participant : First Name ! You have a new task in Leading@Udemy 2025 . To Do…" at bounding box center [343, 152] width 360 height 191
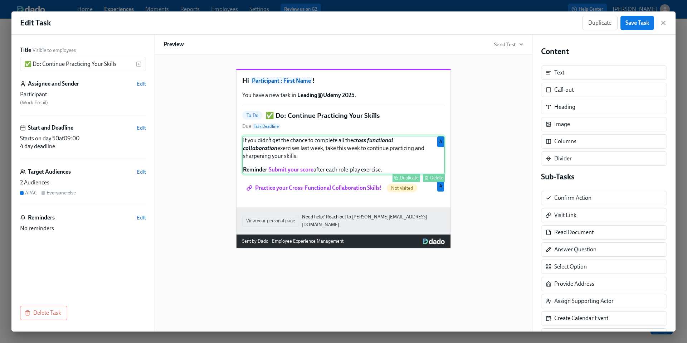
click at [383, 157] on div "If you didn’t get the chance to complete all the cross functional collaboration…" at bounding box center [343, 155] width 202 height 39
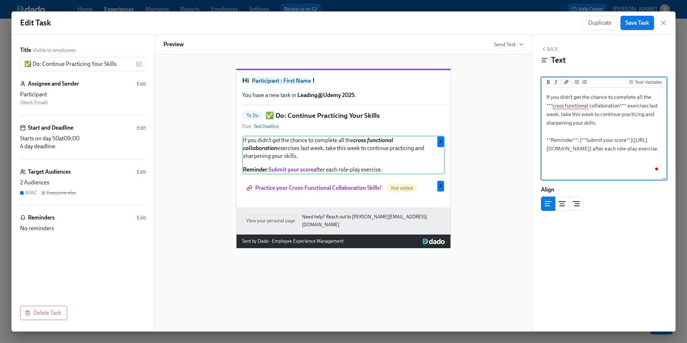
drag, startPoint x: 661, startPoint y: 166, endPoint x: 543, endPoint y: 100, distance: 134.9
click at [543, 100] on div "Edit Task Duplicate Save Task Title Visible to employees ✅ Do: Continue Practic…" at bounding box center [343, 171] width 664 height 320
click at [519, 171] on div "Hi Participant : First Name ! You have a new task in Leading@Udemy 2025 . To Do…" at bounding box center [343, 152] width 360 height 191
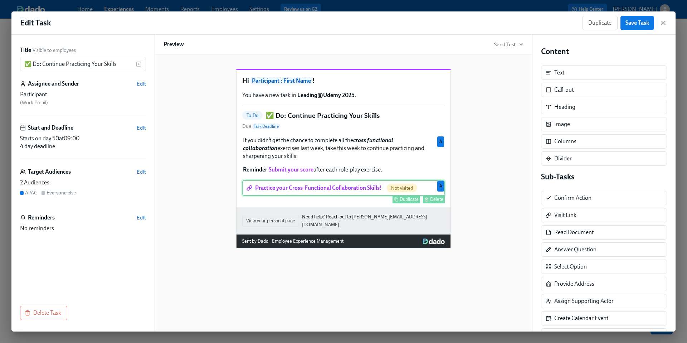
click at [352, 196] on div "Practice your Cross-Functional Collaboration Skills! Not visited Duplicate Dele…" at bounding box center [343, 188] width 202 height 16
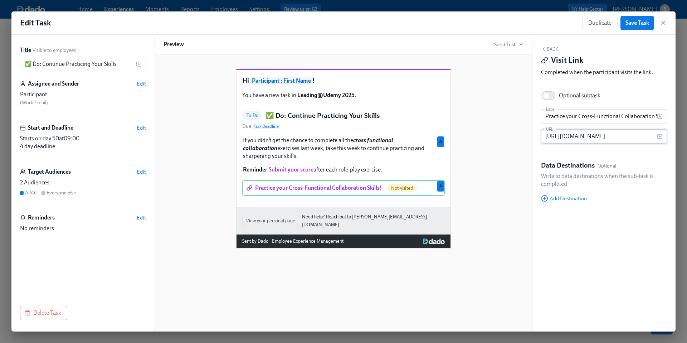
click at [565, 137] on input "https://docs.google.com/document/d/1OBn4WtvwtGcHrpPMWbR96wibpe79sl-ZvpuhGdEeFNA…" at bounding box center [599, 136] width 116 height 14
paste input "0oI8vx8hGwRkppHkRXz1PjnSxfb5jPj1972g9eCMdMo/edit?usp=sharing"
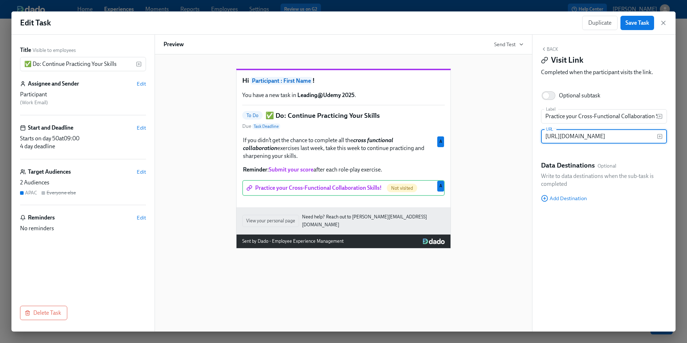
type input "https://docs.google.com/document/d/10oI8vx8hGwRkppHkRXz1PjnSxfb5jPj1972g9eCMdMo…"
click at [502, 175] on div "Hi Participant : First Name ! You have a new task in Leading@Udemy 2025 . To Do…" at bounding box center [343, 152] width 360 height 191
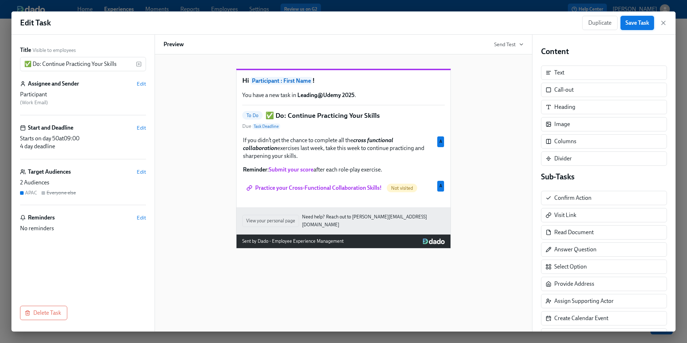
click at [637, 20] on span "Save Task" at bounding box center [637, 22] width 24 height 7
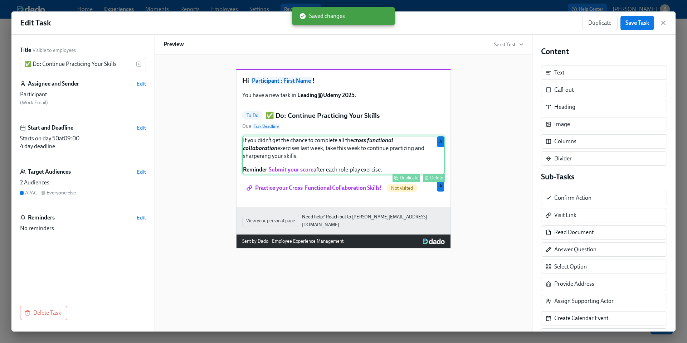
click at [332, 174] on div "If you didn’t get the chance to complete all the cross functional collaboration…" at bounding box center [343, 155] width 202 height 39
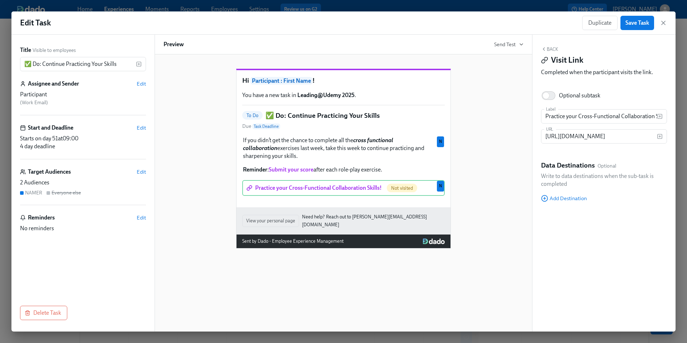
scroll to position [85, 0]
click at [581, 137] on input "[URL][DOMAIN_NAME]" at bounding box center [599, 136] width 116 height 14
paste input "0oI8vx8hGwRkppHkRXz1PjnSxfb5jPj1972g9eCMdMo/edit?usp=sharing"
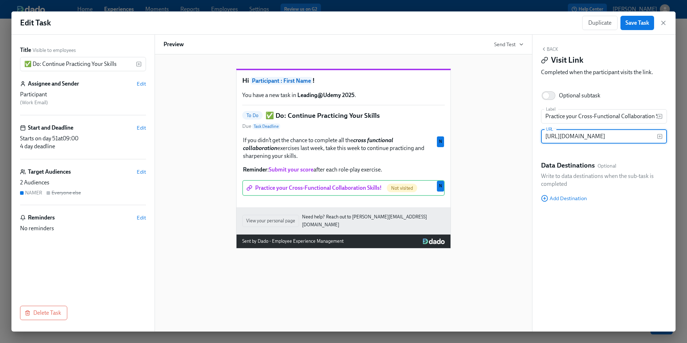
scroll to position [0, 164]
type input "[URL][DOMAIN_NAME]"
click at [509, 166] on div "Hi Participant : First Name ! You have a new task in Leading@Udemy 2025 . To Do…" at bounding box center [343, 152] width 360 height 191
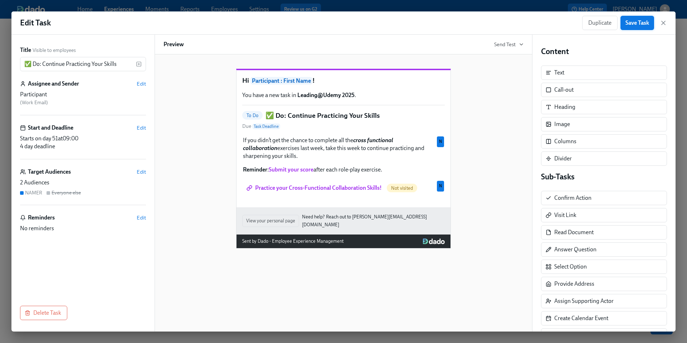
click at [636, 27] on button "Save Task" at bounding box center [637, 23] width 34 height 14
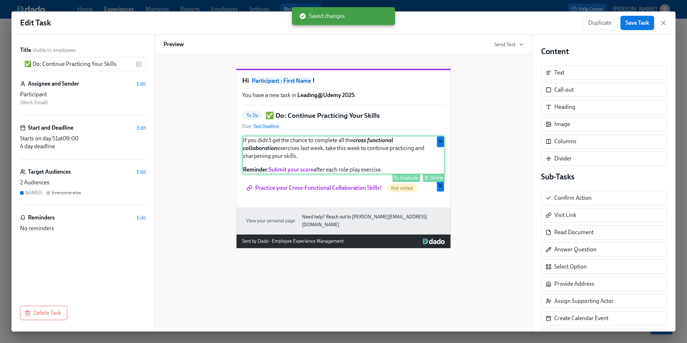
click at [374, 161] on div "If you didn’t get the chance to complete all the cross functional collaboration…" at bounding box center [343, 155] width 202 height 39
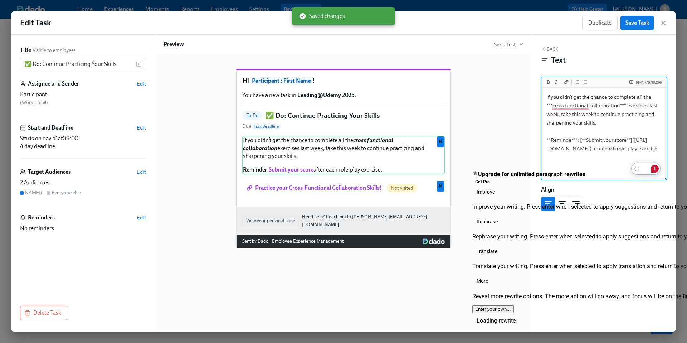
drag, startPoint x: 660, startPoint y: 166, endPoint x: 541, endPoint y: 96, distance: 138.2
click at [541, 96] on div "Edit Task Duplicate Save Task Title Visible to employees ✅ Do: Continue Practic…" at bounding box center [343, 171] width 664 height 320
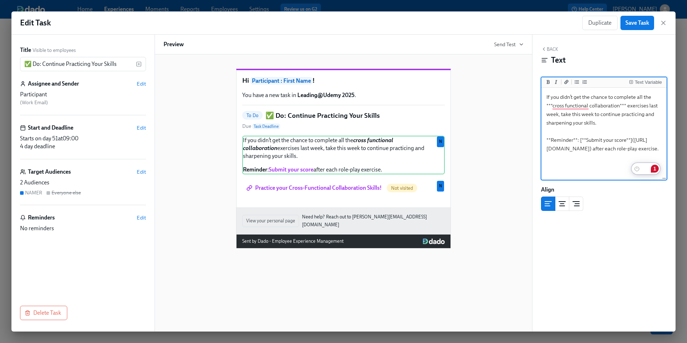
click at [506, 184] on div "Hi Participant : First Name ! You have a new task in Leading@Udemy 2025 . To Do…" at bounding box center [343, 152] width 360 height 191
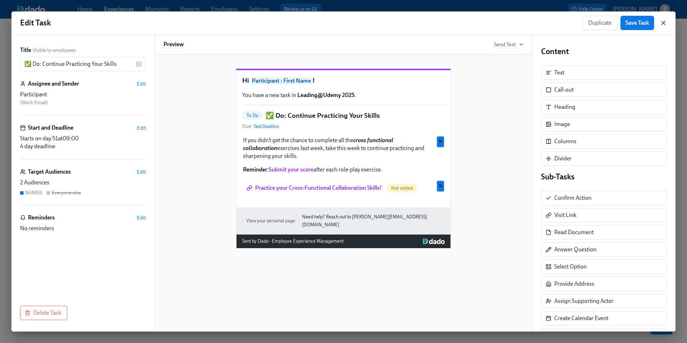
click at [661, 24] on icon "button" at bounding box center [663, 23] width 4 height 4
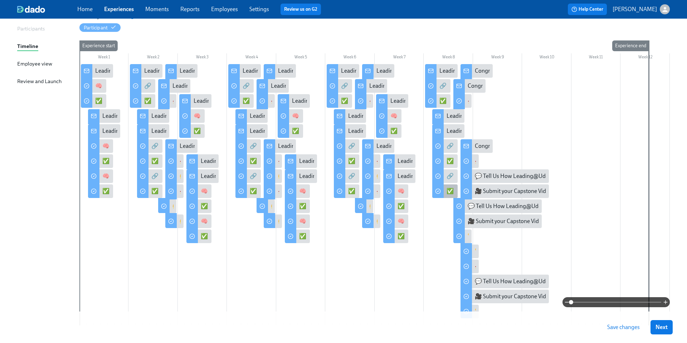
click at [450, 192] on div "✅ Do: Continue Practicing Your Skills" at bounding box center [492, 191] width 92 height 8
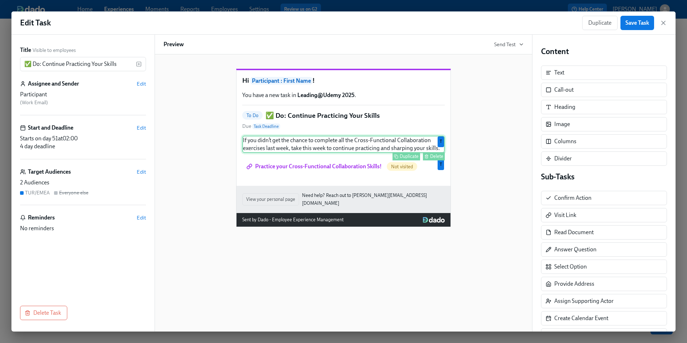
click at [333, 153] on div "If you didn’t get the chance to complete all the Cross-Functional Collaboration…" at bounding box center [343, 144] width 202 height 17
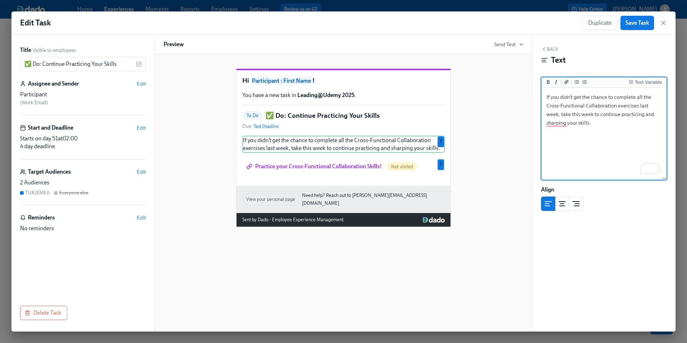
drag, startPoint x: 592, startPoint y: 124, endPoint x: 545, endPoint y: 98, distance: 53.9
click at [545, 98] on textarea "If you didn’t get the chance to complete all the Cross-Functional Collaboration…" at bounding box center [604, 134] width 122 height 90
type textarea "If you didn’t get the chance to complete all the ***cross functional collaborat…"
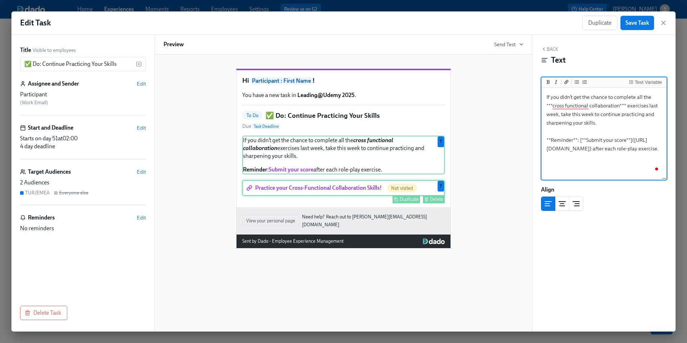
click at [363, 196] on div "Practice your Cross-Functional Collaboration Skills! Not visited Duplicate Dele…" at bounding box center [343, 188] width 202 height 16
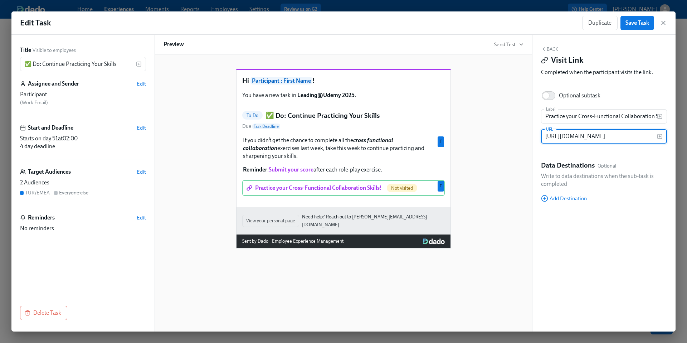
click at [572, 138] on input "[URL][DOMAIN_NAME]" at bounding box center [599, 136] width 116 height 14
paste input "0oI8vx8hGwRkppHkRXz1PjnSxfb5jPj1972g9eCMdMo/edit?usp=sharing"
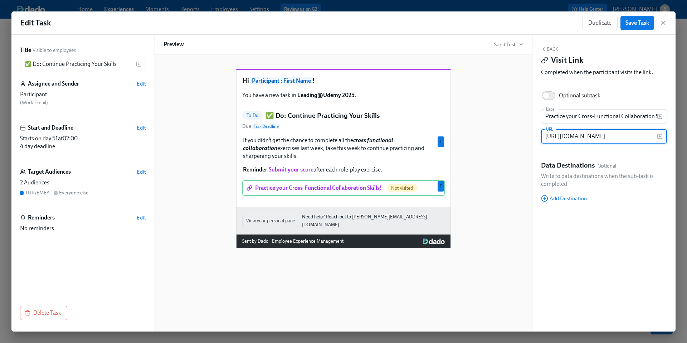
type input "[URL][DOMAIN_NAME]"
click at [492, 193] on div "Hi Participant : First Name ! You have a new task in Leading@Udemy 2025 . To Do…" at bounding box center [343, 152] width 360 height 191
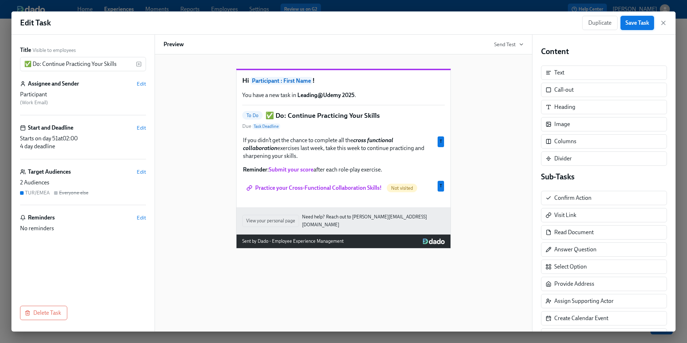
click at [642, 24] on span "Save Task" at bounding box center [637, 22] width 24 height 7
click at [664, 23] on icon "button" at bounding box center [662, 22] width 7 height 7
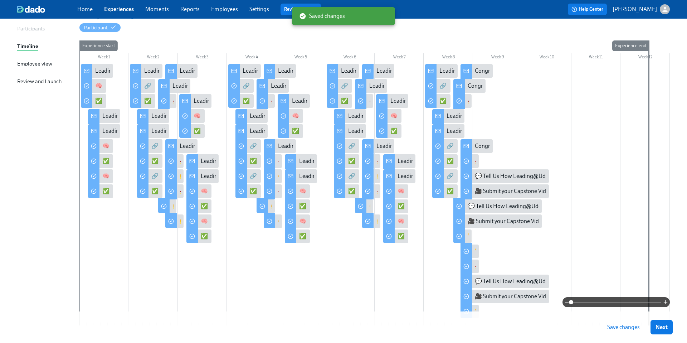
click at [615, 328] on span "Save changes" at bounding box center [623, 326] width 33 height 7
click at [471, 69] on div at bounding box center [465, 71] width 11 height 15
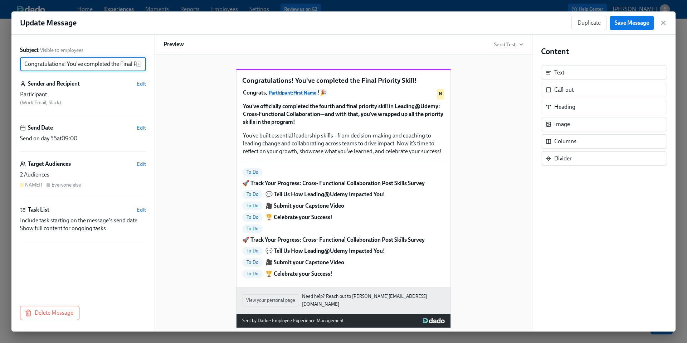
scroll to position [0, 28]
click at [84, 65] on input "Congratulations! You've completed the Final Priority Skill!" at bounding box center [78, 64] width 116 height 14
drag, startPoint x: 39, startPoint y: 62, endPoint x: 133, endPoint y: 72, distance: 93.8
click at [133, 72] on div "Subject Visible to employees Congratulations! You've completed the Final Priori…" at bounding box center [83, 167] width 126 height 242
click at [90, 61] on input "Congratulations! You've completed the Final Priority Skill!" at bounding box center [78, 64] width 116 height 14
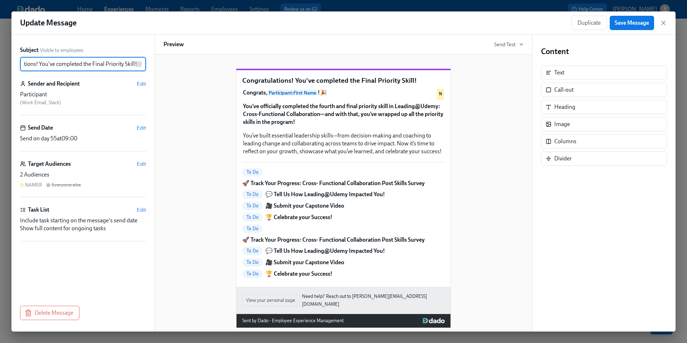
drag, startPoint x: 83, startPoint y: 64, endPoint x: 123, endPoint y: 64, distance: 40.1
click at [123, 64] on input "Congratulations! You've completed the Final Priority Skill!" at bounding box center [78, 64] width 116 height 14
click at [131, 65] on input "Congratulations! You've completed all 4 Skill!" at bounding box center [78, 64] width 116 height 14
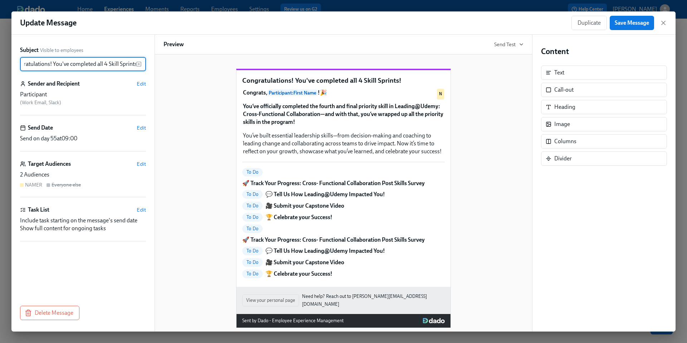
type input "Congratulations! You've completed all 4 Skill Sprints!"
click at [191, 147] on div "Congratulations! You've completed all 4 Skill Sprints! Congrats, Participant : …" at bounding box center [343, 192] width 360 height 270
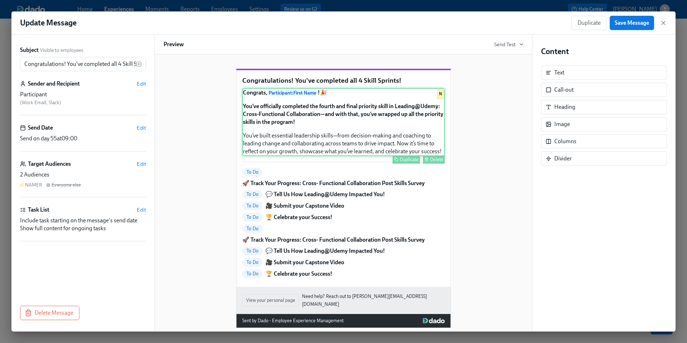
click at [300, 127] on div "Congrats, Participant : First Name ! 🎉 You’ve officially completed the fourth a…" at bounding box center [343, 122] width 202 height 68
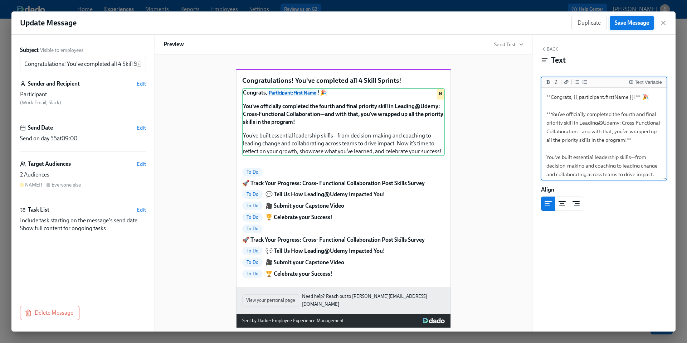
click at [630, 24] on span "Save Message" at bounding box center [631, 22] width 34 height 7
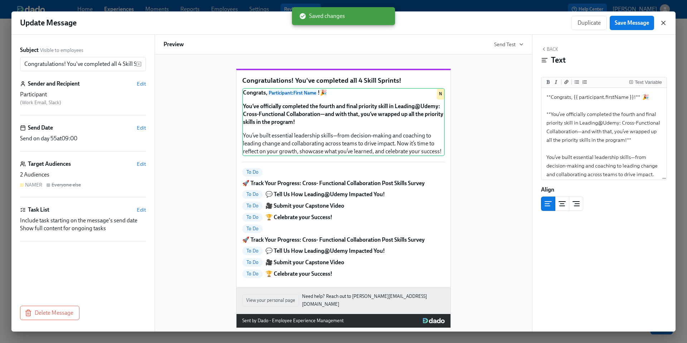
click at [664, 24] on icon "button" at bounding box center [663, 23] width 4 height 4
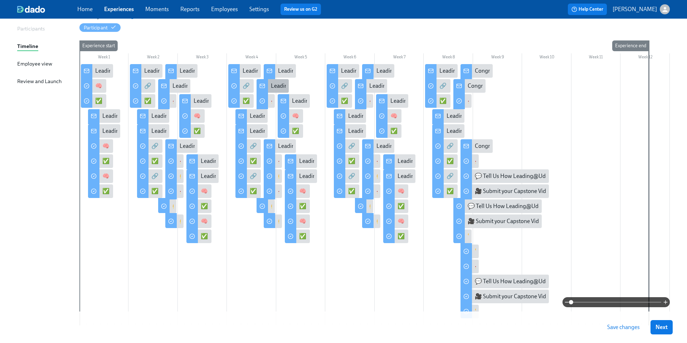
click at [271, 85] on div "Leading@Udemy: Skill 2 Sprint Complete!" at bounding box center [322, 86] width 102 height 8
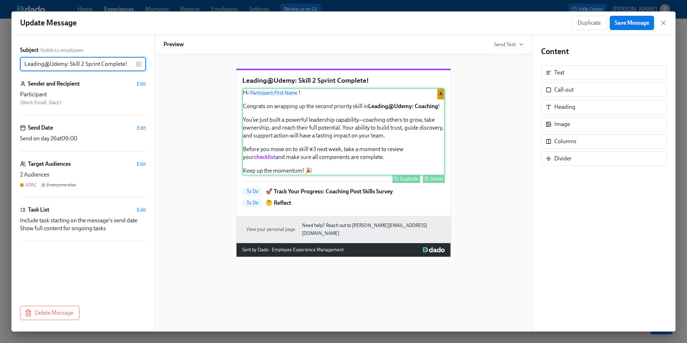
click at [310, 152] on div "Hi Participant : First Name ! Congrats on wrapping up the second priority skill…" at bounding box center [343, 131] width 202 height 87
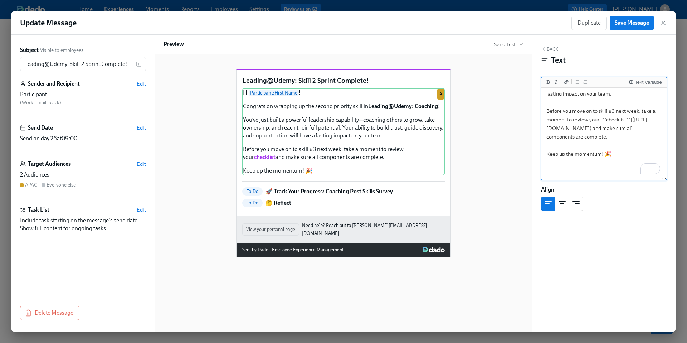
scroll to position [79, 0]
drag, startPoint x: 572, startPoint y: 154, endPoint x: 547, endPoint y: 114, distance: 48.0
click at [547, 114] on textarea "Hi {{ participant.firstName }}! Congrats on wrapping up the second priority ski…" at bounding box center [604, 86] width 122 height 153
click at [490, 152] on div "Leading@Udemy: Skill 2 Sprint Complete! Hi Participant : First Name ! Congrats …" at bounding box center [343, 157] width 360 height 200
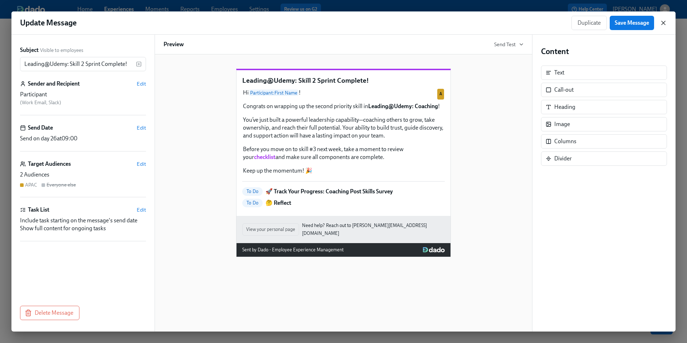
click at [660, 24] on icon "button" at bounding box center [662, 22] width 7 height 7
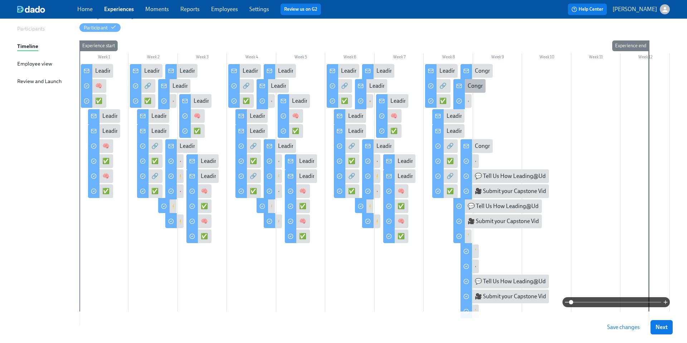
click at [468, 84] on div "Congratulations! You've completed the Final Priority Skill!" at bounding box center [537, 86] width 140 height 8
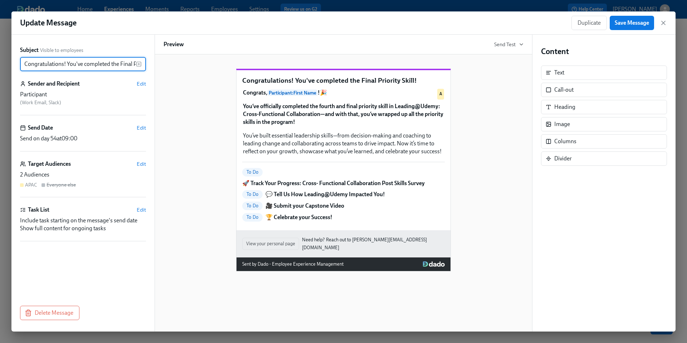
scroll to position [0, 28]
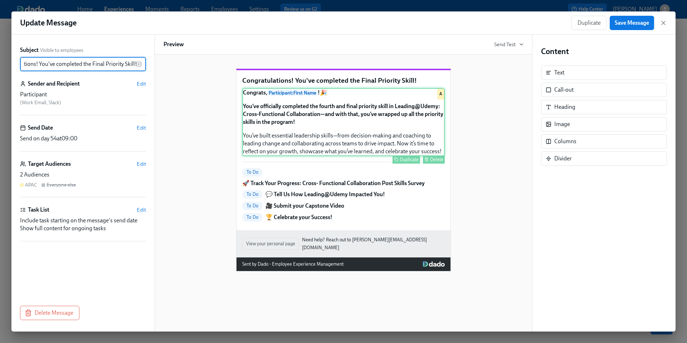
click at [343, 155] on div "Congrats, Participant : First Name ! 🎉 You’ve officially completed the fourth a…" at bounding box center [343, 122] width 202 height 68
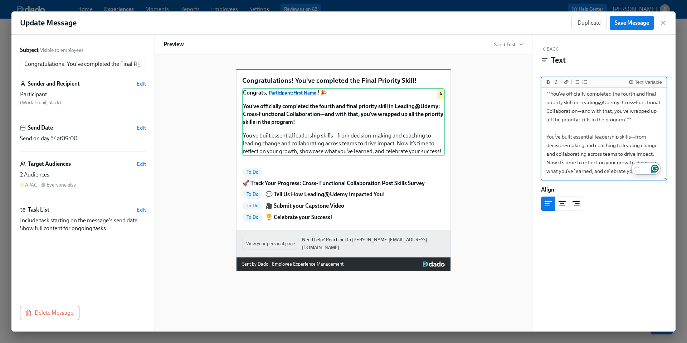
scroll to position [20, 0]
click at [636, 122] on textarea "**Congrats, {{ participant.firstName }}!** 🎉 **You’ve officially completed the …" at bounding box center [604, 124] width 122 height 110
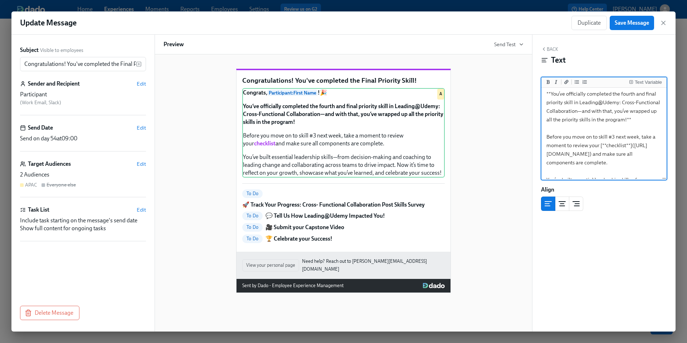
scroll to position [25, 0]
drag, startPoint x: 642, startPoint y: 133, endPoint x: 547, endPoint y: 133, distance: 95.1
click at [547, 133] on textarea "**Congrats, {{ participant.firstName }}!** 🎉 **You’ve officially completed the …" at bounding box center [604, 140] width 122 height 153
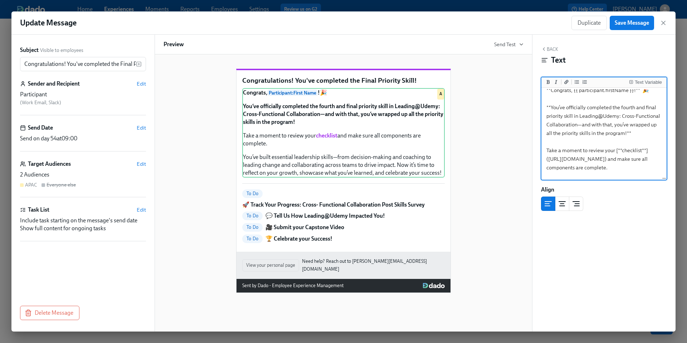
scroll to position [7, 0]
click at [632, 132] on textarea "**Congrats, {{ participant.firstName }}!** 🎉 **You’ve officially completed the …" at bounding box center [604, 154] width 122 height 144
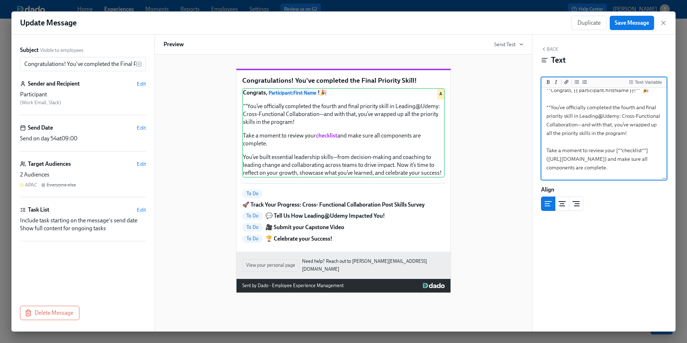
click at [551, 107] on textarea "**Congrats, {{ participant.firstName }}!** 🎉 **You’ve officially completed the …" at bounding box center [604, 154] width 122 height 144
drag, startPoint x: 616, startPoint y: 109, endPoint x: 627, endPoint y: 136, distance: 28.4
click at [627, 136] on textarea "**Congrats, {{ participant.firstName }}!** 🎉 You’ve officially completed the fo…" at bounding box center [604, 157] width 122 height 144
click at [547, 82] on icon "Add bold text" at bounding box center [547, 82] width 3 height 4
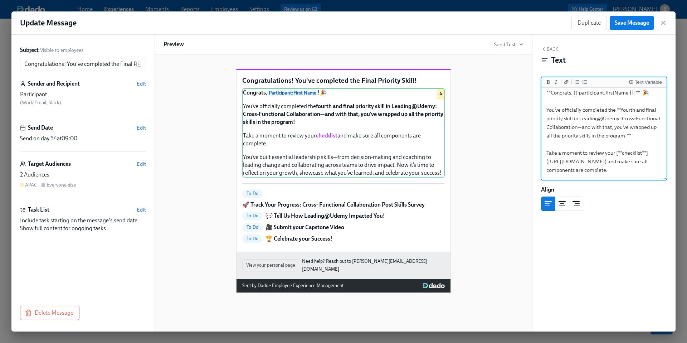
click at [586, 155] on textarea "**Congrats, {{ participant.firstName }}!** 🎉 You’ve officially completed the **…" at bounding box center [604, 157] width 122 height 144
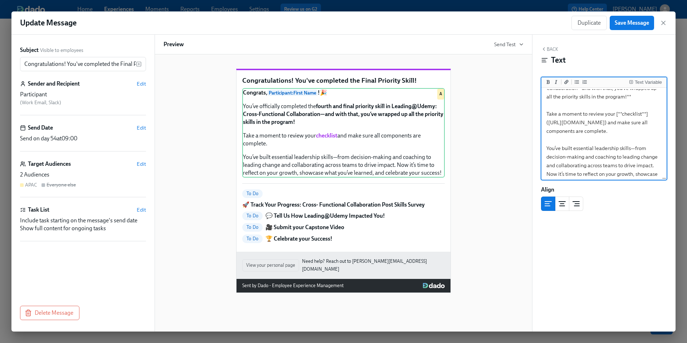
scroll to position [43, 0]
drag, startPoint x: 570, startPoint y: 149, endPoint x: 545, endPoint y: 115, distance: 42.9
click at [545, 115] on textarea "**Congrats, {{ participant.firstName }}!** 🎉 You’ve officially completed the **…" at bounding box center [604, 118] width 122 height 144
click at [549, 82] on icon "Add bold text" at bounding box center [548, 82] width 4 height 4
click at [581, 151] on textarea "**Congrats, {{ participant.firstName }}!** 🎉 You’ve officially completed the **…" at bounding box center [604, 118] width 122 height 144
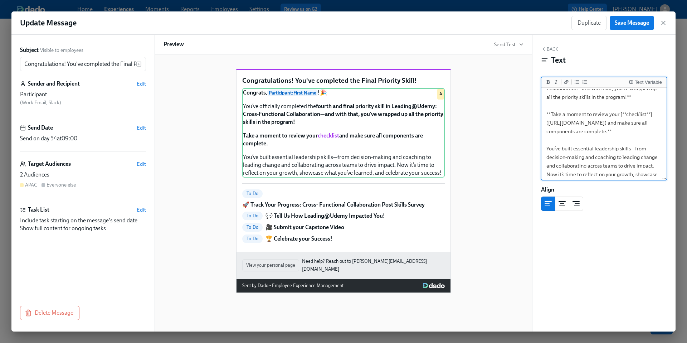
click at [569, 149] on textarea "**Congrats, {{ participant.firstName }}!** 🎉 You’ve officially completed the **…" at bounding box center [604, 118] width 122 height 144
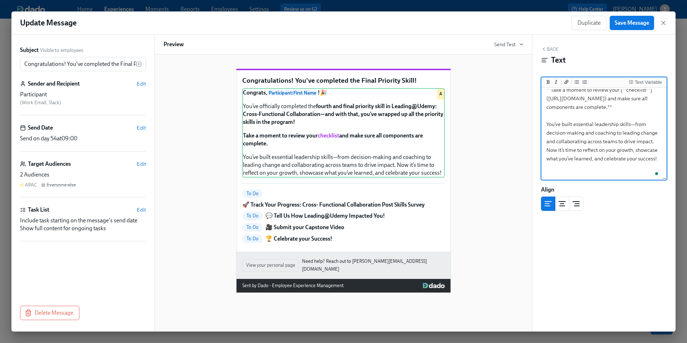
scroll to position [72, 0]
drag, startPoint x: 547, startPoint y: 162, endPoint x: 658, endPoint y: 173, distance: 111.8
click at [658, 162] on div "**Congrats, {{ participant.firstName }}!** 🎉 You’ve officially completed the **…" at bounding box center [604, 89] width 122 height 144
click at [548, 83] on icon "Add bold text" at bounding box center [548, 82] width 4 height 4
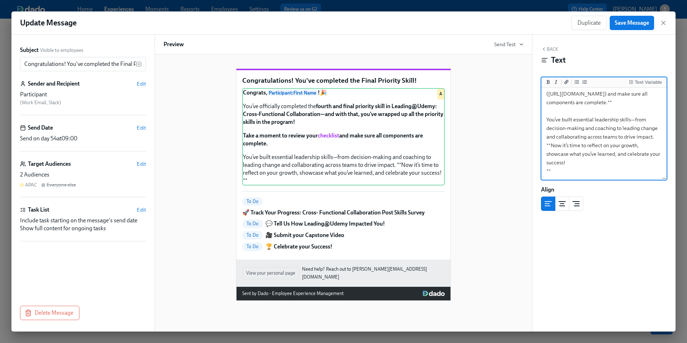
click at [575, 171] on textarea "**Congrats, {{ participant.firstName }}!** 🎉 You’ve officially completed the **…" at bounding box center [604, 98] width 122 height 162
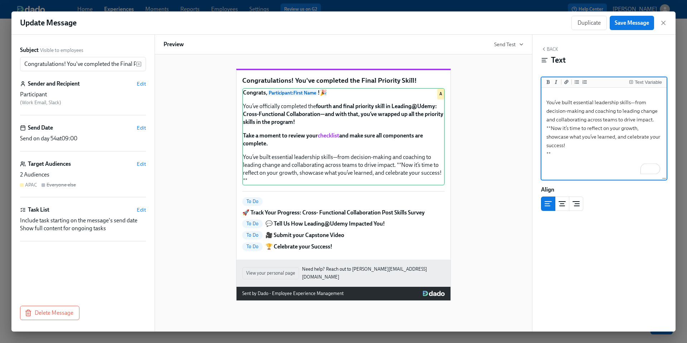
scroll to position [89, 0]
click at [545, 162] on textarea "**Congrats, {{ participant.firstName }}!** 🎉 You’ve officially completed the **…" at bounding box center [604, 81] width 122 height 162
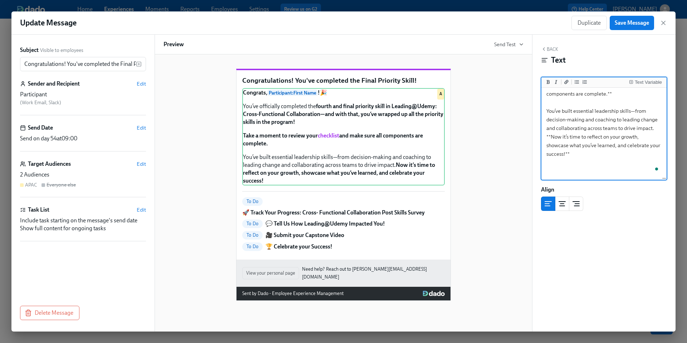
type textarea "**Congrats, {{ participant.firstName }}!** 🎉 You’ve officially completed the **…"
click at [496, 202] on div "Congratulations! You've completed the Final Priority Skill! Congrats, Participa…" at bounding box center [343, 178] width 360 height 243
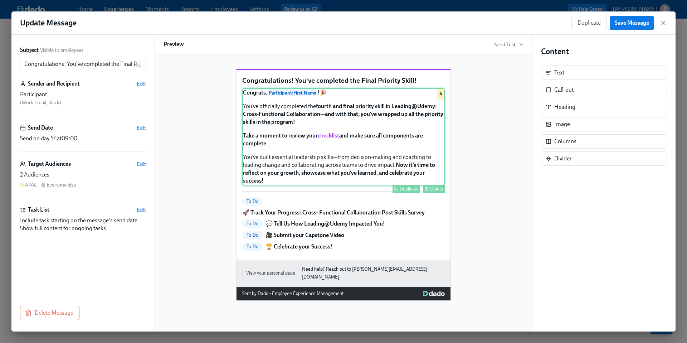
click at [405, 177] on div "Congrats, Participant : First Name ! 🎉 You’ve officially completed the fourth a…" at bounding box center [343, 136] width 202 height 97
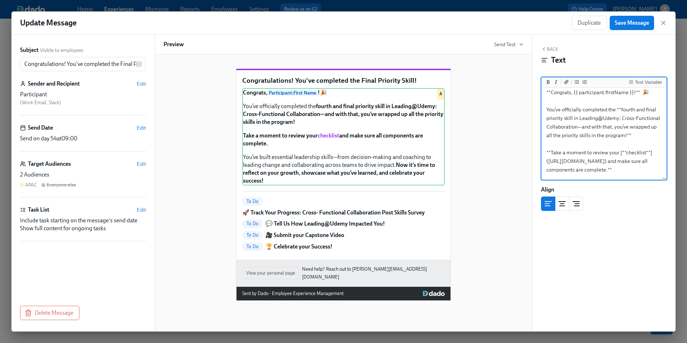
scroll to position [5, 0]
click at [634, 24] on span "Save Message" at bounding box center [631, 22] width 34 height 7
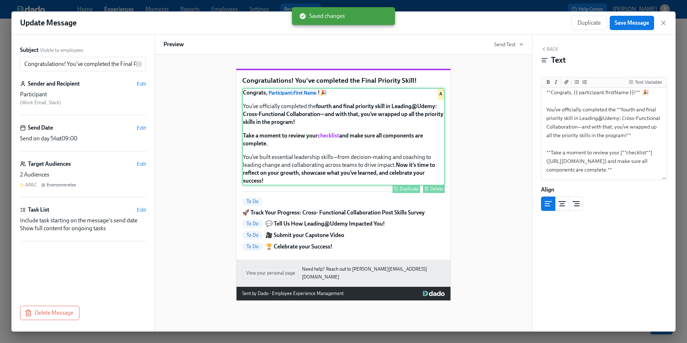
click at [419, 173] on div "Congrats, Participant : First Name ! 🎉 You’ve officially completed the fourth a…" at bounding box center [343, 136] width 202 height 97
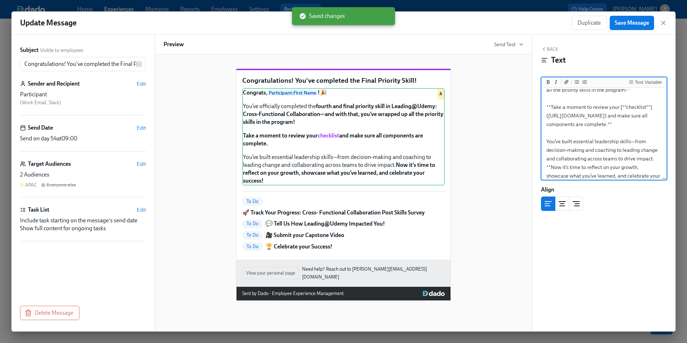
scroll to position [0, 0]
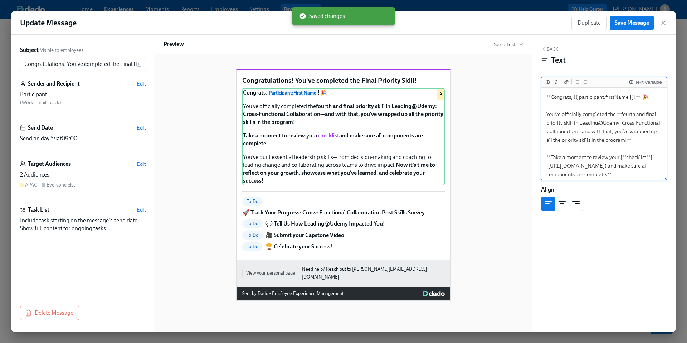
drag, startPoint x: 574, startPoint y: 172, endPoint x: 543, endPoint y: 91, distance: 87.4
click at [543, 91] on textarea "**Congrats, {{ participant.firstName }}!** 🎉 You’ve officially completed the **…" at bounding box center [604, 165] width 122 height 153
click at [8, 171] on button "See rewrite suggestions" at bounding box center [5, 169] width 6 height 161
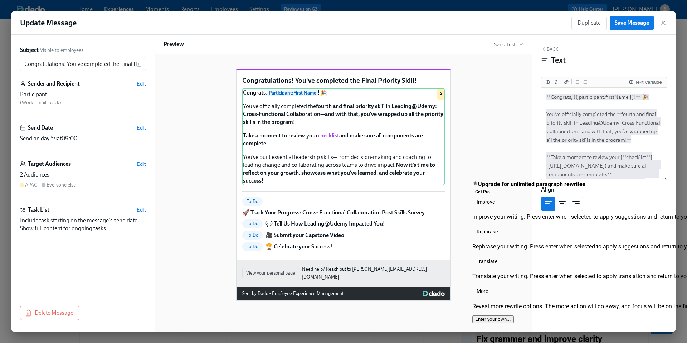
click at [491, 157] on div "Congratulations! You've completed the Final Priority Skill! Congrats, Participa…" at bounding box center [343, 178] width 360 height 243
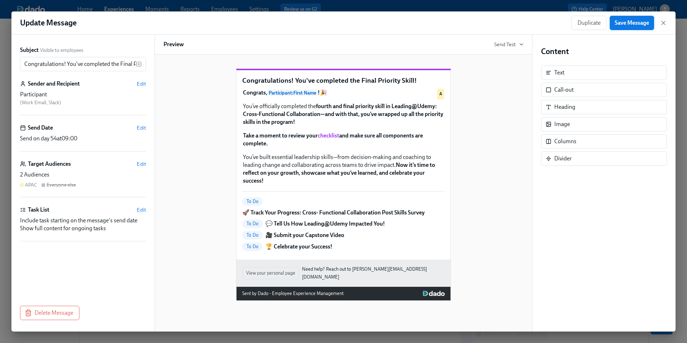
click at [622, 26] on span "Save Message" at bounding box center [631, 22] width 34 height 7
click at [663, 25] on icon "button" at bounding box center [662, 22] width 7 height 7
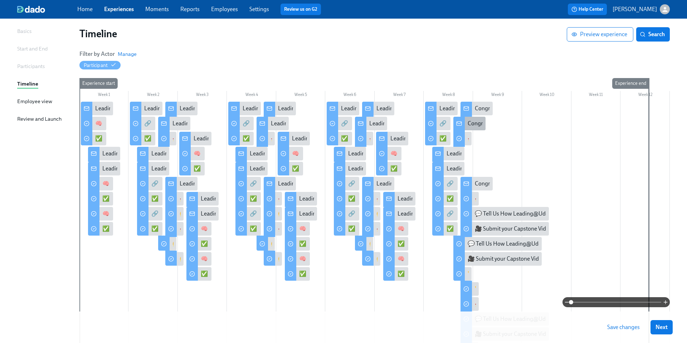
click at [465, 124] on div "Congratulations! You've completed the Final Priority Skill!" at bounding box center [469, 124] width 32 height 14
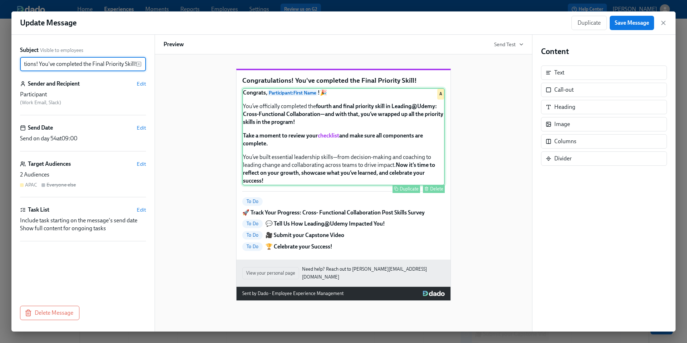
click at [349, 162] on div "Congrats, Participant : First Name ! 🎉 You’ve officially completed the fourth a…" at bounding box center [343, 136] width 202 height 97
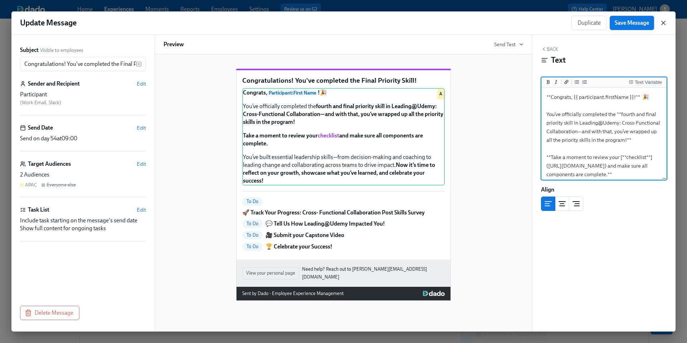
click at [665, 23] on icon "button" at bounding box center [662, 22] width 7 height 7
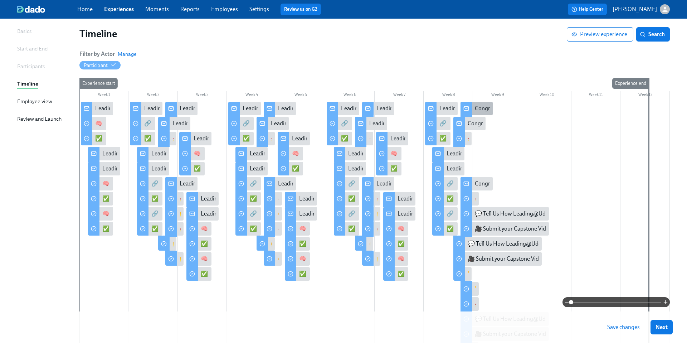
click at [476, 110] on div "Congratulations! You've completed all 4 Skill Sprints!" at bounding box center [539, 108] width 128 height 8
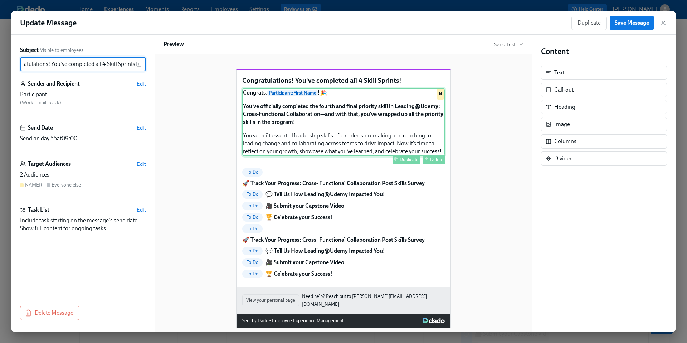
click at [367, 150] on div "Congrats, Participant : First Name ! 🎉 You’ve officially completed the fourth a…" at bounding box center [343, 122] width 202 height 68
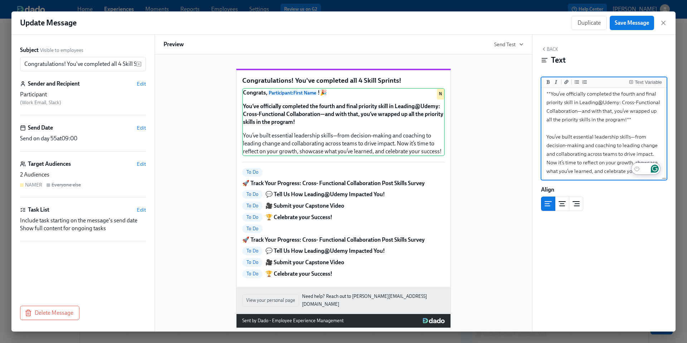
click at [661, 170] on div at bounding box center [647, 169] width 33 height 15
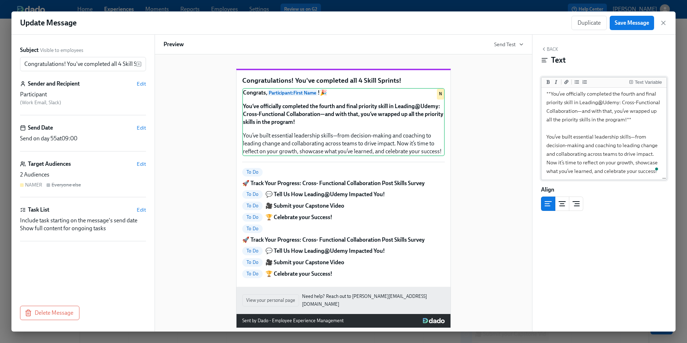
click at [627, 157] on textarea "**Congrats, {{ participant.firstName }}!** 🎉 **You’ve officially completed the …" at bounding box center [604, 124] width 122 height 110
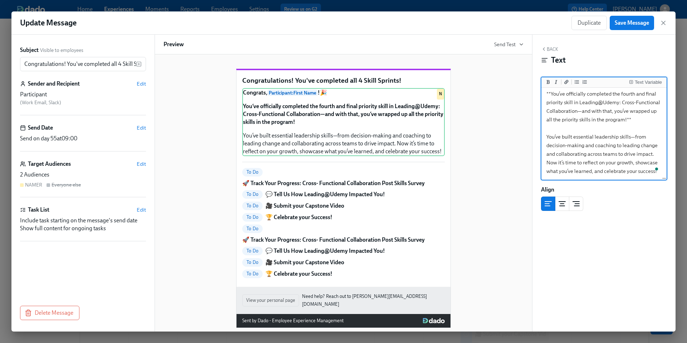
click at [655, 173] on span at bounding box center [656, 169] width 6 height 10
click at [645, 172] on textarea "**Congrats, {{ participant.firstName }}!** 🎉 **You’ve officially completed the …" at bounding box center [604, 124] width 122 height 110
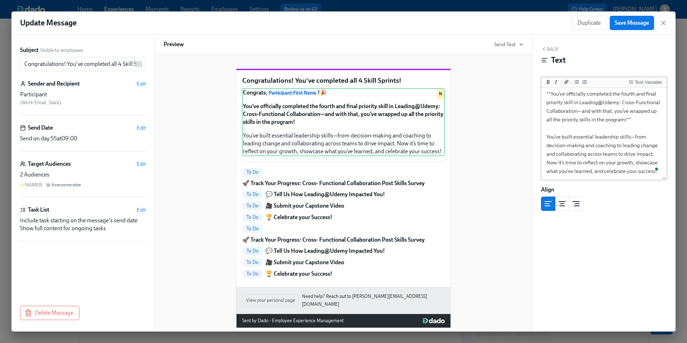
drag, startPoint x: 658, startPoint y: 173, endPoint x: 557, endPoint y: 148, distance: 103.6
click at [557, 147] on div "**Congrats, {{ participant.firstName }}!** 🎉 **You’ve officially completed the …" at bounding box center [604, 124] width 122 height 110
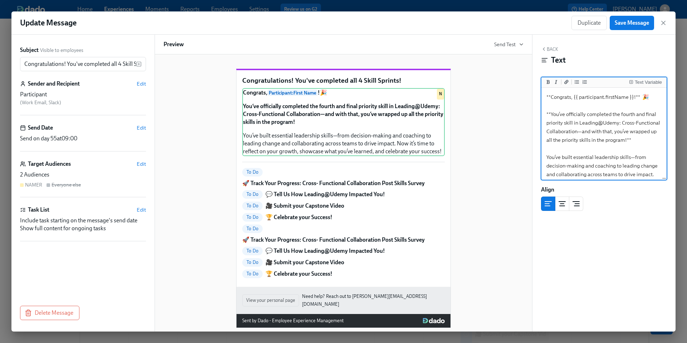
drag, startPoint x: 585, startPoint y: 167, endPoint x: 550, endPoint y: 74, distance: 98.7
click at [551, 74] on div "Back Text Text Variable **Congrats, {{ participant.firstName }}!** 🎉 **You’ve o…" at bounding box center [603, 183] width 143 height 296
type textarea "ed, and celebrate your success!"
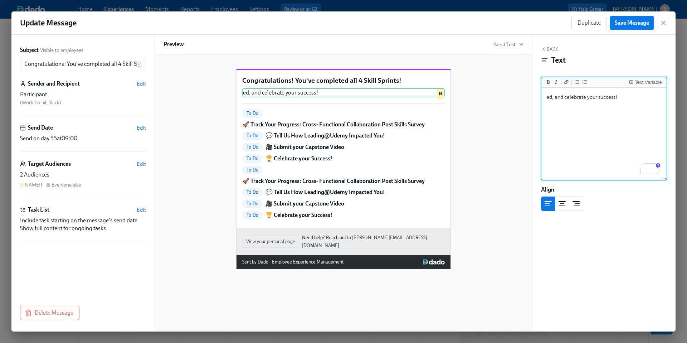
click at [538, 98] on div "Update Message Duplicate Save Message Subject Visible to employees Congratulati…" at bounding box center [343, 171] width 664 height 320
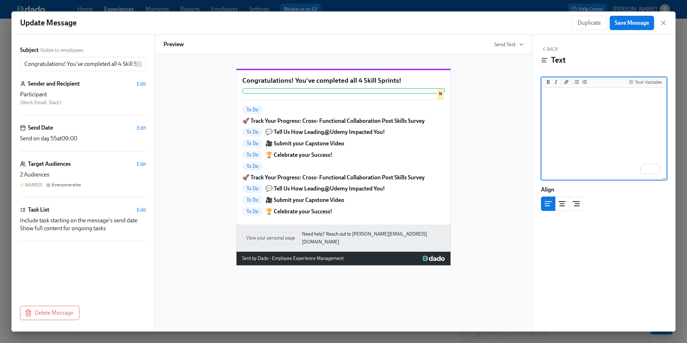
paste textarea "**Congrats, {{ participant.firstName }}!** 🎉 You’ve officially completed the **…"
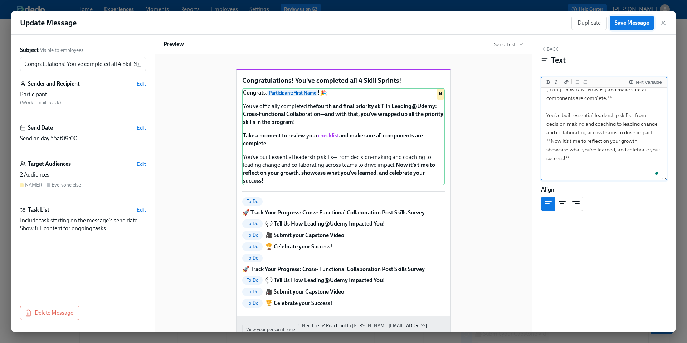
type textarea "**Congrats, {{ participant.firstName }}!** 🎉 You’ve officially completed the **…"
click at [623, 24] on span "Save Message" at bounding box center [631, 22] width 34 height 7
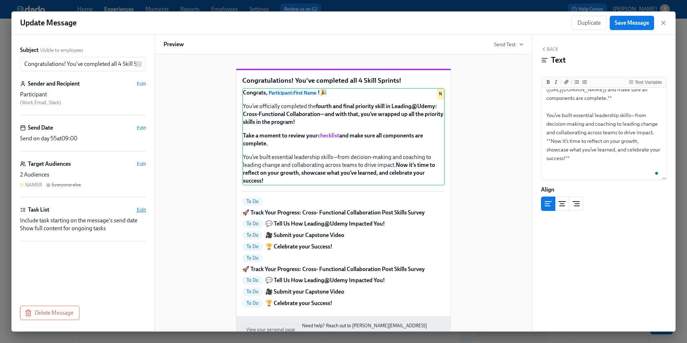
click at [143, 207] on span "Edit" at bounding box center [141, 209] width 9 height 7
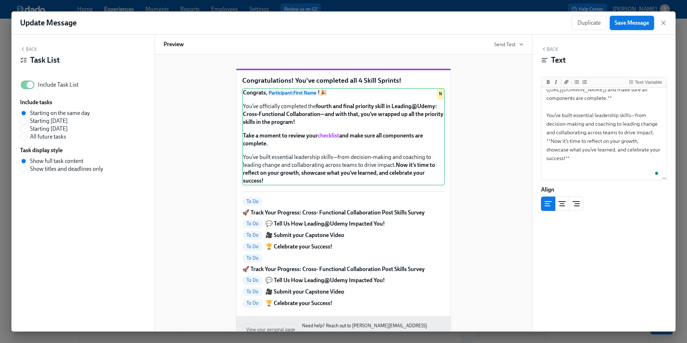
click at [628, 24] on span "Save Message" at bounding box center [631, 22] width 34 height 7
click at [662, 23] on icon "button" at bounding box center [662, 22] width 7 height 7
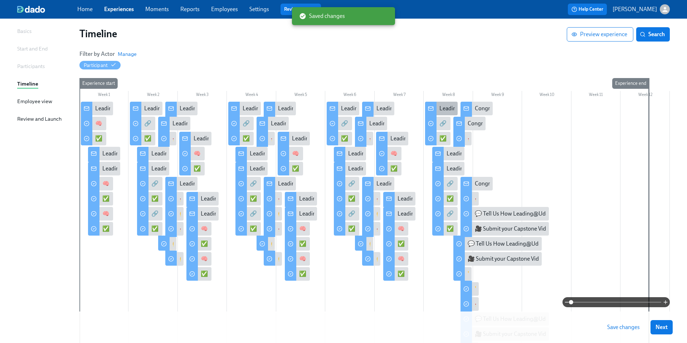
click at [444, 107] on div "Leading@Udemy: Week 8" at bounding box center [470, 108] width 63 height 8
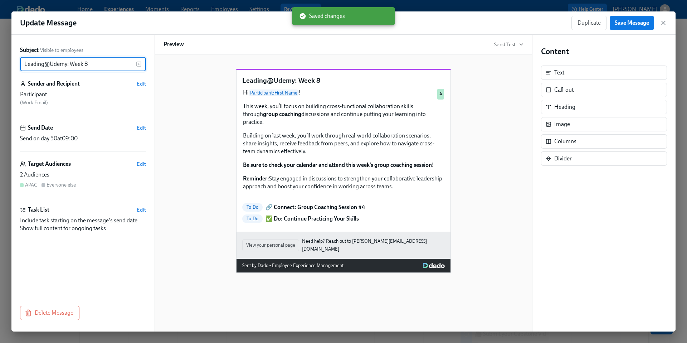
click at [142, 87] on span "Edit" at bounding box center [141, 83] width 9 height 7
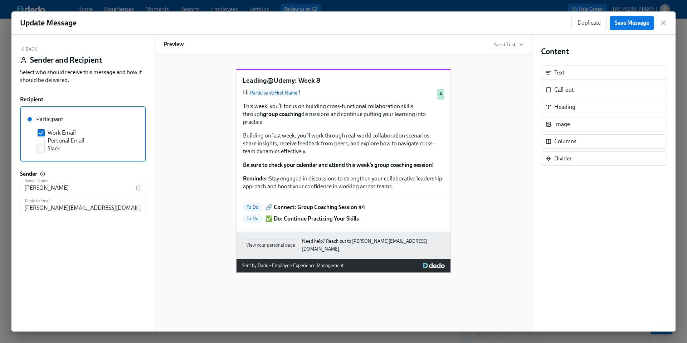
click at [40, 151] on input "Slack" at bounding box center [41, 148] width 6 height 6
checkbox input "true"
click at [634, 23] on span "Save Message" at bounding box center [631, 22] width 34 height 7
click at [663, 23] on icon "button" at bounding box center [663, 23] width 4 height 4
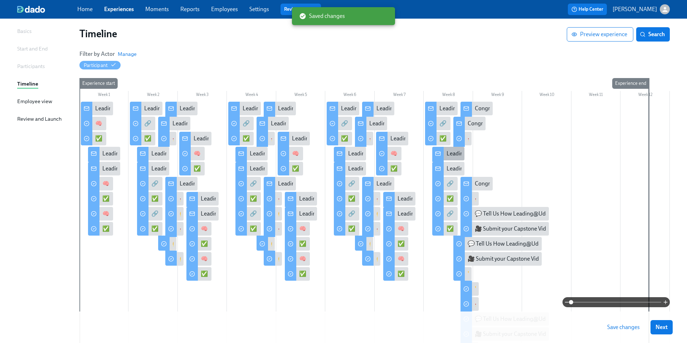
click at [450, 153] on div "Leading@Udemy: Week 8" at bounding box center [477, 153] width 63 height 8
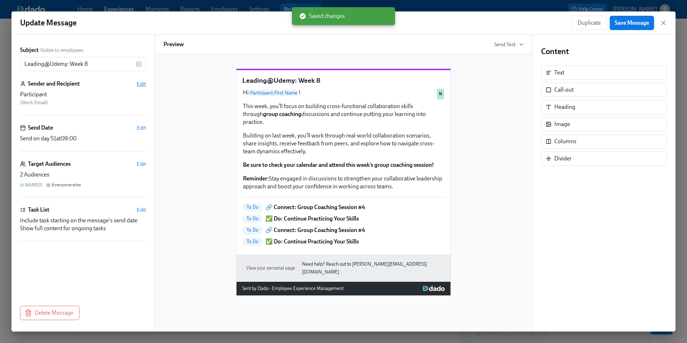
click at [141, 85] on span "Edit" at bounding box center [141, 83] width 9 height 7
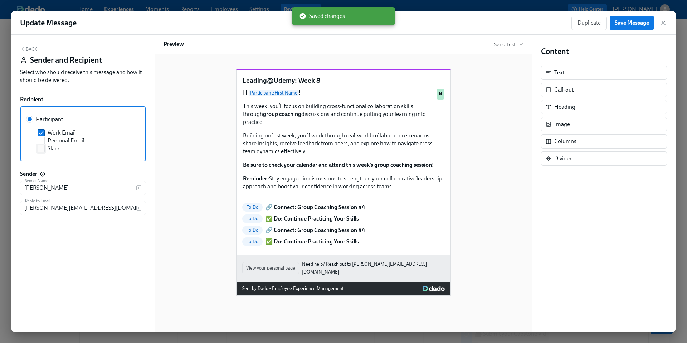
click at [40, 150] on input "Slack" at bounding box center [41, 148] width 6 height 6
checkbox input "true"
click at [623, 21] on span "Save Message" at bounding box center [631, 22] width 34 height 7
click at [664, 23] on icon "button" at bounding box center [662, 22] width 7 height 7
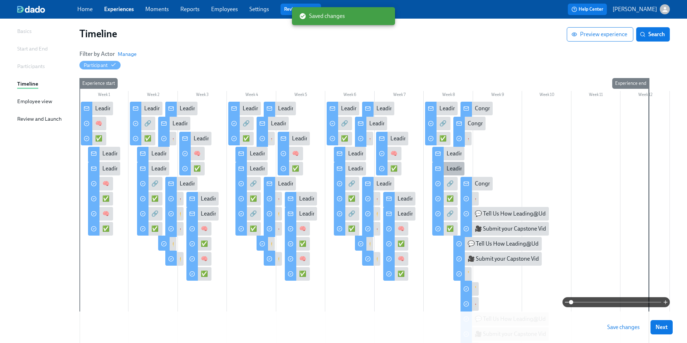
click at [453, 167] on div "Leading@Udemy: Week 8" at bounding box center [477, 169] width 63 height 8
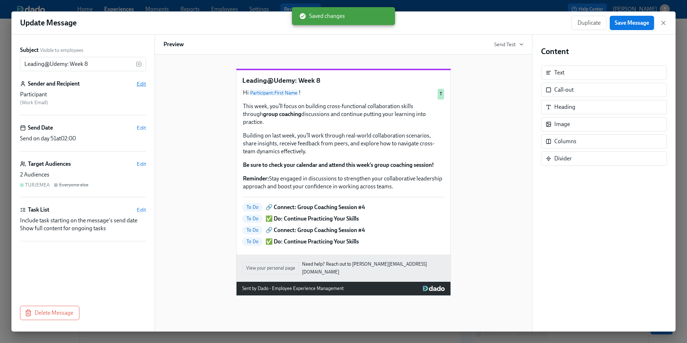
click at [142, 81] on span "Edit" at bounding box center [141, 83] width 9 height 7
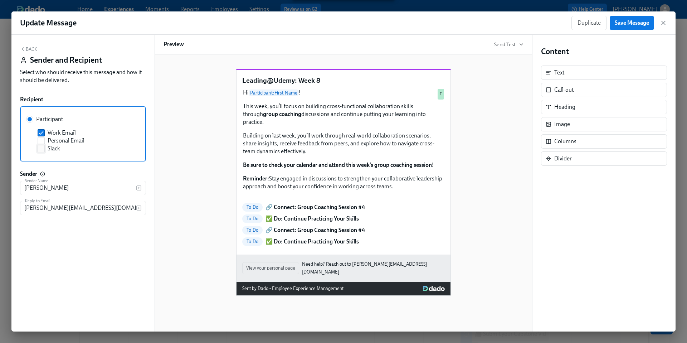
click at [41, 150] on input "Slack" at bounding box center [41, 148] width 6 height 6
checkbox input "true"
click at [620, 23] on span "Save Message" at bounding box center [631, 22] width 34 height 7
click at [662, 24] on icon "button" at bounding box center [662, 22] width 7 height 7
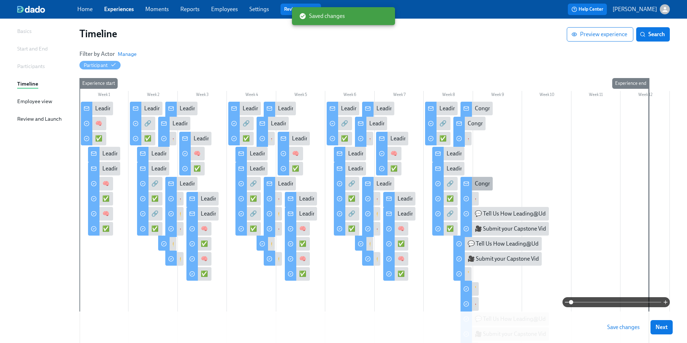
click at [477, 183] on div "Congratulations! You've completed the Final Priority Skill!" at bounding box center [545, 184] width 140 height 8
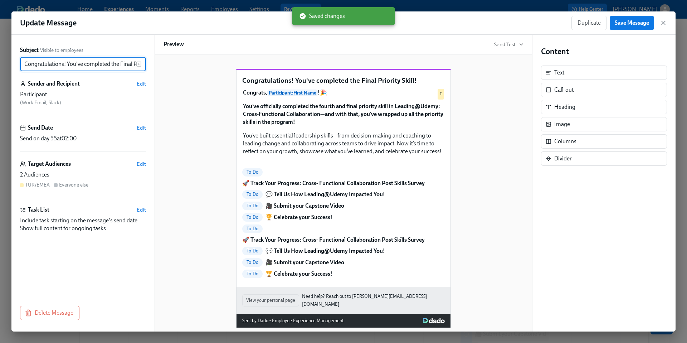
scroll to position [0, 28]
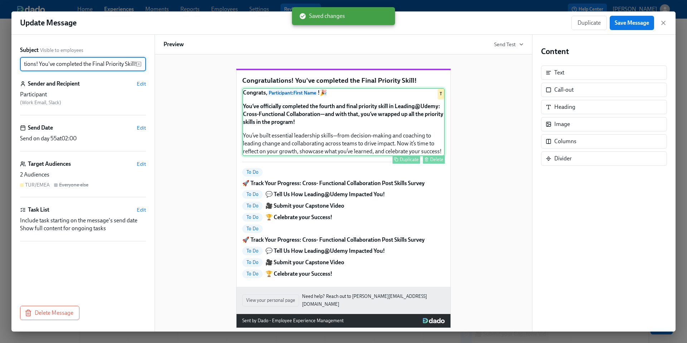
click at [387, 156] on div "Congrats, Participant : First Name ! 🎉 You’ve officially completed the fourth a…" at bounding box center [343, 122] width 202 height 68
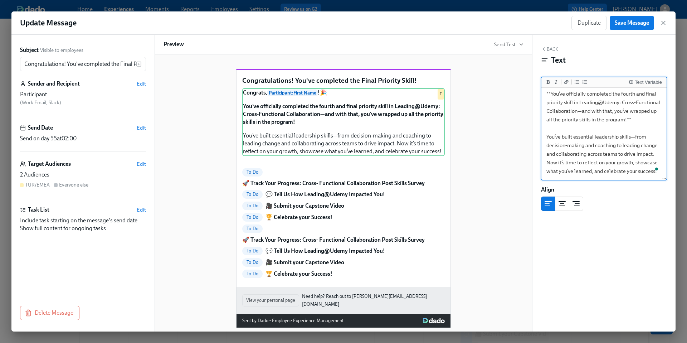
scroll to position [20, 0]
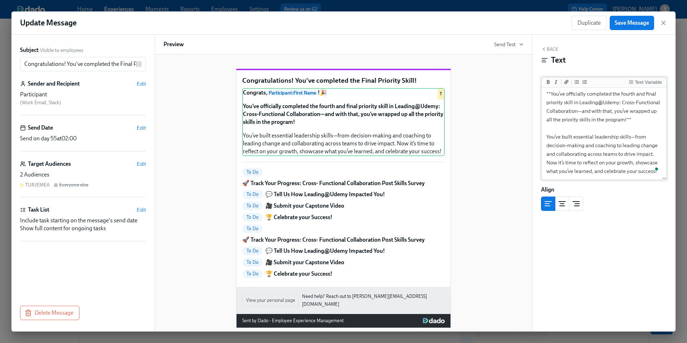
drag, startPoint x: 656, startPoint y: 172, endPoint x: 559, endPoint y: 137, distance: 103.3
click at [559, 137] on div "**Congrats, {{ participant.firstName }}!** 🎉 **You’ve officially completed the …" at bounding box center [604, 124] width 122 height 110
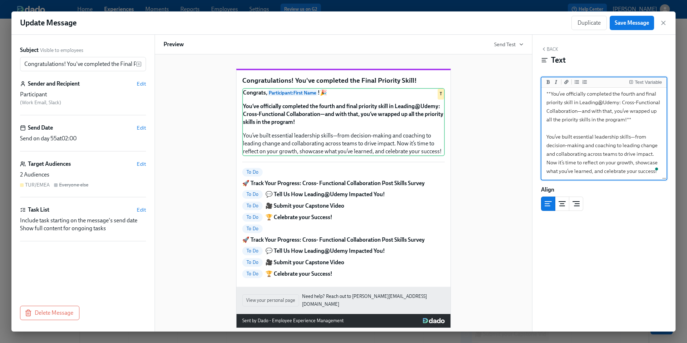
drag, startPoint x: 549, startPoint y: 93, endPoint x: 569, endPoint y: 143, distance: 53.8
click at [569, 143] on textarea "**Congrats, {{ participant.firstName }}!** 🎉 **You’ve officially completed the …" at bounding box center [604, 124] width 122 height 110
drag, startPoint x: 569, startPoint y: 143, endPoint x: 628, endPoint y: 176, distance: 68.2
click at [629, 177] on textarea "**Congrats, {{ participant.firstName }}!** 🎉 **You’ve officially completed the …" at bounding box center [604, 124] width 122 height 110
type textarea "**Congrats, {{ participant.firstName }}!** 🎉 **You’ve officially completed the …"
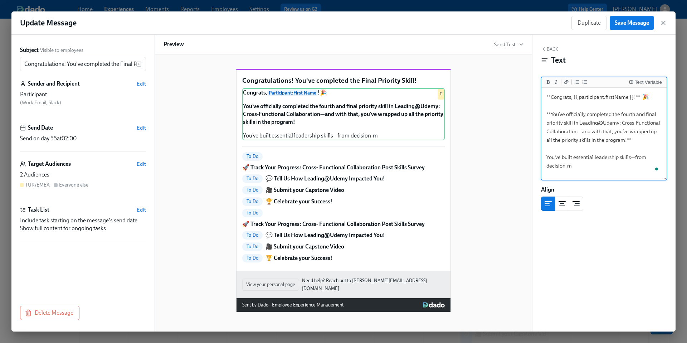
scroll to position [0, 0]
drag, startPoint x: 579, startPoint y: 166, endPoint x: 530, endPoint y: 84, distance: 95.5
click at [530, 84] on div "Subject Visible to employees Congratulations! You've completed the Final Priori…" at bounding box center [343, 183] width 664 height 296
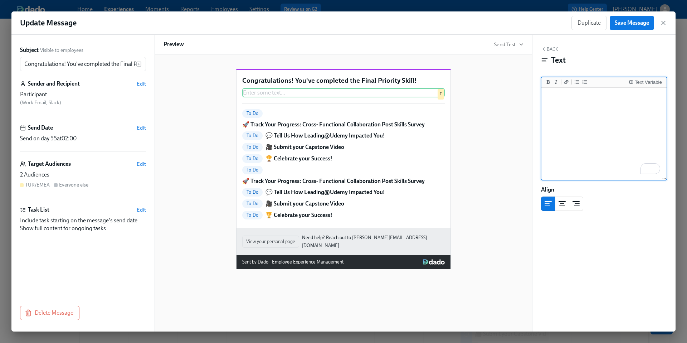
paste textarea "**Congrats, {{ participant.firstName }}!** 🎉 You’ve officially completed the **…"
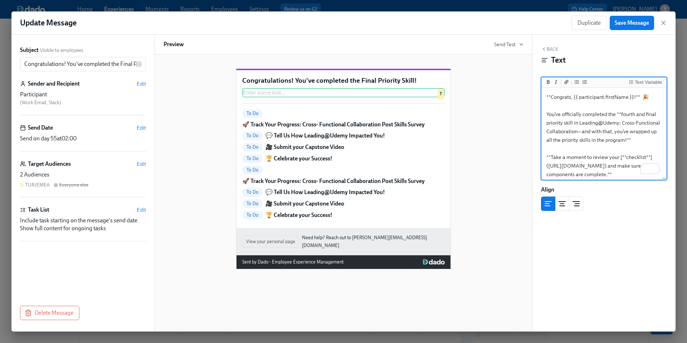
scroll to position [76, 0]
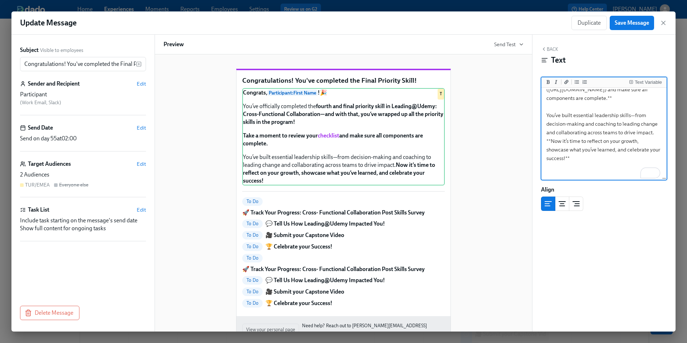
type textarea "**Congrats, {{ participant.firstName }}!** 🎉 You’ve officially completed the **…"
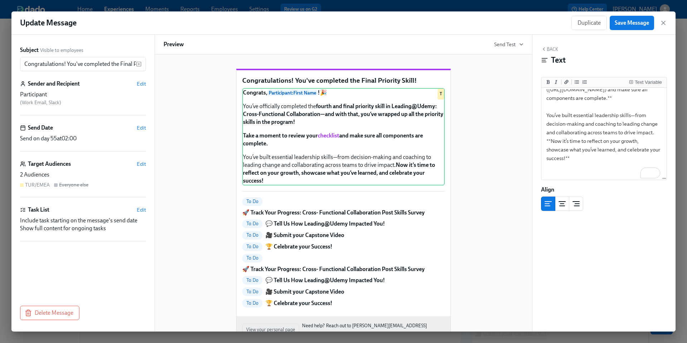
click at [516, 176] on div "Congratulations! You've completed the Final Priority Skill! Congrats, Participa…" at bounding box center [343, 207] width 360 height 300
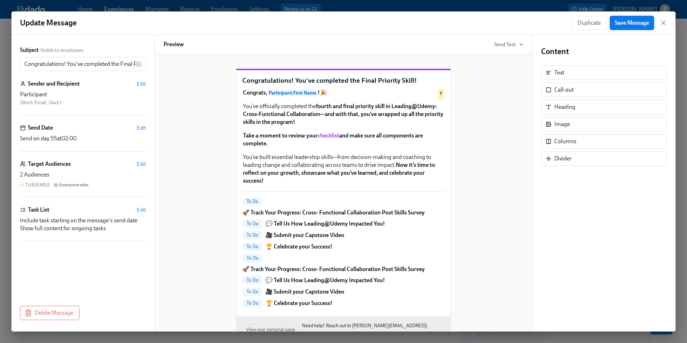
click at [627, 24] on span "Save Message" at bounding box center [631, 22] width 34 height 7
click at [663, 24] on icon "button" at bounding box center [662, 22] width 7 height 7
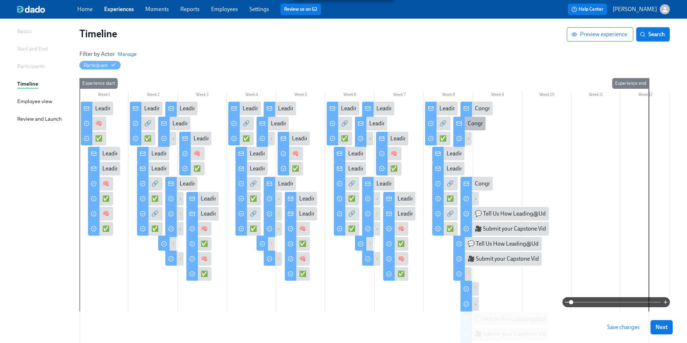
click at [468, 124] on div "Congratulations! You've completed the Final Priority Skill!" at bounding box center [537, 123] width 140 height 8
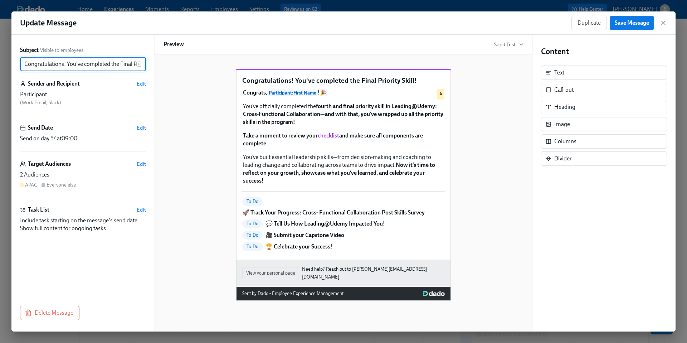
scroll to position [0, 28]
click at [663, 24] on icon "button" at bounding box center [662, 22] width 7 height 7
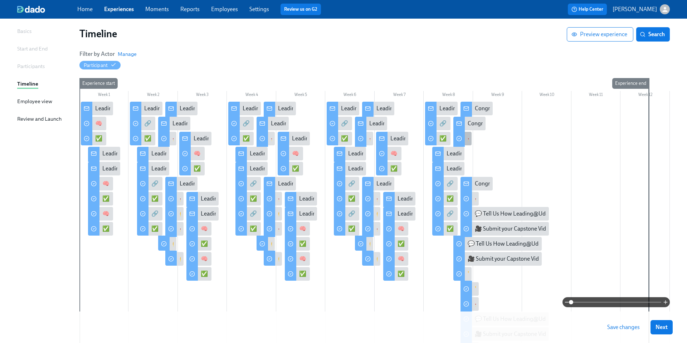
click at [465, 138] on div "🚀 Track Your Progress: Cross- Functional Collaboration Post Skills Survey" at bounding box center [462, 139] width 18 height 14
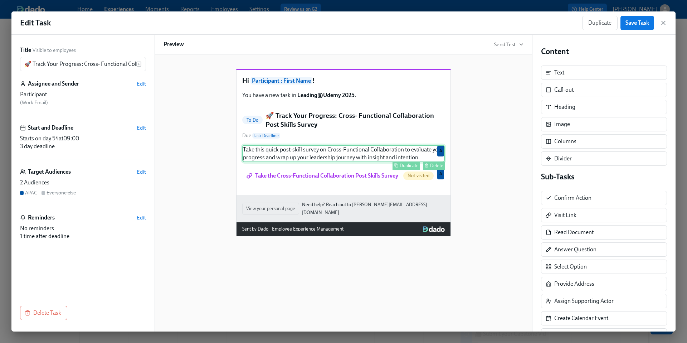
click at [352, 162] on div "Take this quick post-skill survey on Cross-Functional Collaboration to evaluate…" at bounding box center [343, 153] width 202 height 17
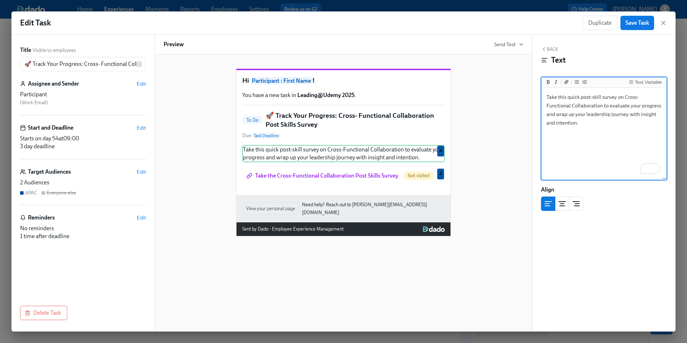
drag, startPoint x: 545, startPoint y: 115, endPoint x: 595, endPoint y: 131, distance: 52.7
click at [596, 132] on textarea "Take this quick post-skill survey on Cross-Functional Collaboration to evaluate…" at bounding box center [604, 134] width 122 height 90
type textarea "Take this quick post-skill survey on Cross-Functional Collaboration to evaluate…"
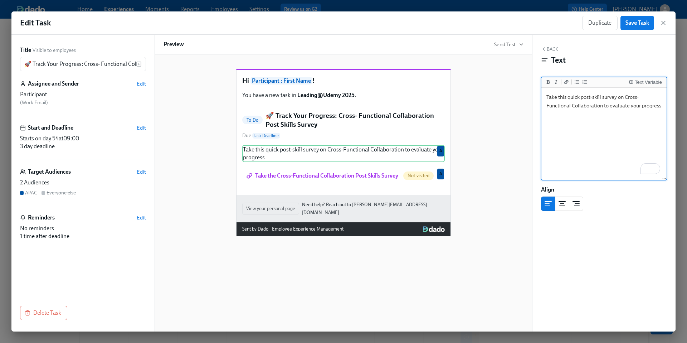
scroll to position [48, 0]
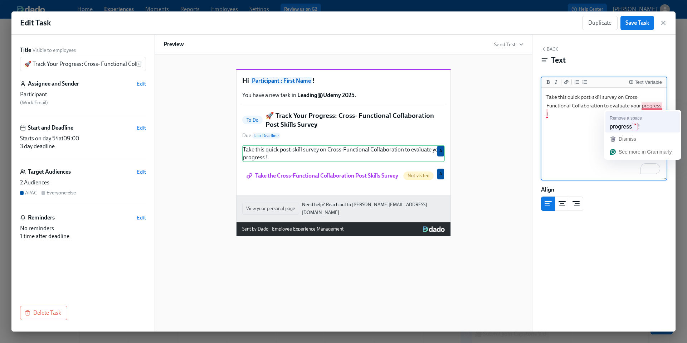
type textarea "Take this quick post-skill survey on Cross-Functional Collaboration to evaluate…"
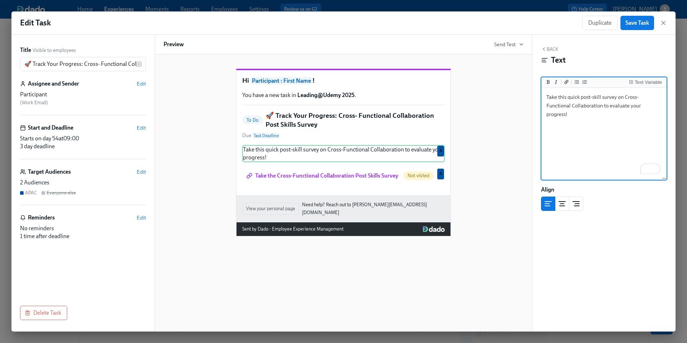
click at [618, 123] on textarea "Take this quick post-skill survey on Cross-Functional Collaboration to evaluate…" at bounding box center [604, 134] width 122 height 90
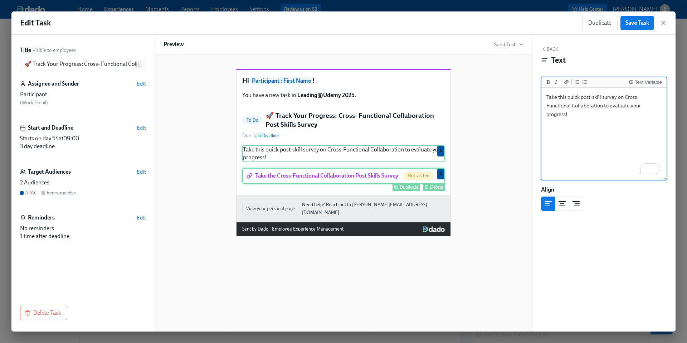
click at [371, 183] on div "Take the Cross-Functional Collaboration Post Skills Survey Not visited Duplicat…" at bounding box center [343, 176] width 202 height 16
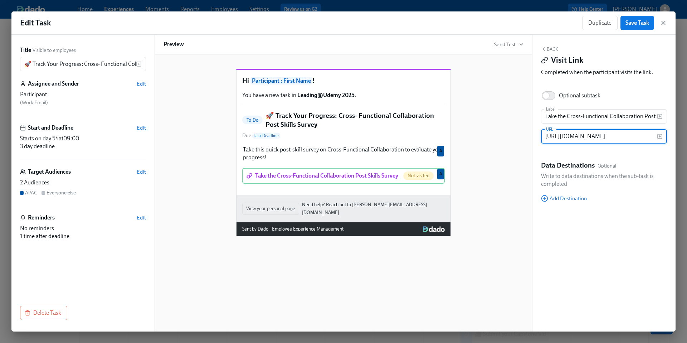
scroll to position [0, 0]
click at [555, 137] on input "https://docs.google.com/forms/d/e/1FAIpQLSco5fIulqq28Oc1jkHh2U2sKEYQDLwIsgFX4V0…" at bounding box center [599, 136] width 116 height 14
paste input "ft9MDwFeDRjXrjqt5k4Wi31OBY9sMjO_pUFKjNiXVlw66WkA/viewform?usp=header"
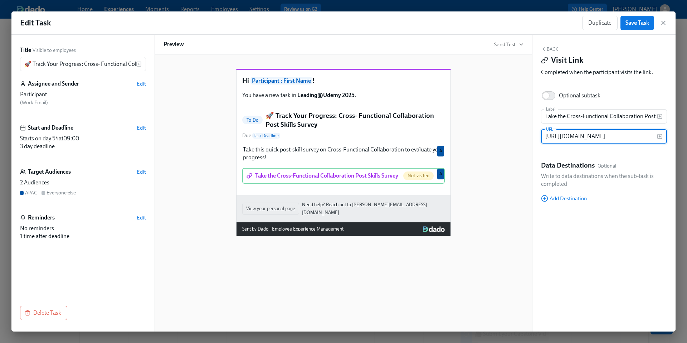
scroll to position [0, 208]
type input "https://docs.google.com/forms/d/e/1FAIpQLSft9MDwFeDRjXrjqt5k4Wi31OBY9sMjO_pUFKj…"
click at [491, 192] on div "Hi Participant : First Name ! You have a new task in Leading@Udemy 2025 . To Do…" at bounding box center [343, 146] width 360 height 179
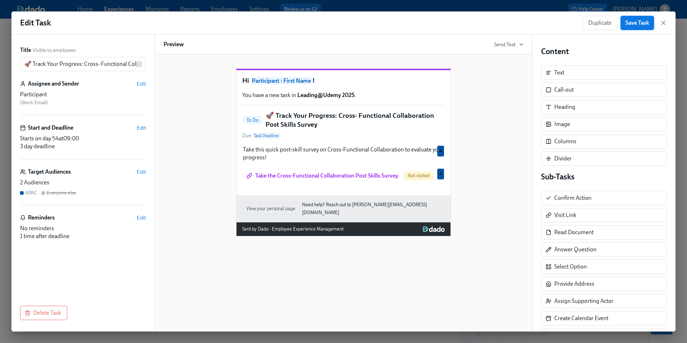
click at [638, 23] on span "Save Task" at bounding box center [637, 22] width 24 height 7
click at [662, 25] on icon "button" at bounding box center [662, 22] width 7 height 7
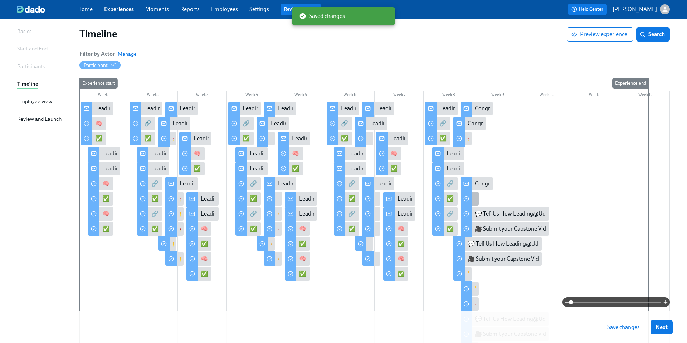
click at [473, 197] on div "🚀 Track Your Progress: Cross- Functional Collaboration Post Skills Survey" at bounding box center [469, 199] width 18 height 14
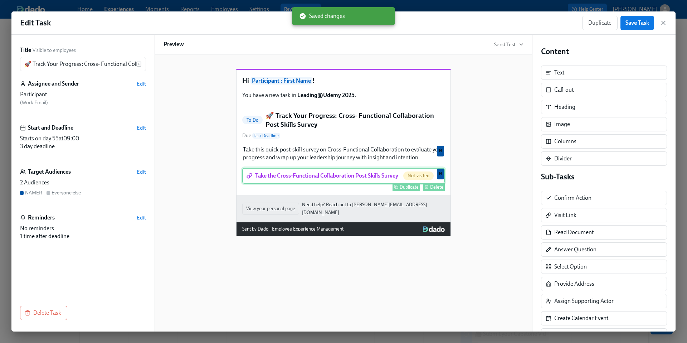
click at [355, 183] on div "Take the Cross-Functional Collaboration Post Skills Survey Not visited Duplicat…" at bounding box center [343, 176] width 202 height 16
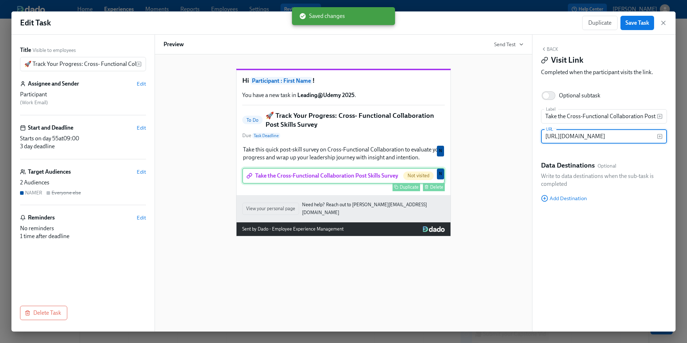
scroll to position [0, 175]
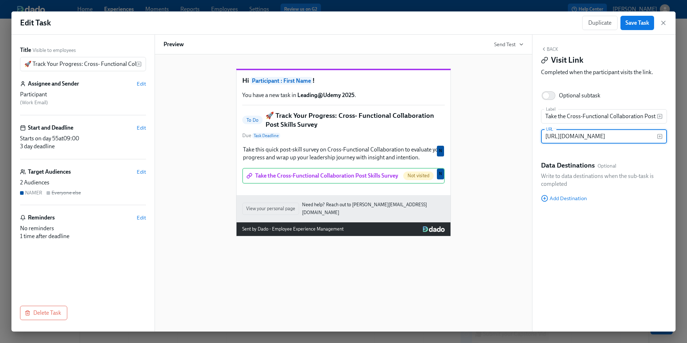
click at [568, 137] on input "https://docs.google.com/forms/d/e/1FAIpQLSco5fIulqq28Oc1jkHh2U2sKEYQDLwIsgFX4V0…" at bounding box center [599, 136] width 116 height 14
type input "https://docs.google.com/forms/d/e/1FAIpQLSft9MDwFeDRjXrjqt5k4Wi31OBY9sMjO_pUFKj…"
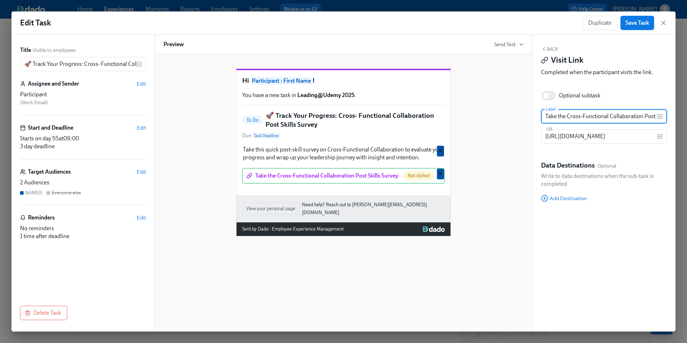
click at [620, 115] on input "Take the Cross-Functional Collaboration Post Skills Survey" at bounding box center [599, 116] width 116 height 14
click at [627, 117] on input "Take the Cross-Functional Collaboration Post Skills Survey" at bounding box center [599, 116] width 116 height 14
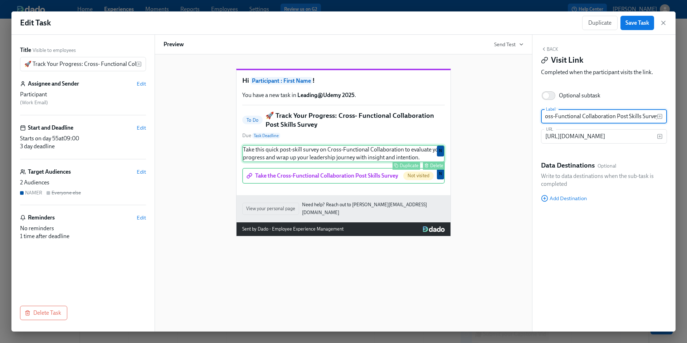
click at [374, 162] on div "Take this quick post-skill survey on Cross-Functional Collaboration to evaluate…" at bounding box center [343, 153] width 202 height 17
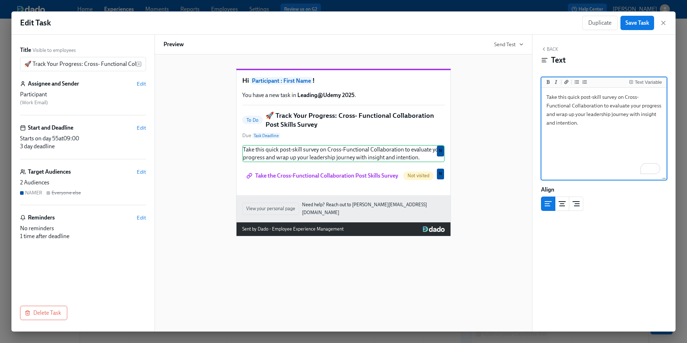
drag, startPoint x: 577, startPoint y: 123, endPoint x: 548, endPoint y: 117, distance: 29.9
click at [548, 116] on textarea "Take this quick post-skill survey on Cross-Functional Collaboration to evaluate…" at bounding box center [604, 134] width 122 height 90
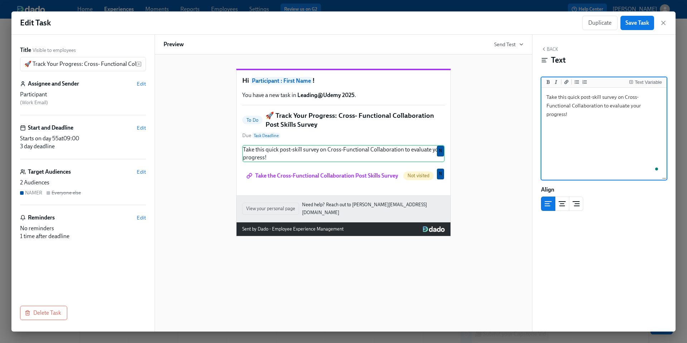
type textarea "Take this quick post-skill survey on Cross-Functional Collaboration to evaluate…"
click at [486, 164] on div "Hi Participant : First Name ! You have a new task in Leading@Udemy 2025 . To Do…" at bounding box center [343, 146] width 360 height 179
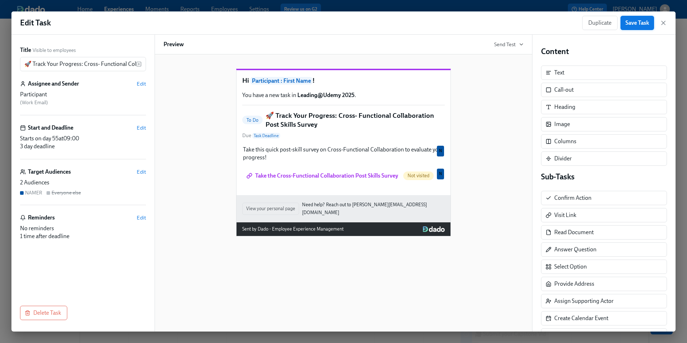
click at [633, 23] on span "Save Task" at bounding box center [637, 22] width 24 height 7
click at [665, 24] on icon "button" at bounding box center [662, 22] width 7 height 7
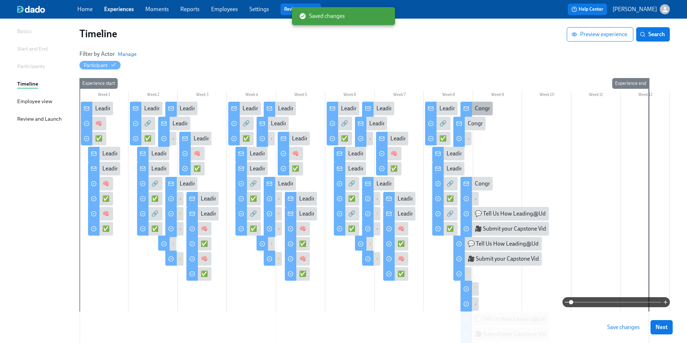
click at [476, 107] on div "Congratulations! You've completed all 4 Skill Sprints!" at bounding box center [539, 108] width 128 height 8
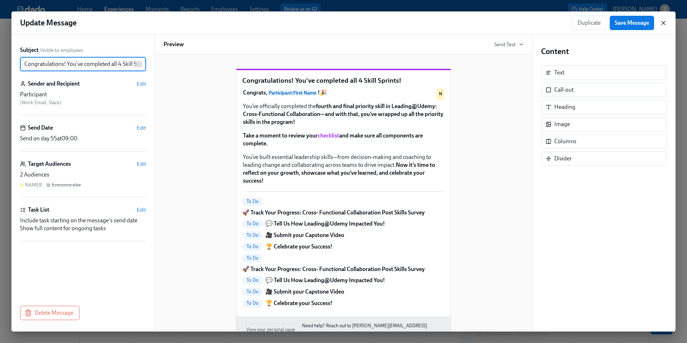
click at [659, 24] on icon "button" at bounding box center [662, 22] width 7 height 7
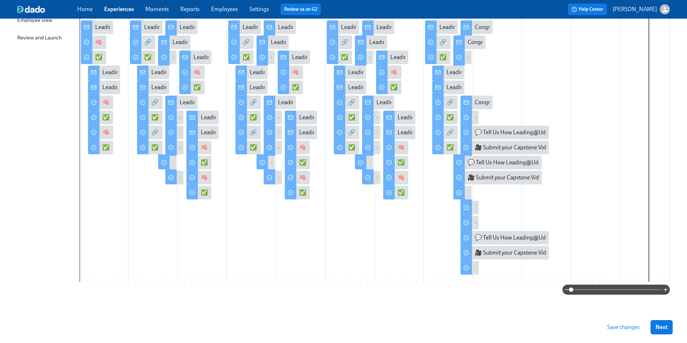
scroll to position [129, 0]
click at [466, 192] on div "🏆 Celebrate your Success!" at bounding box center [462, 192] width 18 height 14
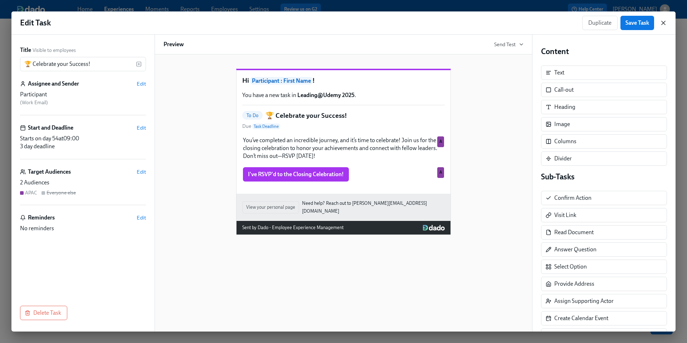
click at [664, 23] on icon "button" at bounding box center [662, 22] width 7 height 7
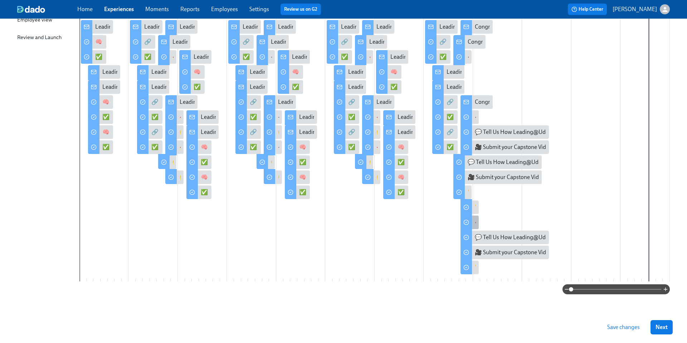
click at [473, 222] on div "🚀 Track Your Progress: Cross- Functional Collaboration Post Skills Survey" at bounding box center [469, 222] width 18 height 14
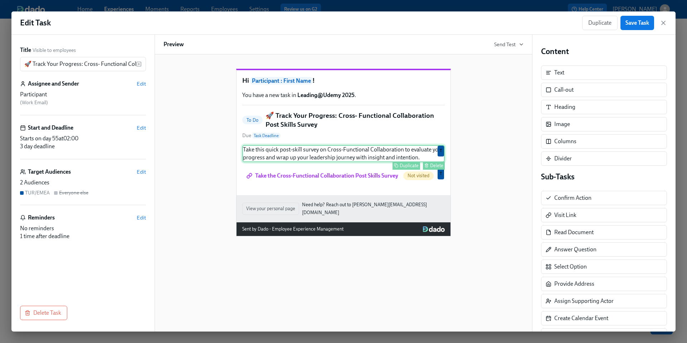
click at [390, 162] on div "Take this quick post-skill survey on Cross-Functional Collaboration to evaluate…" at bounding box center [343, 153] width 202 height 17
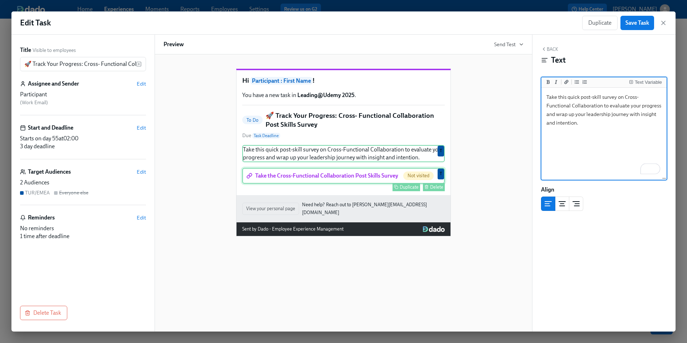
click at [379, 183] on div "Take the Cross-Functional Collaboration Post Skills Survey Not visited Duplicat…" at bounding box center [343, 176] width 202 height 16
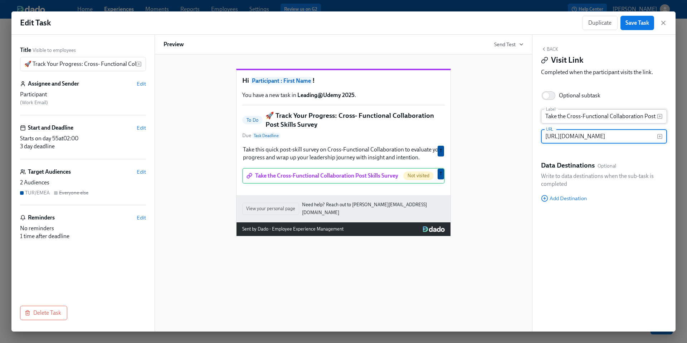
scroll to position [0, 175]
click at [569, 136] on input "https://docs.google.com/forms/d/e/1FAIpQLSco5fIulqq28Oc1jkHh2U2sKEYQDLwIsgFX4V0…" at bounding box center [599, 136] width 116 height 14
type input "https://docs.google.com/forms/d/e/1FAIpQLSft9MDwFeDRjXrjqt5k4Wi31OBY9sMjO_pUFKj…"
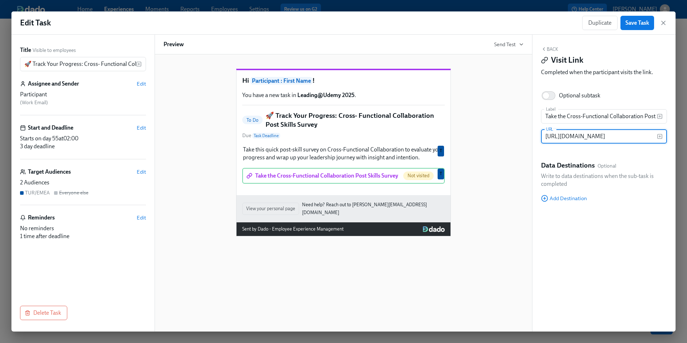
scroll to position [0, 208]
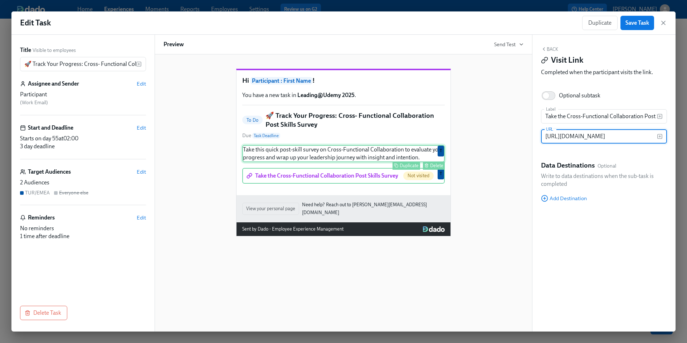
click at [389, 161] on div "Take this quick post-skill survey on Cross-Functional Collaboration to evaluate…" at bounding box center [343, 153] width 202 height 17
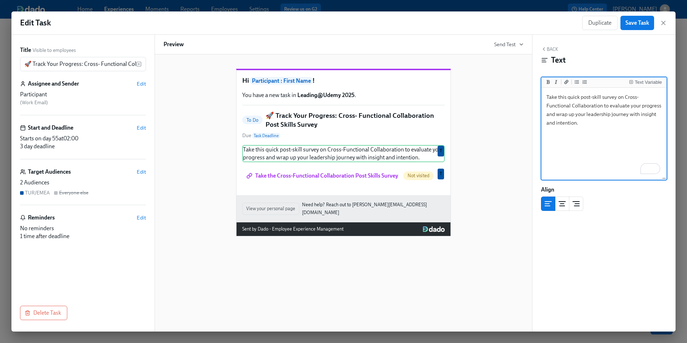
drag, startPoint x: 579, startPoint y: 124, endPoint x: 544, endPoint y: 116, distance: 35.3
click at [544, 116] on textarea "Take this quick post-skill survey on Cross-Functional Collaboration to evaluate…" at bounding box center [604, 134] width 122 height 90
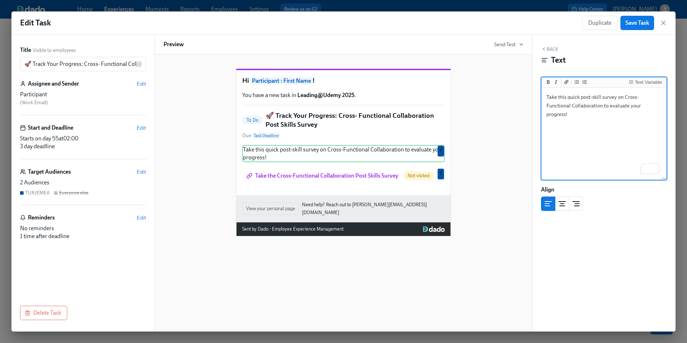
type textarea "Take this quick post-skill survey on Cross-Functional Collaboration to evaluate…"
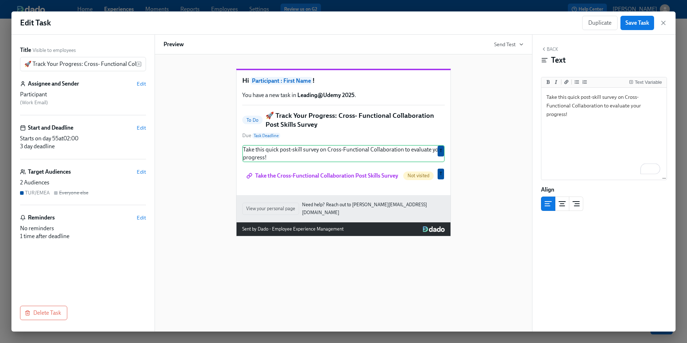
click at [505, 172] on div "Hi Participant : First Name ! You have a new task in Leading@Udemy 2025 . To Do…" at bounding box center [343, 146] width 360 height 179
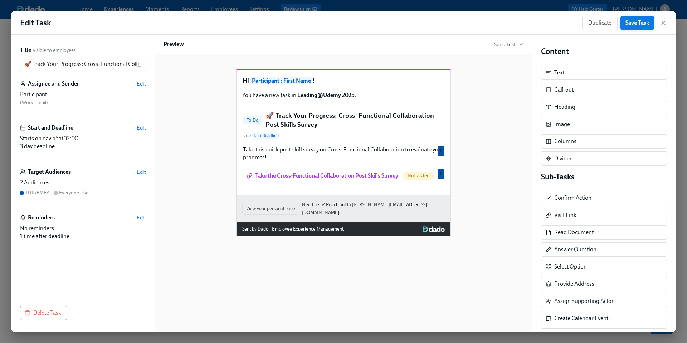
click at [634, 24] on span "Save Task" at bounding box center [637, 22] width 24 height 7
click at [664, 24] on icon "button" at bounding box center [663, 23] width 4 height 4
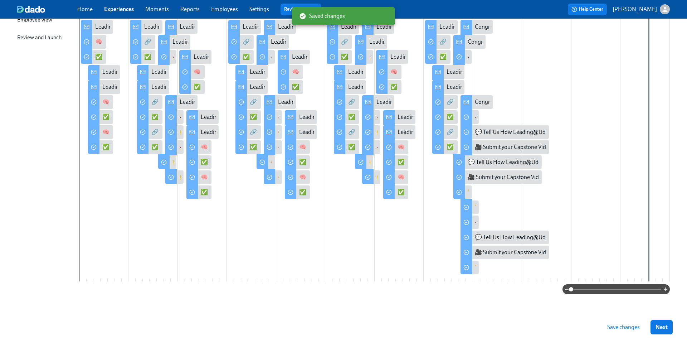
click at [623, 328] on span "Save changes" at bounding box center [623, 326] width 33 height 7
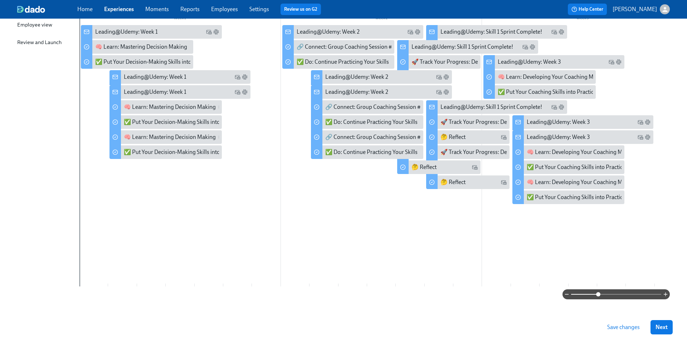
drag, startPoint x: 571, startPoint y: 293, endPoint x: 598, endPoint y: 293, distance: 26.5
click at [598, 293] on span at bounding box center [598, 294] width 4 height 4
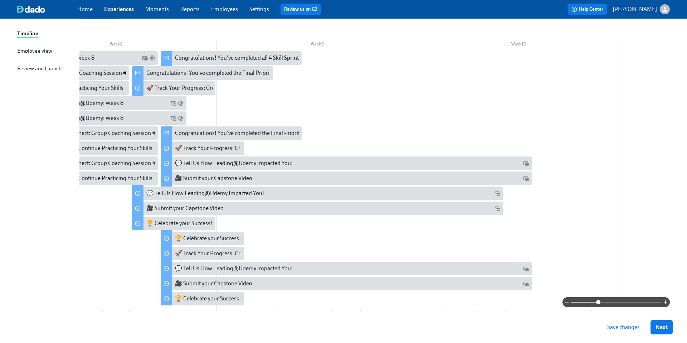
scroll to position [96, 0]
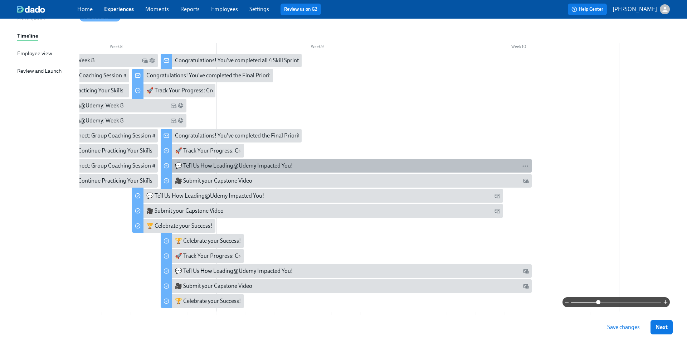
click at [192, 166] on div "💬 Tell Us How Leading@Udemy Impacted You!" at bounding box center [234, 166] width 118 height 8
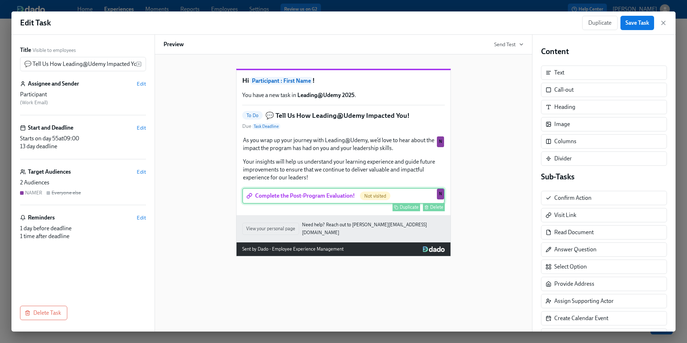
click at [280, 203] on div "Complete the Post-Program Evaluation! Not visited Duplicate Delete N" at bounding box center [343, 196] width 202 height 16
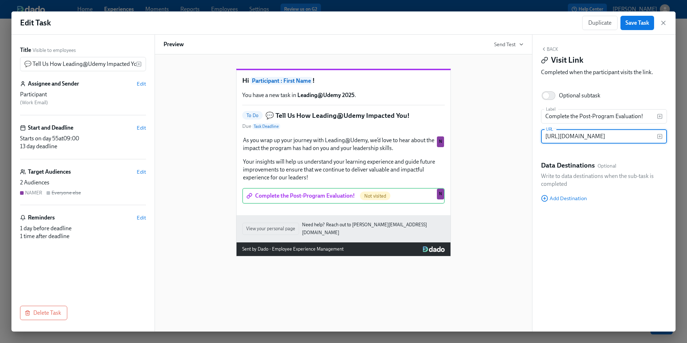
click at [586, 138] on input "https://docs.google.com/forms/d/e/1FAIpQLSf9BN3bv05GP0GGNqqWsf-kGepp9E_YjHQtTb8…" at bounding box center [599, 136] width 116 height 14
paste input "dJNKnv6Sqe--q2M8jHk2umX9amL4W1uIp6Lh_7a4CkichCPg/viewform?usp=header"
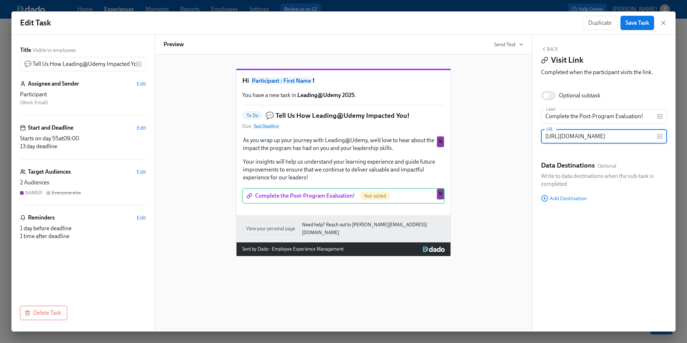
type input "https://docs.google.com/forms/d/e/1FAIpQLSdJNKnv6Sqe--q2M8jHk2umX9amL4W1uIp6Lh_…"
click at [505, 168] on div "Hi Participant : First Name ! You have a new task in Leading@Udemy 2025 . To Do…" at bounding box center [343, 156] width 360 height 199
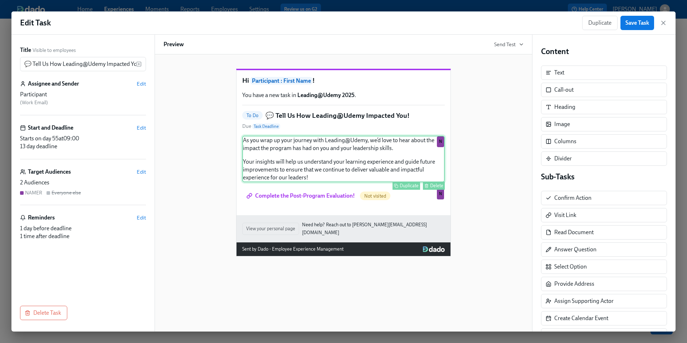
click at [363, 182] on div "As you wrap up your journey with Leading@Udemy, we’d love to hear about the imp…" at bounding box center [343, 159] width 202 height 46
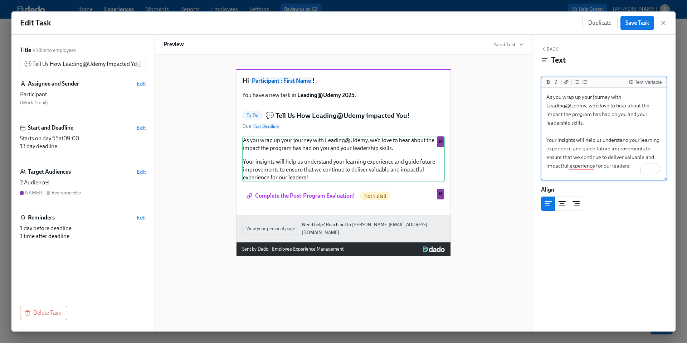
scroll to position [122, 0]
click at [607, 155] on textarea "As you wrap up your journey with Leading@Udemy, we’d love to hear about the imp…" at bounding box center [604, 134] width 122 height 90
drag, startPoint x: 630, startPoint y: 166, endPoint x: 549, endPoint y: 143, distance: 84.3
click at [549, 143] on textarea "As you wrap up your journey with Leading@Udemy, we’d love to hear about the imp…" at bounding box center [604, 134] width 122 height 90
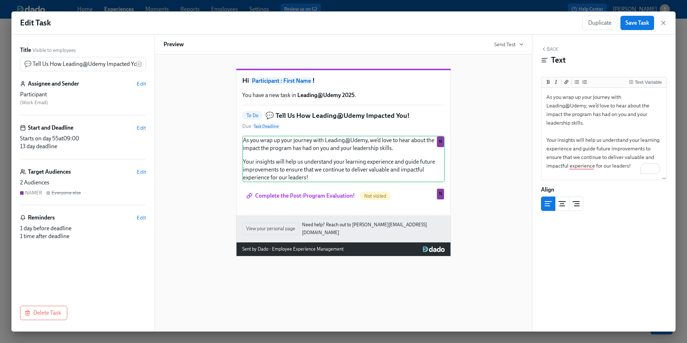
click at [500, 173] on div "Hi Participant : First Name ! You have a new task in Leading@Udemy 2025 . To Do…" at bounding box center [343, 156] width 360 height 199
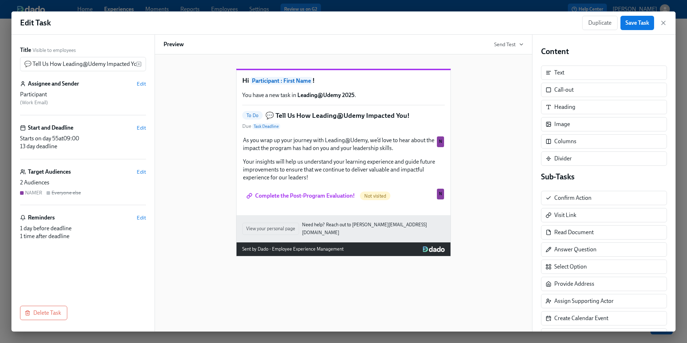
click at [490, 158] on div "Hi Participant : First Name ! You have a new task in Leading@Udemy 2025 . To Do…" at bounding box center [343, 156] width 360 height 199
click at [641, 23] on span "Save Task" at bounding box center [637, 22] width 24 height 7
click at [663, 22] on icon "button" at bounding box center [663, 23] width 4 height 4
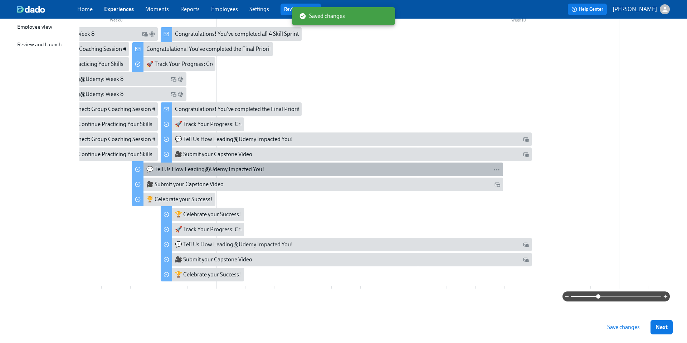
click at [180, 171] on div "💬 Tell Us How Leading@Udemy Impacted You!" at bounding box center [205, 169] width 118 height 8
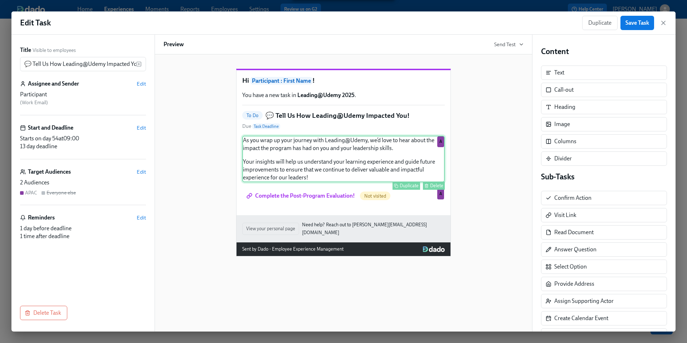
click at [332, 178] on div "As you wrap up your journey with Leading@Udemy, we’d love to hear about the imp…" at bounding box center [343, 159] width 202 height 46
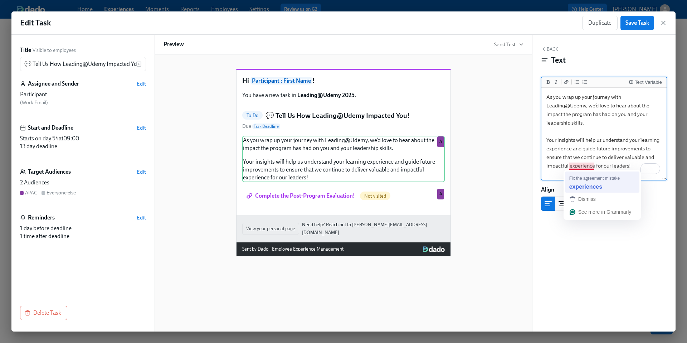
type textarea "As you wrap up your journey with Leading@Udemy, we’d love to hear about the imp…"
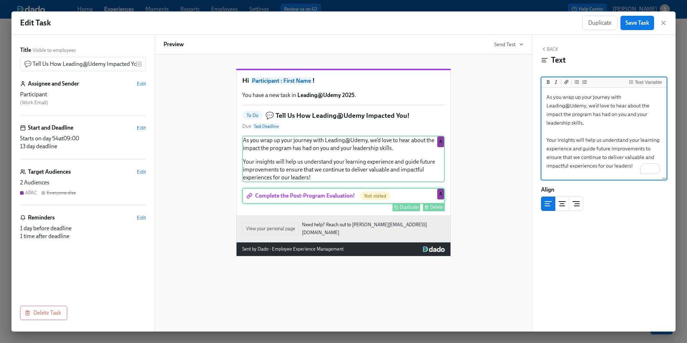
click at [326, 203] on div "Complete the Post-Program Evaluation! Not visited Duplicate Delete A" at bounding box center [343, 196] width 202 height 16
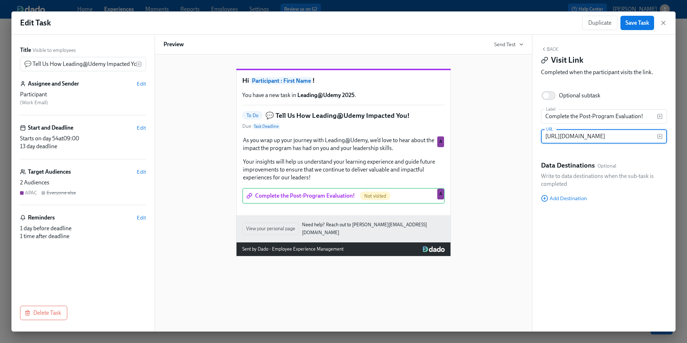
scroll to position [0, 182]
click at [574, 137] on input "https://docs.google.com/forms/d/e/1FAIpQLSf9BN3bv05GP0GGNqqWsf-kGepp9E_YjHQtTb8…" at bounding box center [599, 136] width 116 height 14
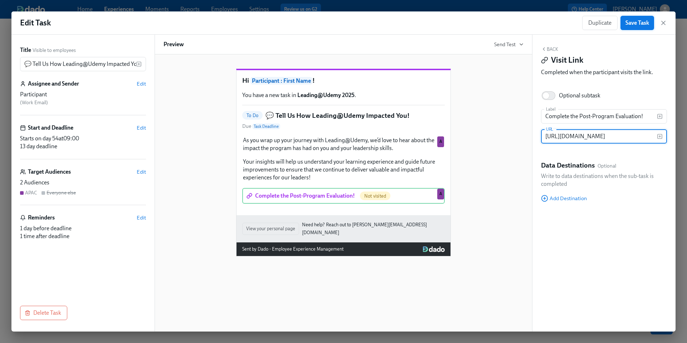
type input "https://docs.google.com/forms/d/e/1FAIpQLSdJNKnv6Sqe--q2M8jHk2umX9amL4W1uIp6Lh_…"
click at [632, 25] on span "Save Task" at bounding box center [637, 22] width 24 height 7
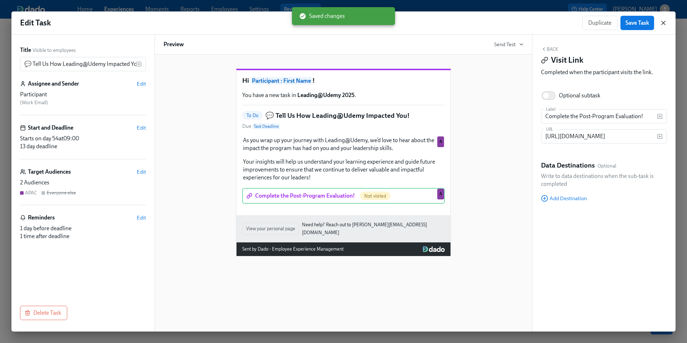
click at [663, 24] on icon "button" at bounding box center [662, 22] width 7 height 7
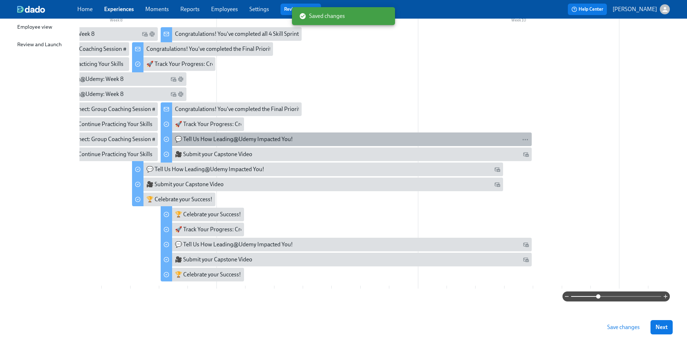
click at [264, 140] on div "💬 Tell Us How Leading@Udemy Impacted You!" at bounding box center [234, 139] width 118 height 8
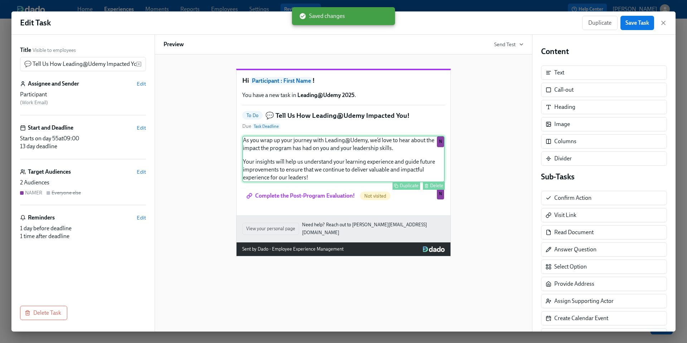
click at [319, 182] on div "As you wrap up your journey with Leading@Udemy, we’d love to hear about the imp…" at bounding box center [343, 159] width 202 height 46
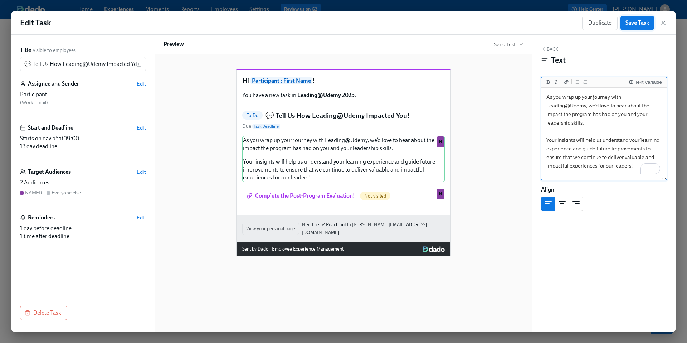
type textarea "As you wrap up your journey with Leading@Udemy, we’d love to hear about the imp…"
click at [635, 23] on span "Save Task" at bounding box center [637, 22] width 24 height 7
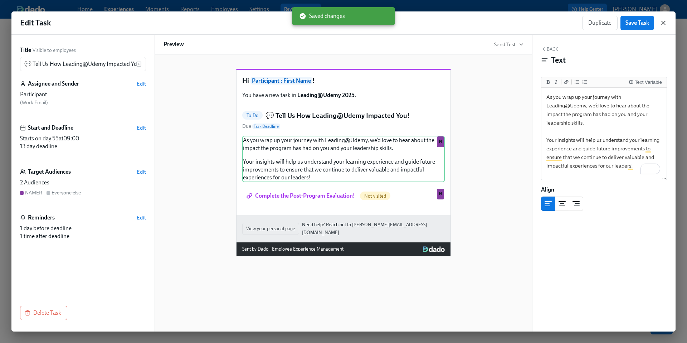
click at [662, 23] on icon "button" at bounding box center [663, 23] width 4 height 4
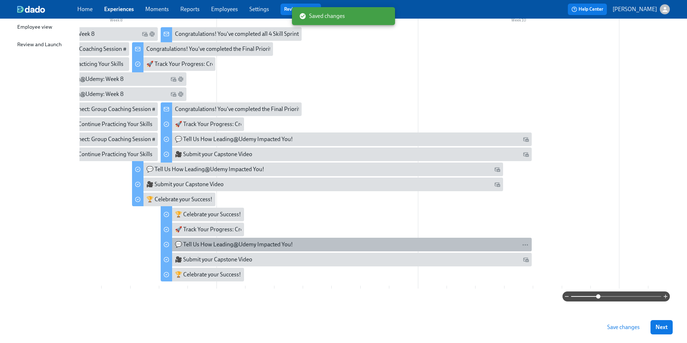
click at [269, 244] on div "💬 Tell Us How Leading@Udemy Impacted You!" at bounding box center [234, 244] width 118 height 8
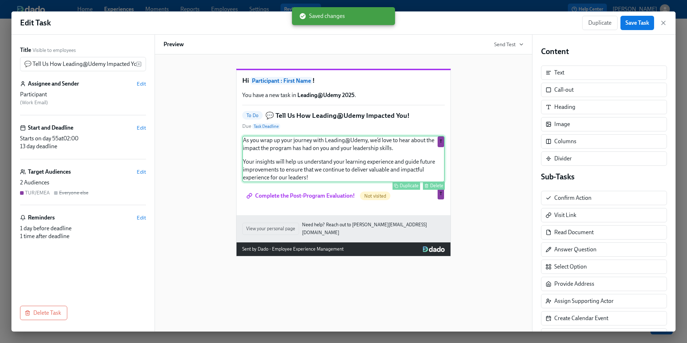
click at [339, 175] on div "As you wrap up your journey with Leading@Udemy, we’d love to hear about the imp…" at bounding box center [343, 159] width 202 height 46
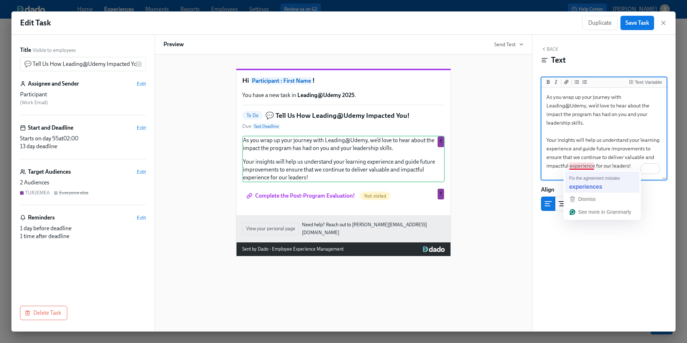
type textarea "As you wrap up your journey with Leading@Udemy, we’d love to hear about the imp…"
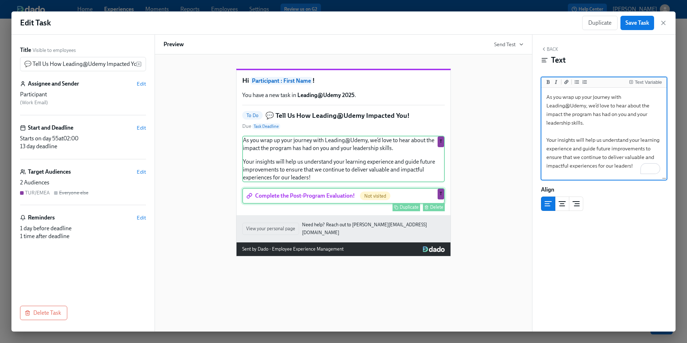
click at [338, 203] on div "Complete the Post-Program Evaluation! Not visited Duplicate Delete T" at bounding box center [343, 196] width 202 height 16
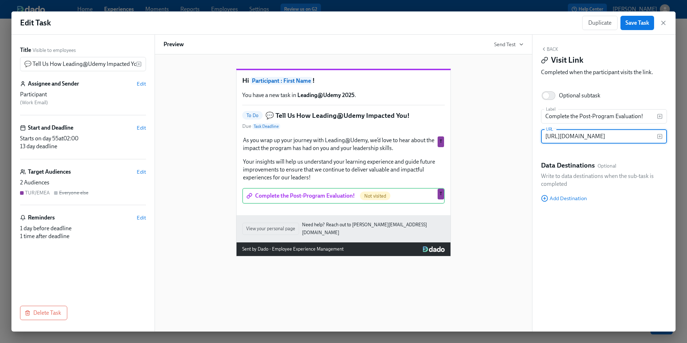
scroll to position [0, 182]
click at [587, 141] on input "https://docs.google.com/forms/d/e/1FAIpQLSf9BN3bv05GP0GGNqqWsf-kGepp9E_YjHQtTb8…" at bounding box center [599, 136] width 116 height 14
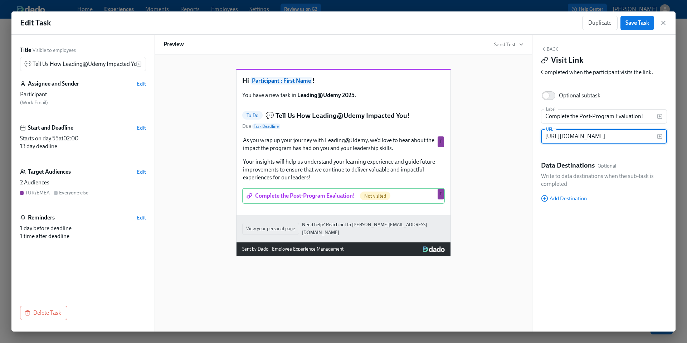
type input "https://docs.google.com/forms/d/e/1FAIpQLSdJNKnv6Sqe--q2M8jHk2umX9amL4W1uIp6Lh_…"
click at [501, 159] on div "Hi Participant : First Name ! You have a new task in Leading@Udemy 2025 . To Do…" at bounding box center [343, 156] width 360 height 199
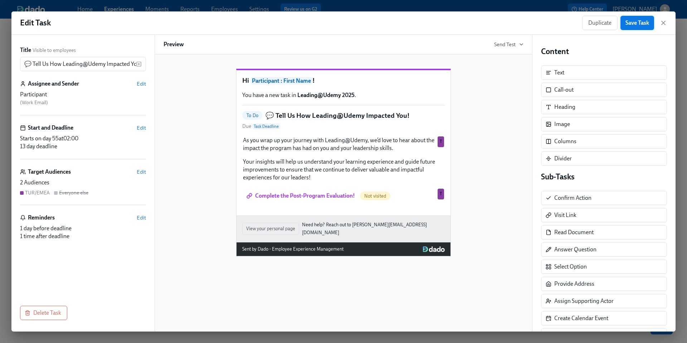
click at [635, 21] on span "Save Task" at bounding box center [637, 22] width 24 height 7
click at [662, 24] on icon "button" at bounding box center [663, 23] width 4 height 4
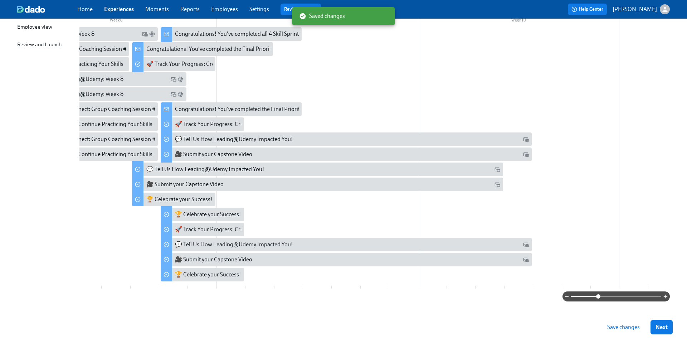
click at [619, 326] on span "Save changes" at bounding box center [623, 326] width 33 height 7
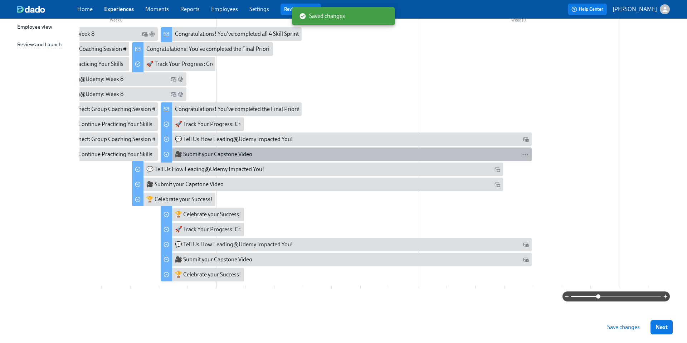
click at [249, 152] on div "🎥 Submit your Capstone Video" at bounding box center [213, 154] width 77 height 8
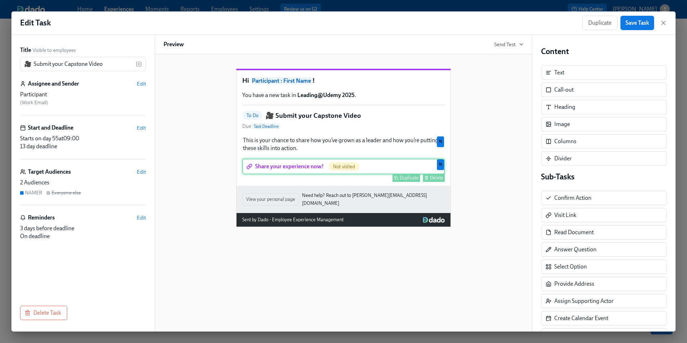
click at [308, 174] on div "Share your experience now! Not visited Duplicate Delete N" at bounding box center [343, 166] width 202 height 16
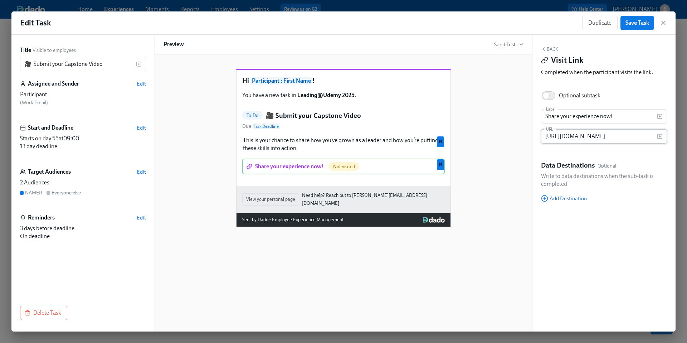
click at [569, 136] on input "https://app.getspokn.com/stories/add?id=16292&guest_token=9557c89d-d134-4fb2-98…" at bounding box center [599, 136] width 116 height 14
paste input "7990&story_token=5de53c18b393f83be77ff264387ec23d"
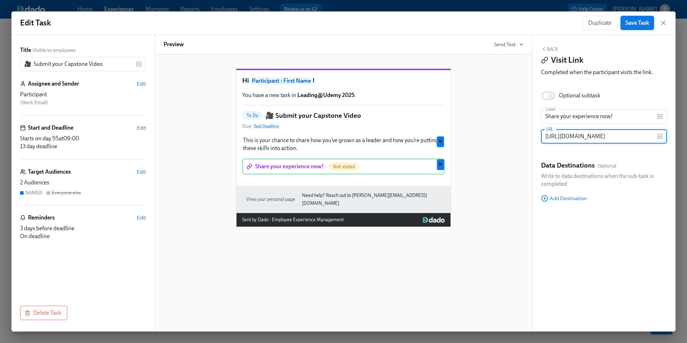
type input "https://app.getspokn.com/stories/add?id=17990&story_token=5de53c18b393f83be77ff…"
click at [633, 23] on span "Save Task" at bounding box center [637, 22] width 24 height 7
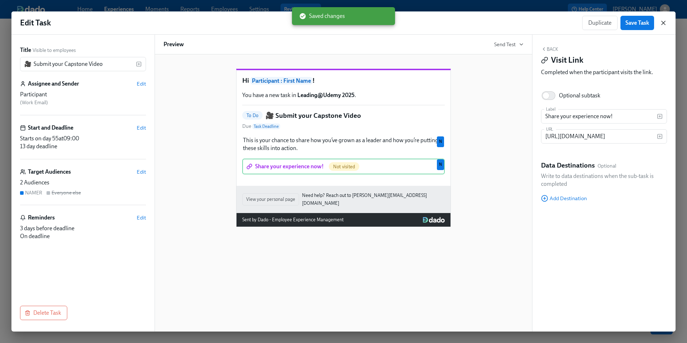
click at [664, 25] on icon "button" at bounding box center [662, 22] width 7 height 7
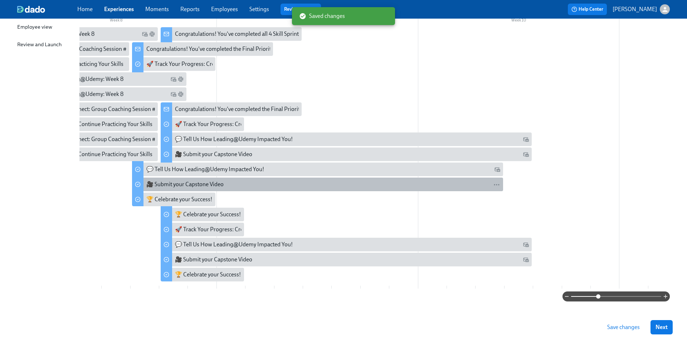
click at [189, 186] on div "🎥 Submit your Capstone Video" at bounding box center [184, 184] width 77 height 8
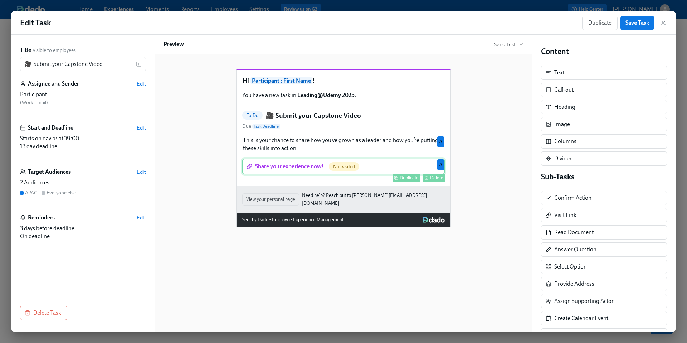
click at [357, 174] on div "Share your experience now! Not visited Duplicate Delete A" at bounding box center [343, 166] width 202 height 16
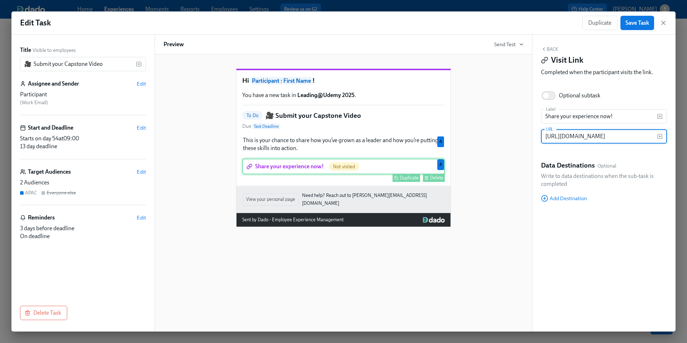
scroll to position [0, 370]
click at [573, 137] on input "https://app.getspokn.com/stories/add?id=16292&guest_token=9557c89d-d134-4fb2-98…" at bounding box center [599, 136] width 116 height 14
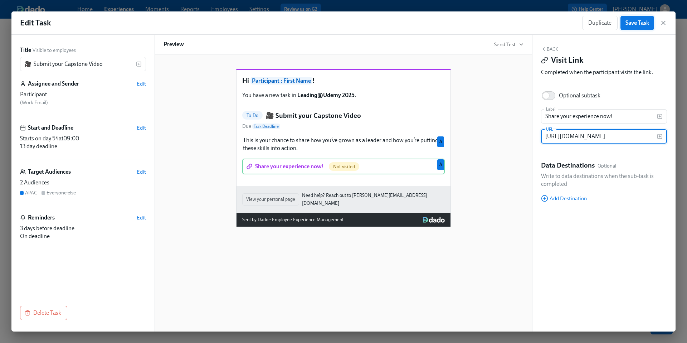
type input "https://app.getspokn.com/stories/add?id=17990&story_token=5de53c18b393f83be77ff…"
click at [638, 26] on span "Save Task" at bounding box center [637, 22] width 24 height 7
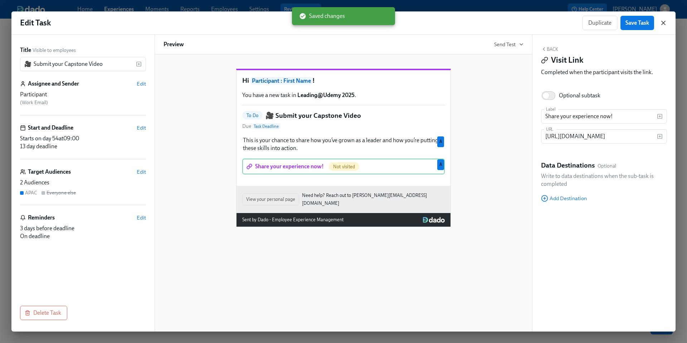
click at [663, 25] on icon "button" at bounding box center [662, 22] width 7 height 7
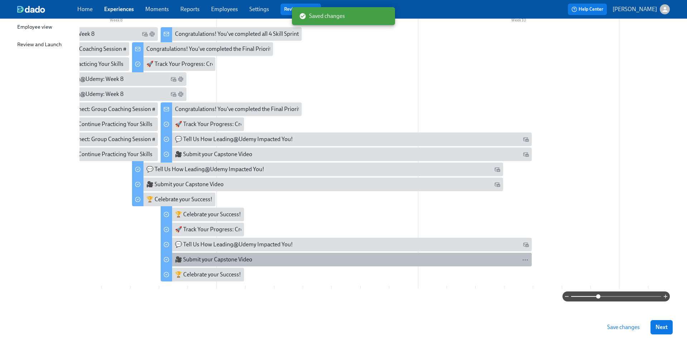
click at [270, 256] on div "🎥 Submit your Capstone Video" at bounding box center [352, 259] width 354 height 8
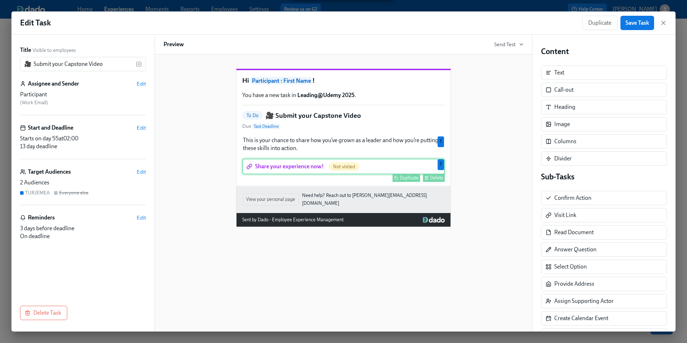
click at [292, 174] on div "Share your experience now! Not visited Duplicate Delete T" at bounding box center [343, 166] width 202 height 16
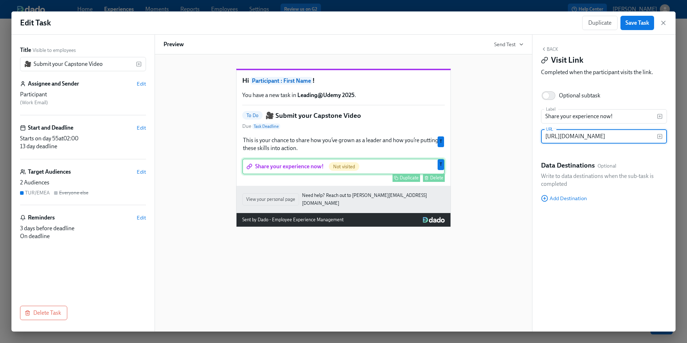
scroll to position [0, 370]
click at [589, 138] on input "https://app.getspokn.com/stories/add?id=16292&guest_token=9557c89d-d134-4fb2-98…" at bounding box center [599, 136] width 116 height 14
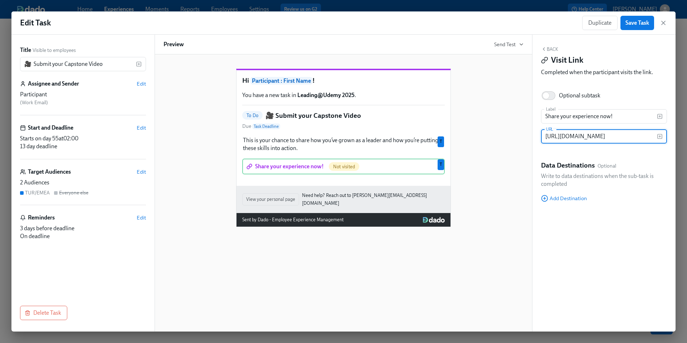
type input "https://app.getspokn.com/stories/add?id=17990&story_token=5de53c18b393f83be77ff…"
click at [519, 156] on div "Hi Participant : First Name ! You have a new task in Leading@Udemy 2025 . To Do…" at bounding box center [343, 142] width 360 height 170
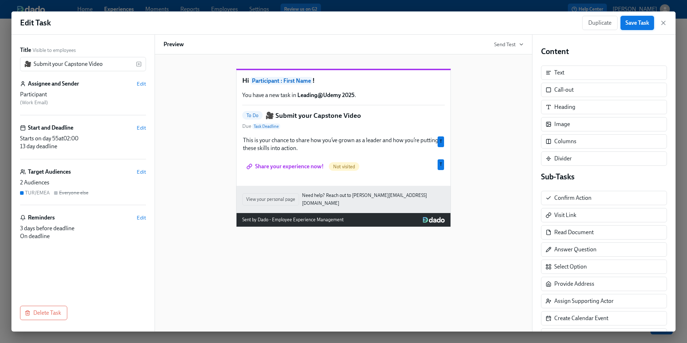
click at [635, 24] on span "Save Task" at bounding box center [637, 22] width 24 height 7
click at [664, 24] on icon "button" at bounding box center [663, 23] width 4 height 4
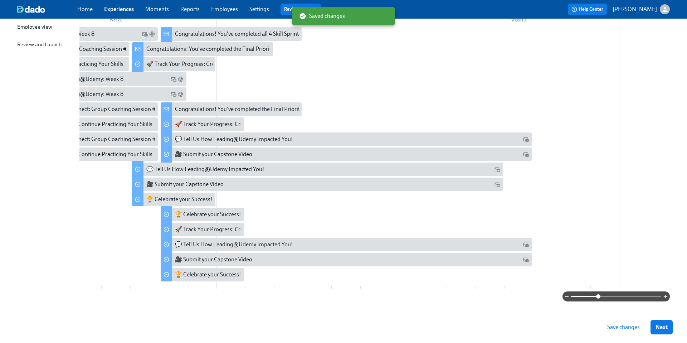
click at [610, 328] on span "Save changes" at bounding box center [623, 326] width 33 height 7
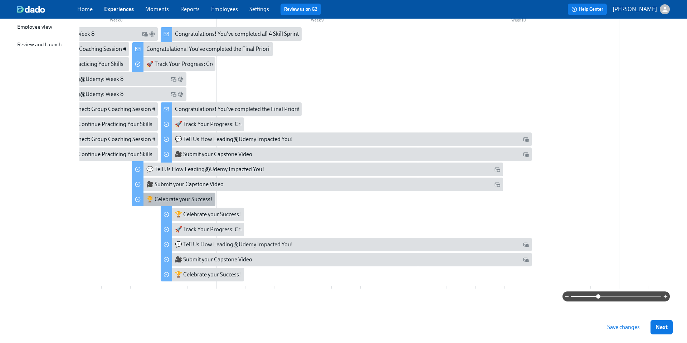
click at [168, 198] on div "🏆 Celebrate your Success!" at bounding box center [179, 199] width 66 height 8
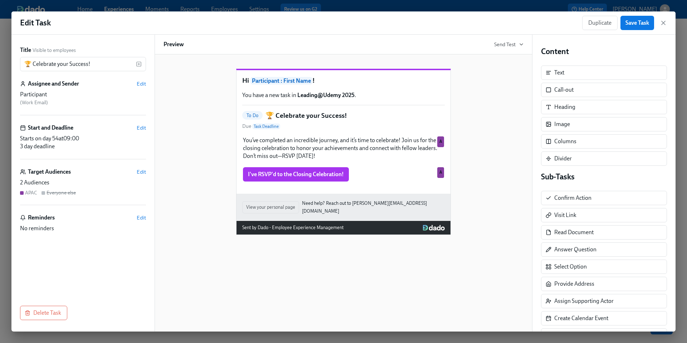
scroll to position [0, 1473]
click at [175, 215] on div "Hi Participant : First Name ! You have a new task in Leading@Udemy 2025 . To Do…" at bounding box center [343, 145] width 360 height 177
click at [663, 22] on icon "button" at bounding box center [662, 22] width 7 height 7
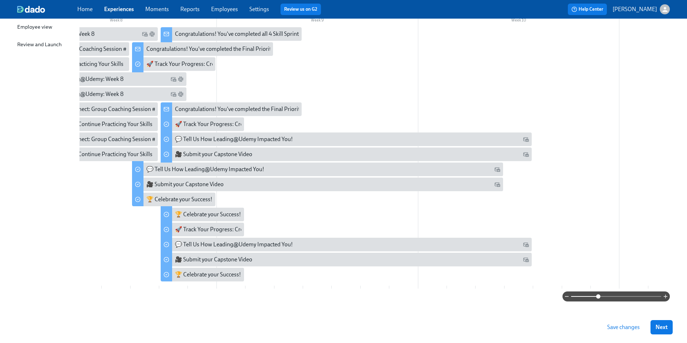
click at [616, 331] on button "Save changes" at bounding box center [623, 327] width 43 height 14
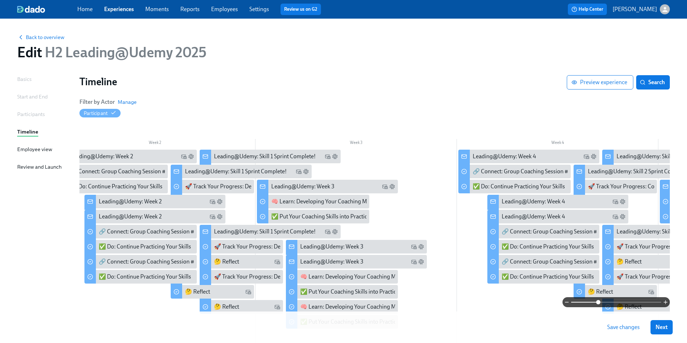
scroll to position [0, 216]
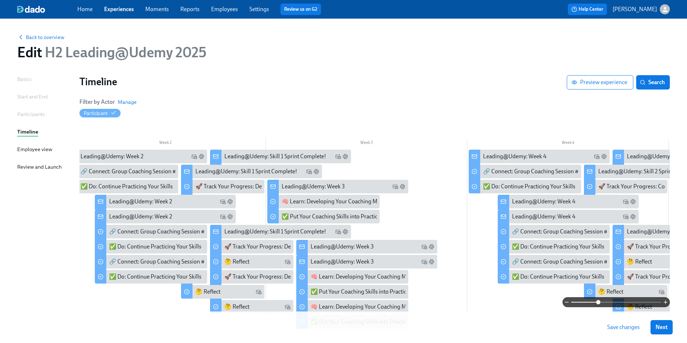
click at [628, 324] on span "Save changes" at bounding box center [623, 326] width 33 height 7
click at [614, 327] on span "Save changes" at bounding box center [623, 326] width 33 height 7
click at [86, 9] on link "Home" at bounding box center [84, 9] width 15 height 7
